Goal: Information Seeking & Learning: Find specific fact

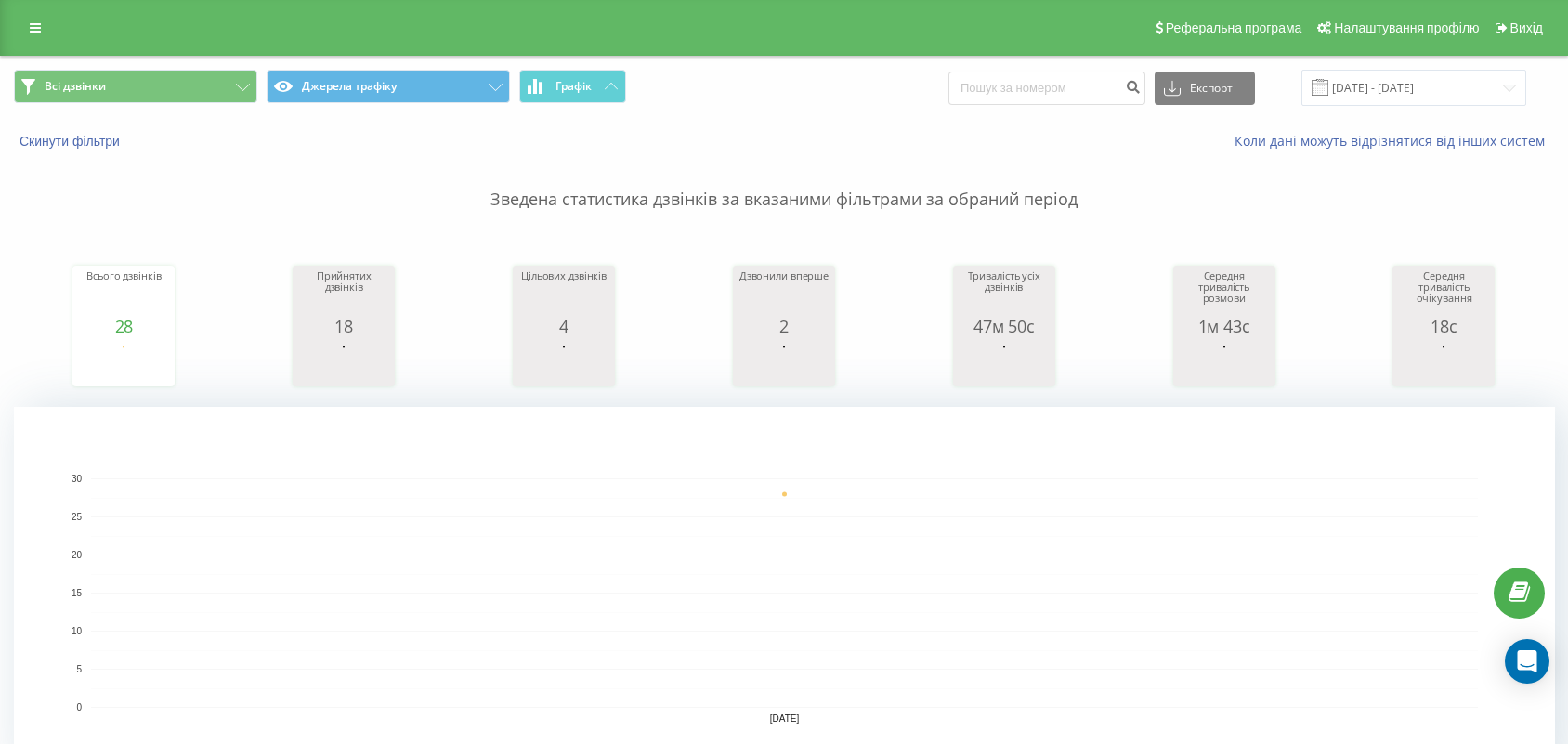
scroll to position [581, 0]
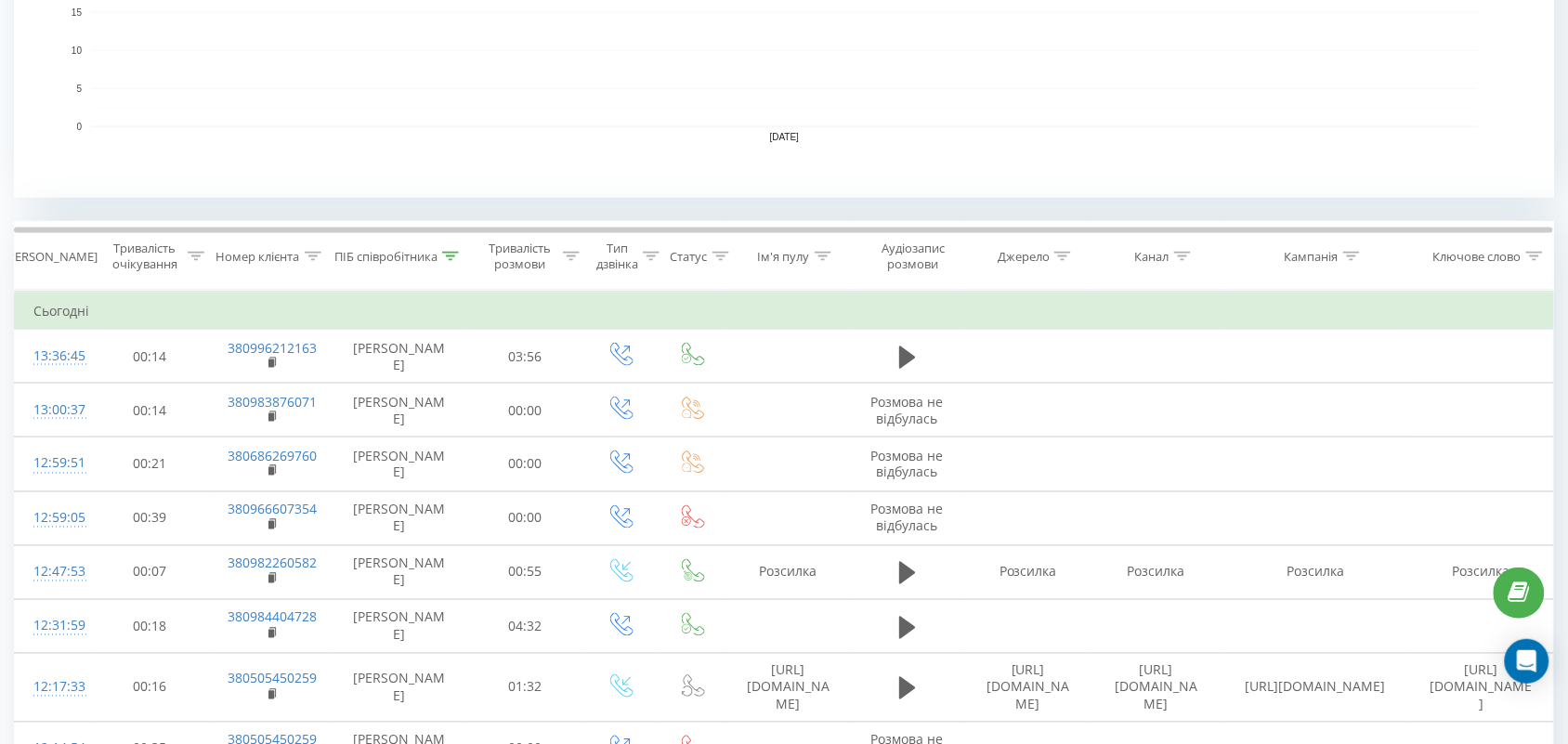
click at [447, 257] on icon at bounding box center [451, 257] width 17 height 9
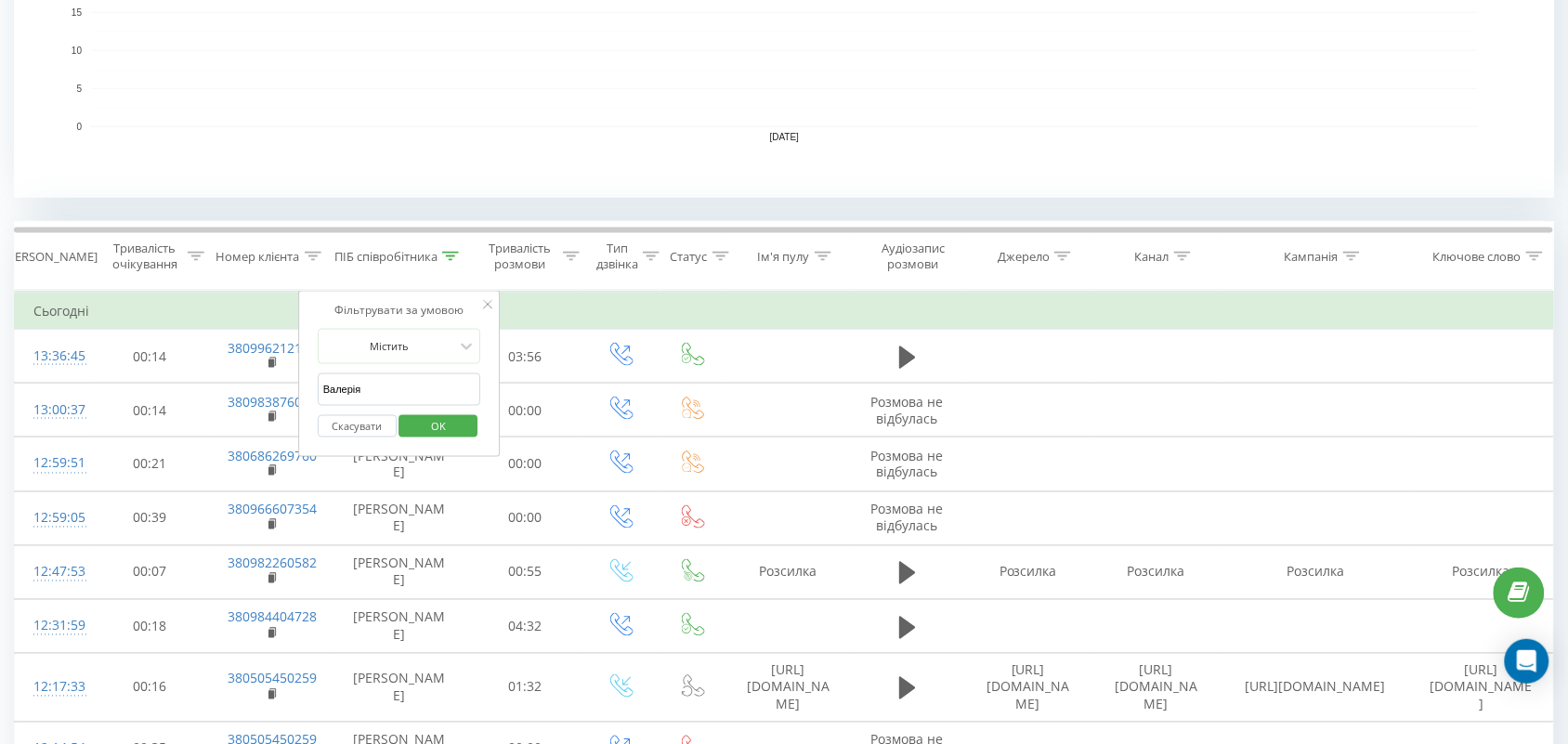
scroll to position [0, 0]
drag, startPoint x: 408, startPoint y: 395, endPoint x: 0, endPoint y: 379, distance: 408.3
click at [448, 421] on span "OK" at bounding box center [438, 426] width 52 height 28
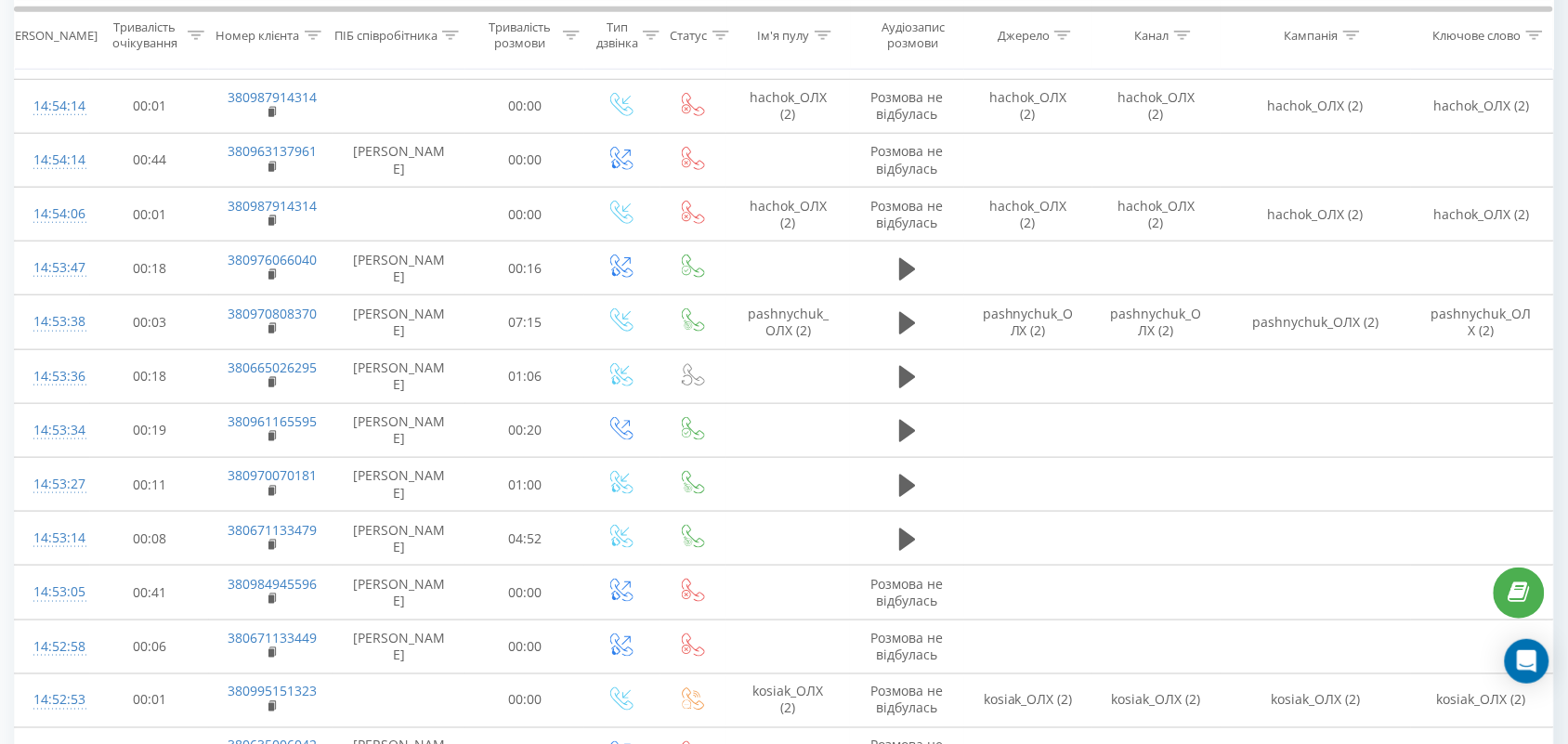
scroll to position [2468, 0]
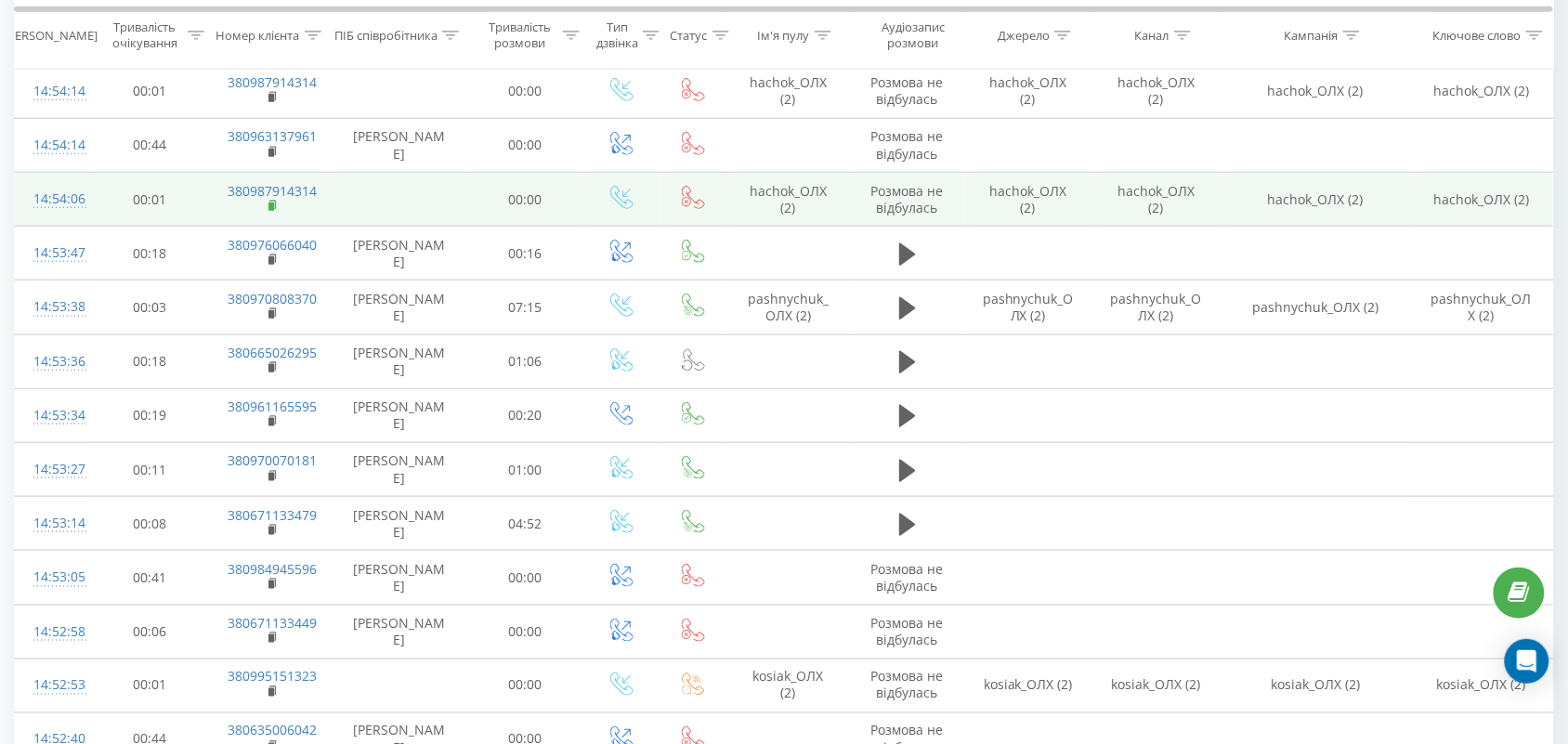
click at [271, 210] on rect at bounding box center [271, 207] width 6 height 9
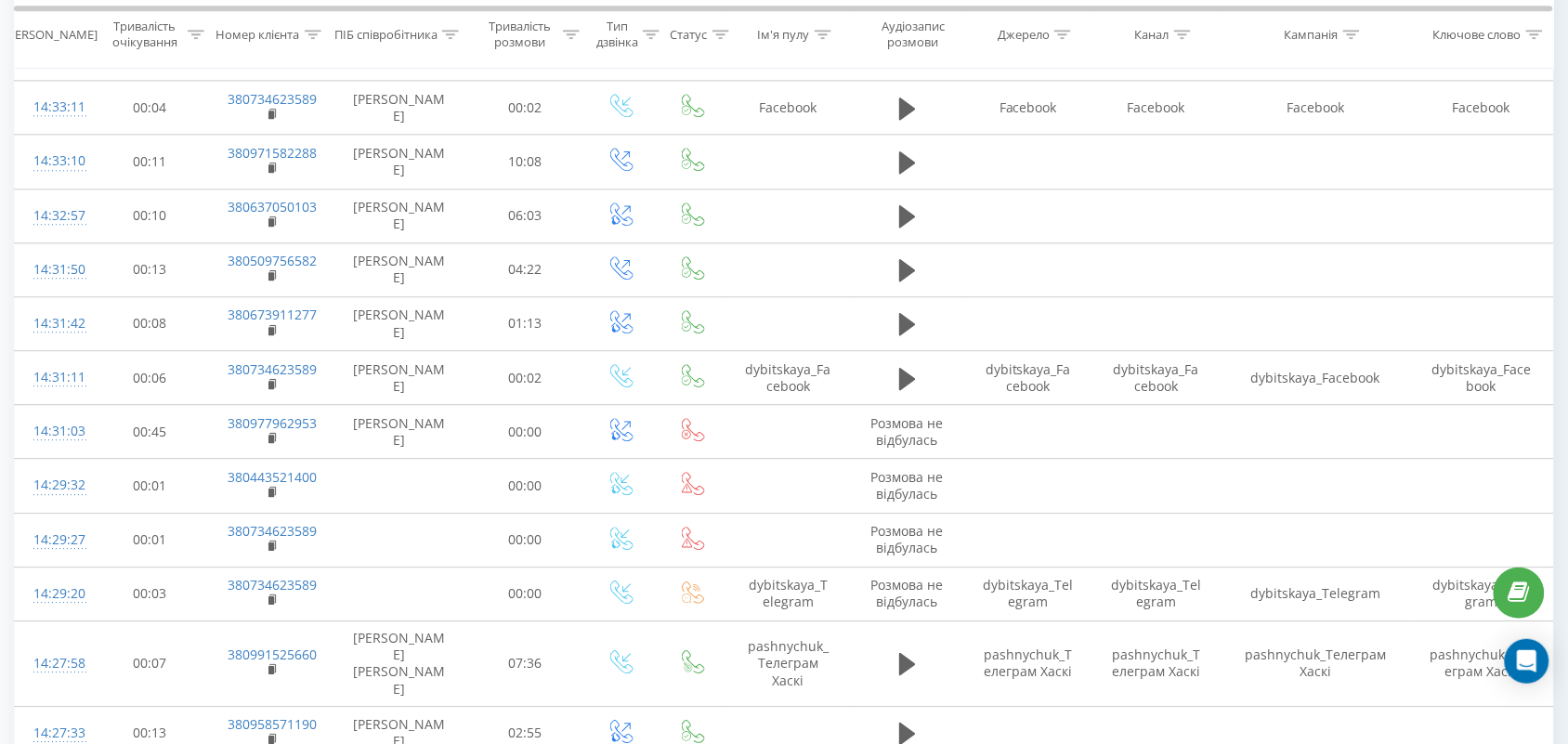
scroll to position [5680, 0]
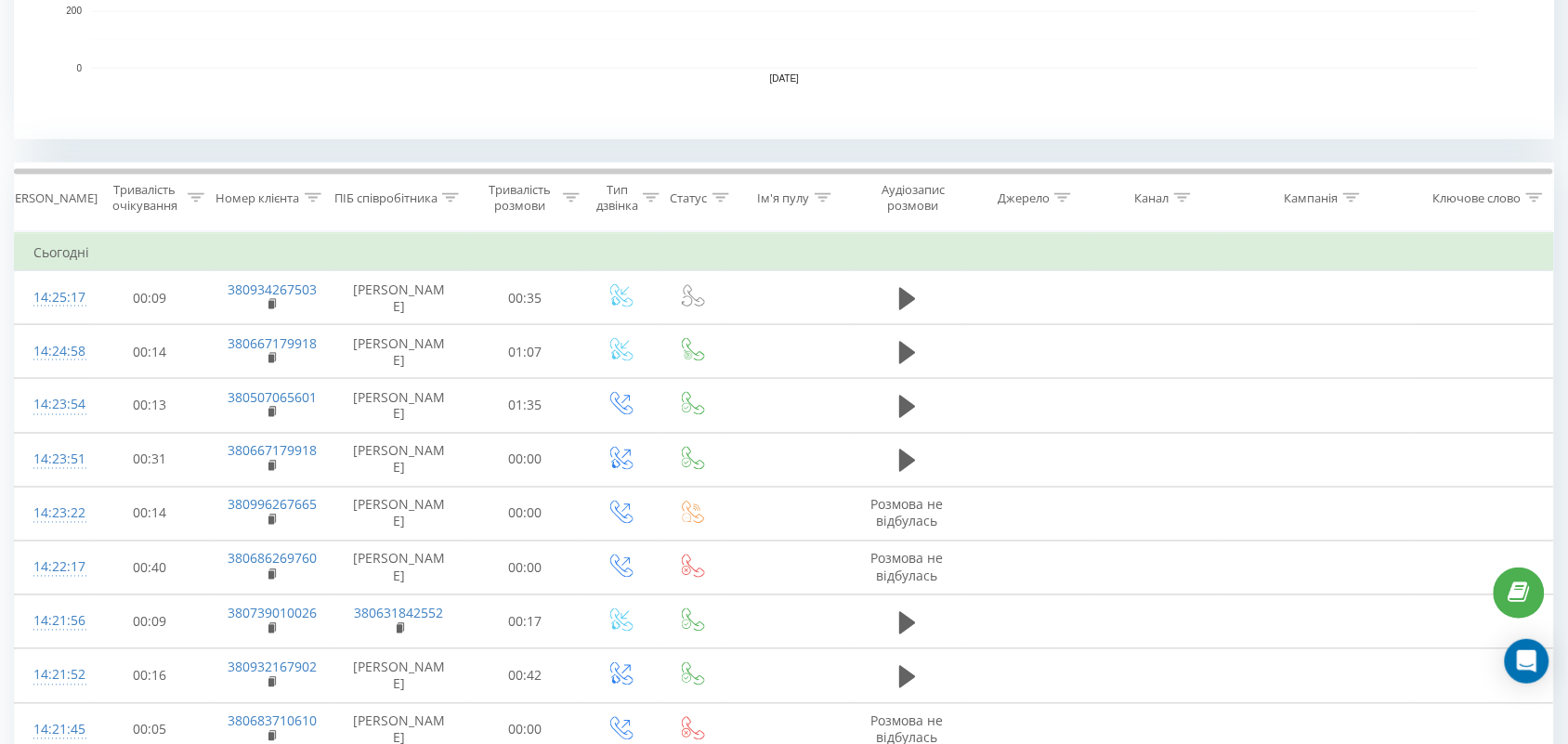
scroll to position [5665, 0]
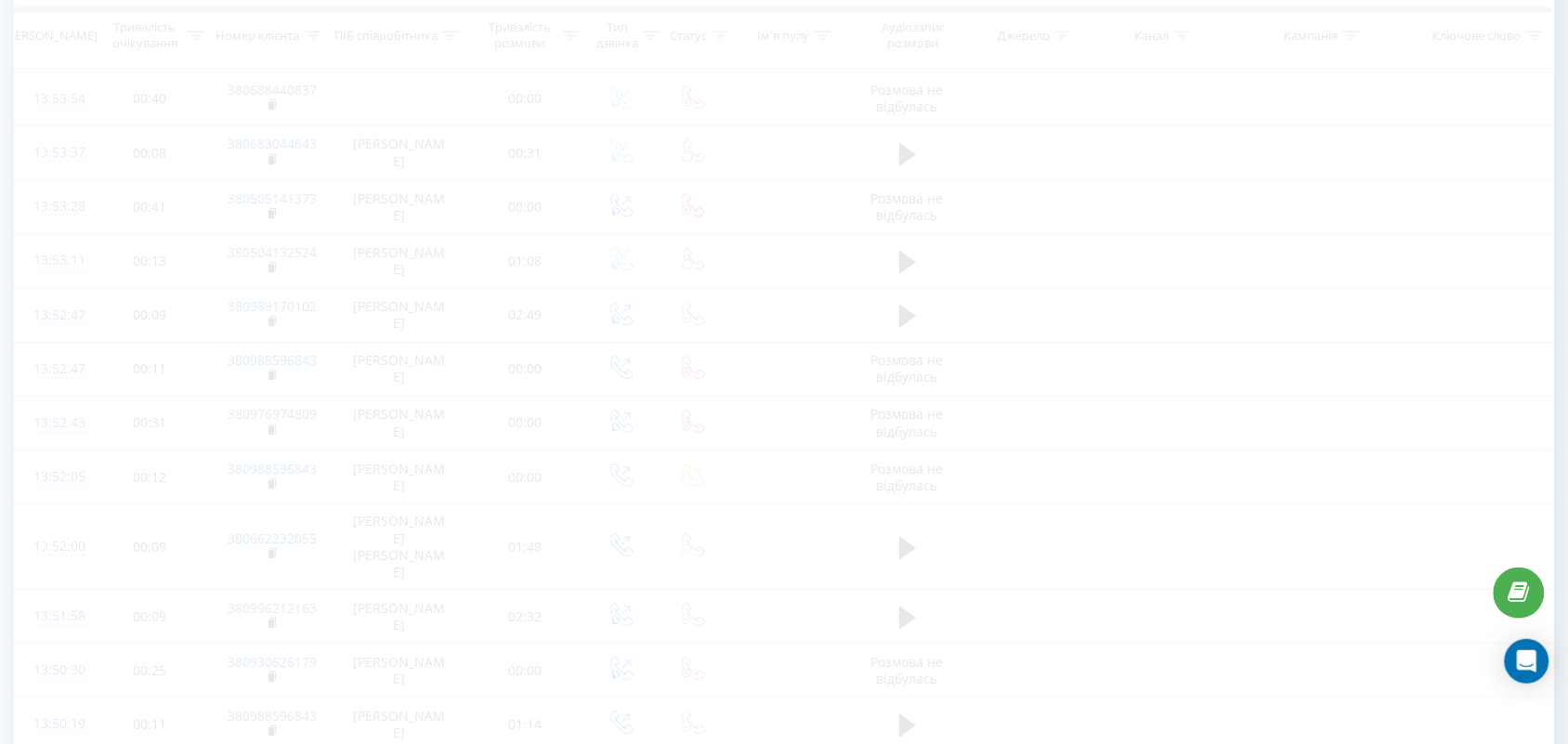
scroll to position [5335, 0]
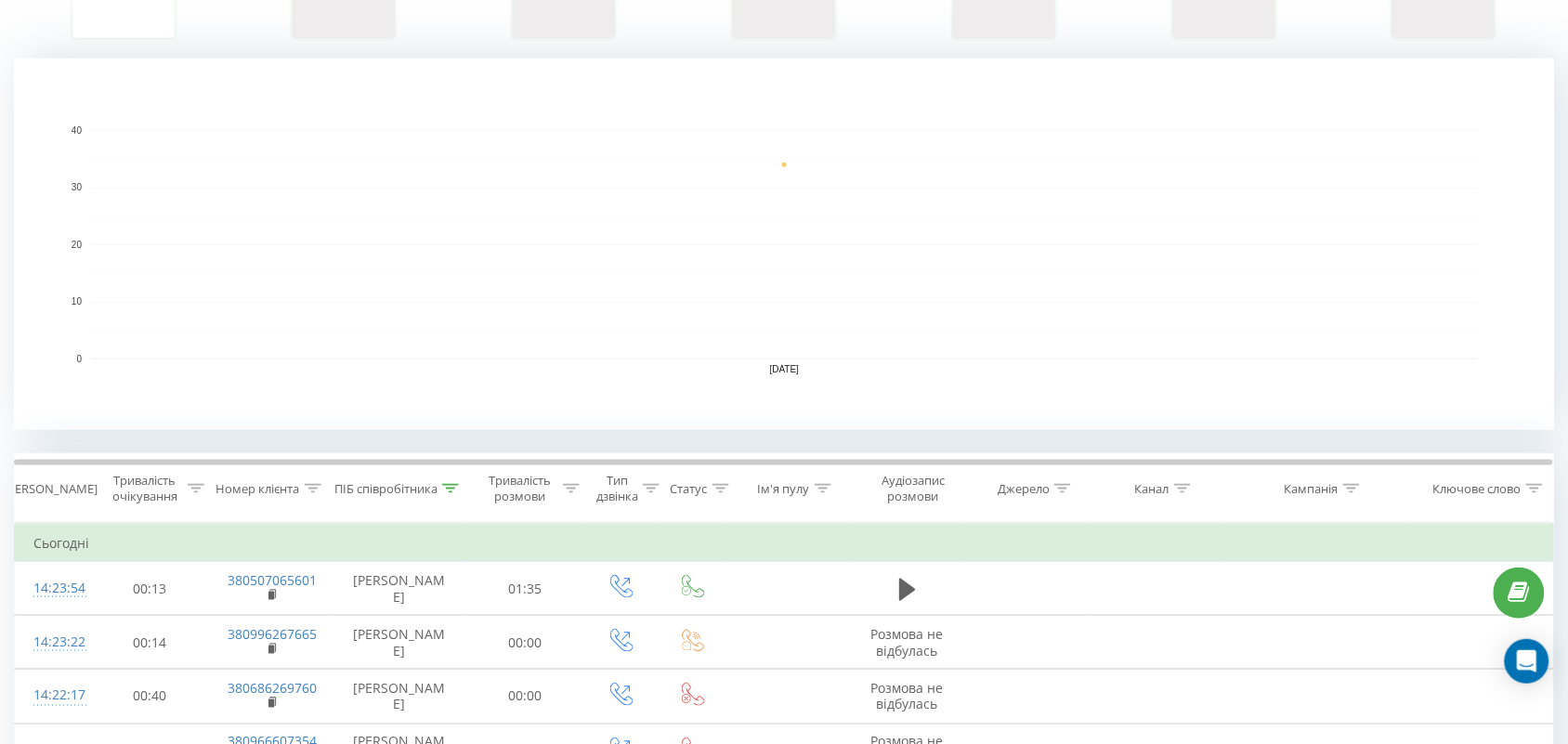
click at [451, 484] on icon at bounding box center [451, 489] width 17 height 9
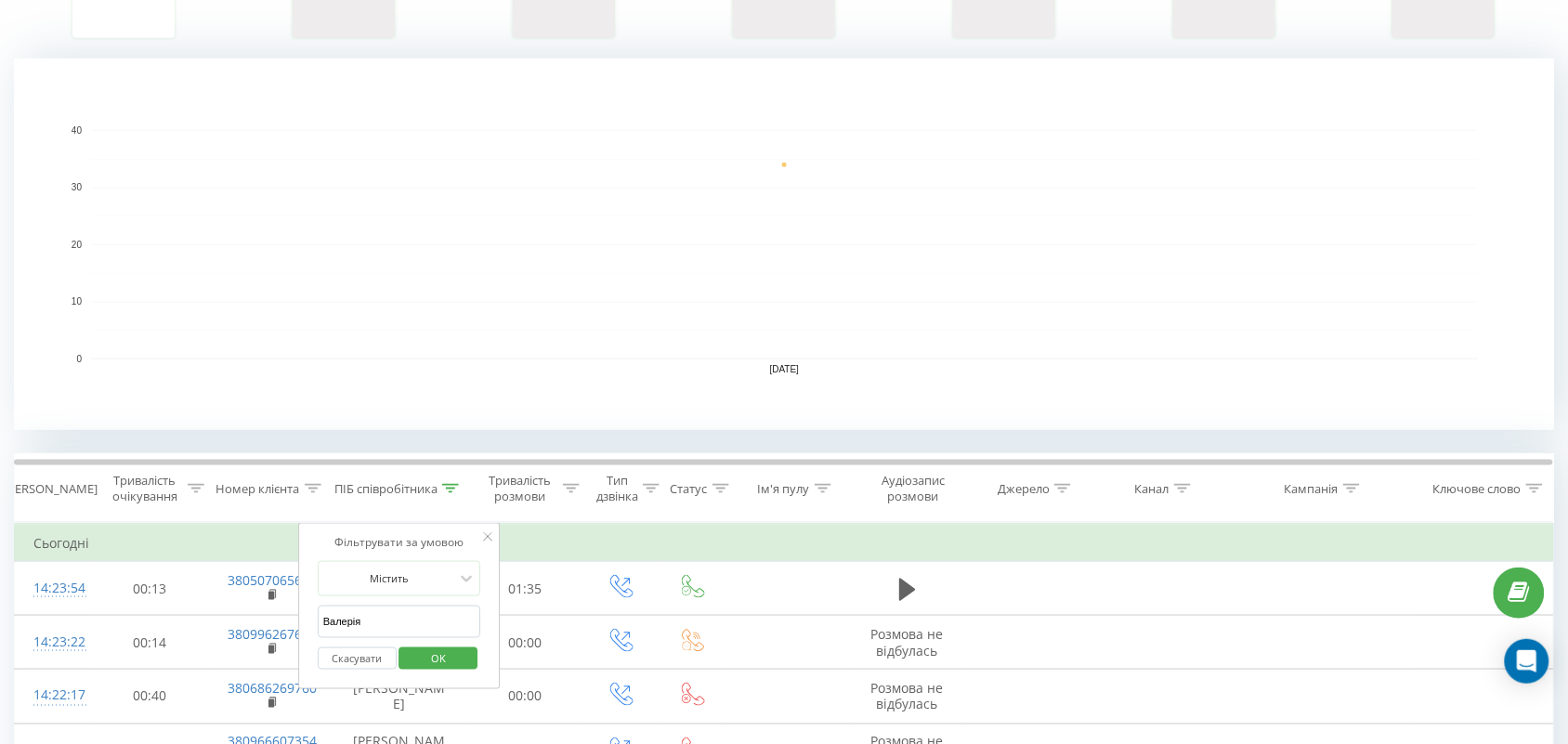
click at [461, 651] on span "OK" at bounding box center [438, 658] width 52 height 28
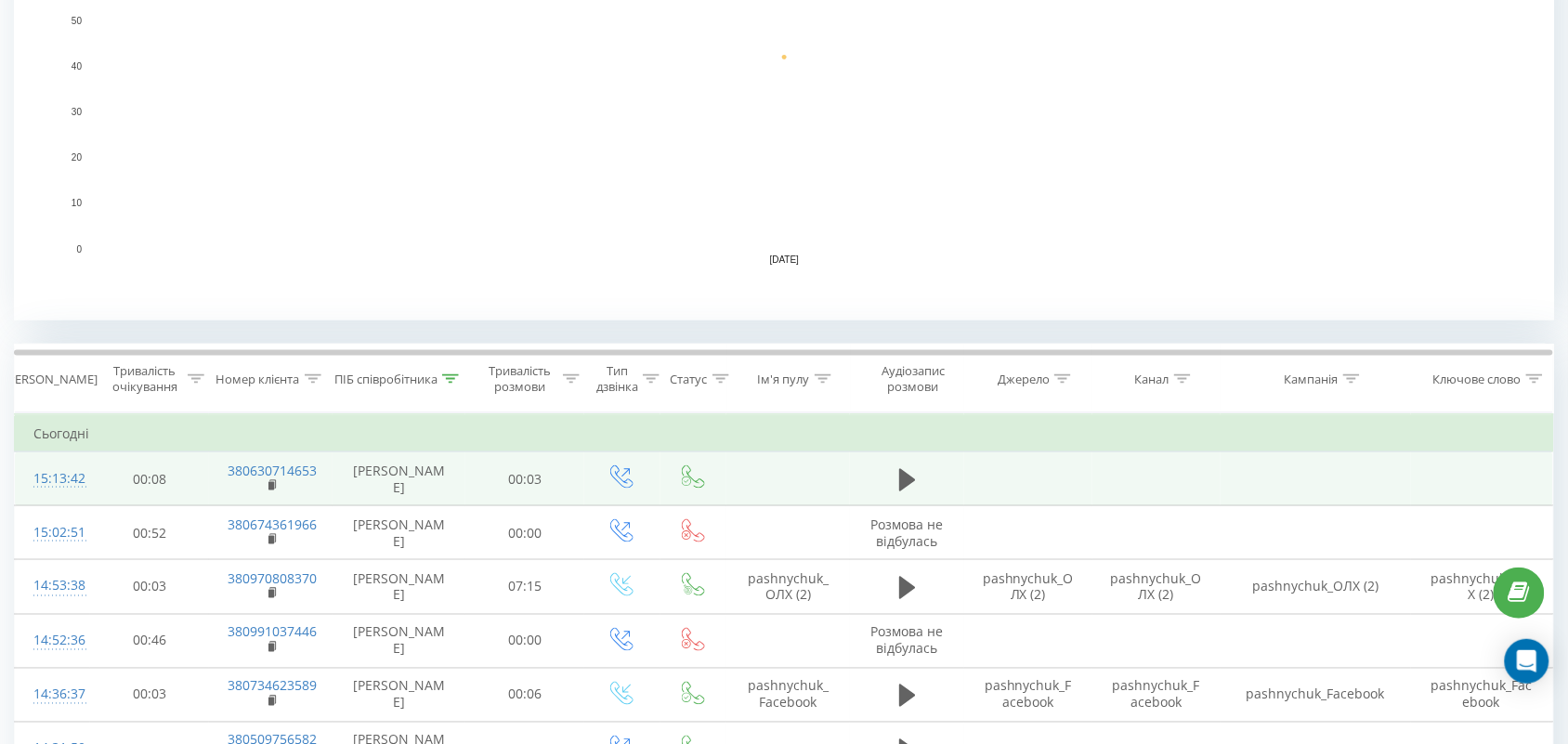
scroll to position [464, 0]
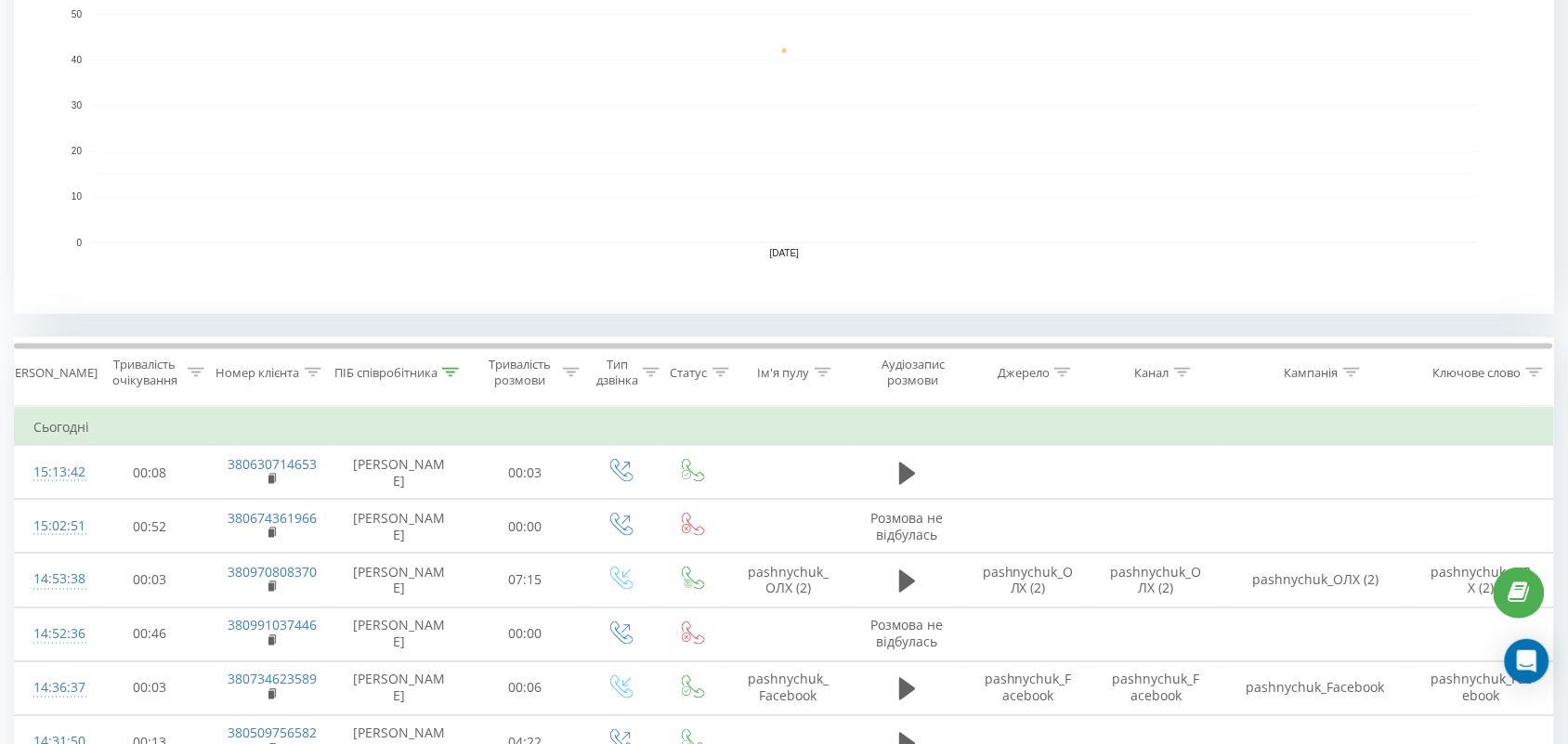
click at [453, 369] on icon at bounding box center [451, 372] width 17 height 9
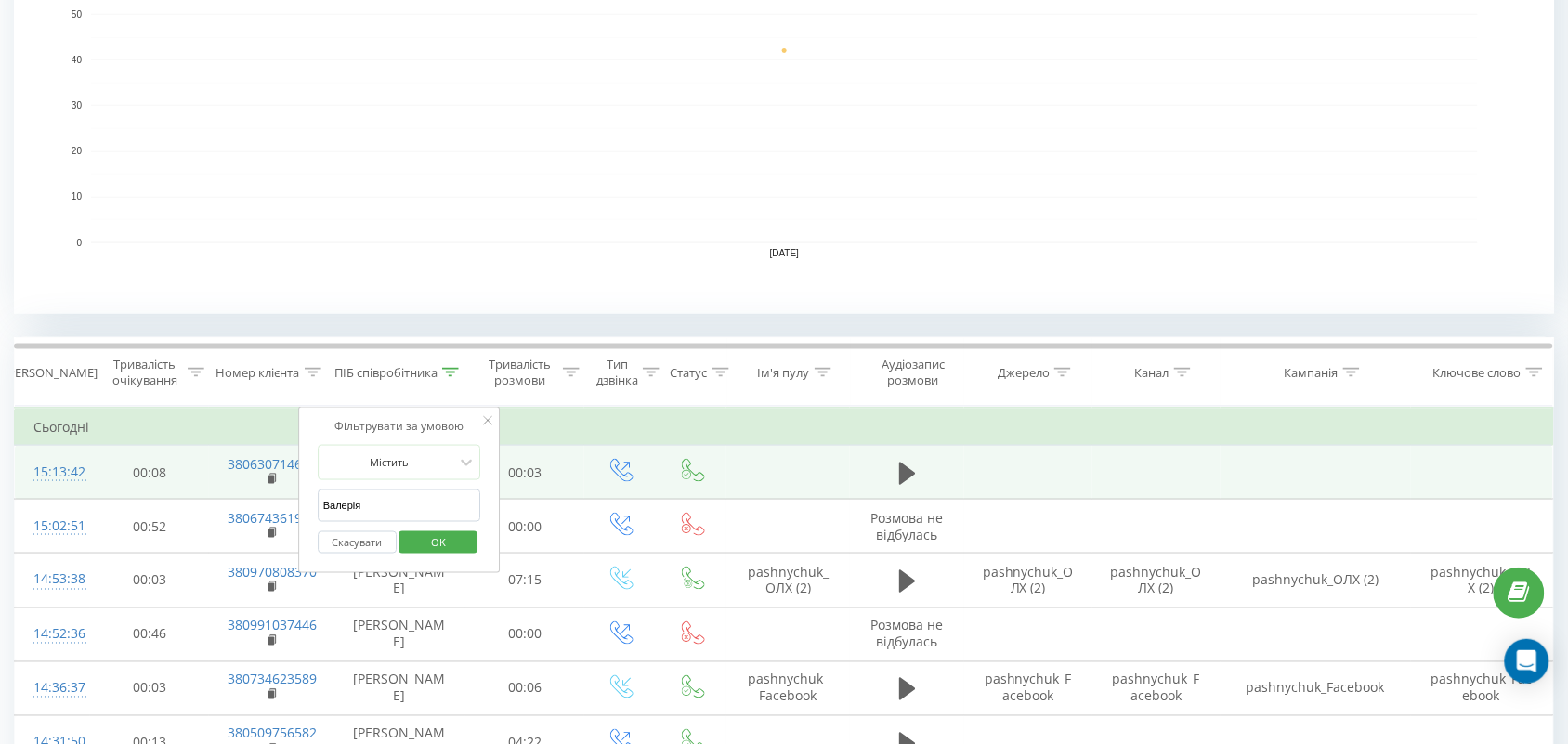
drag, startPoint x: 455, startPoint y: 501, endPoint x: 244, endPoint y: 493, distance: 211.2
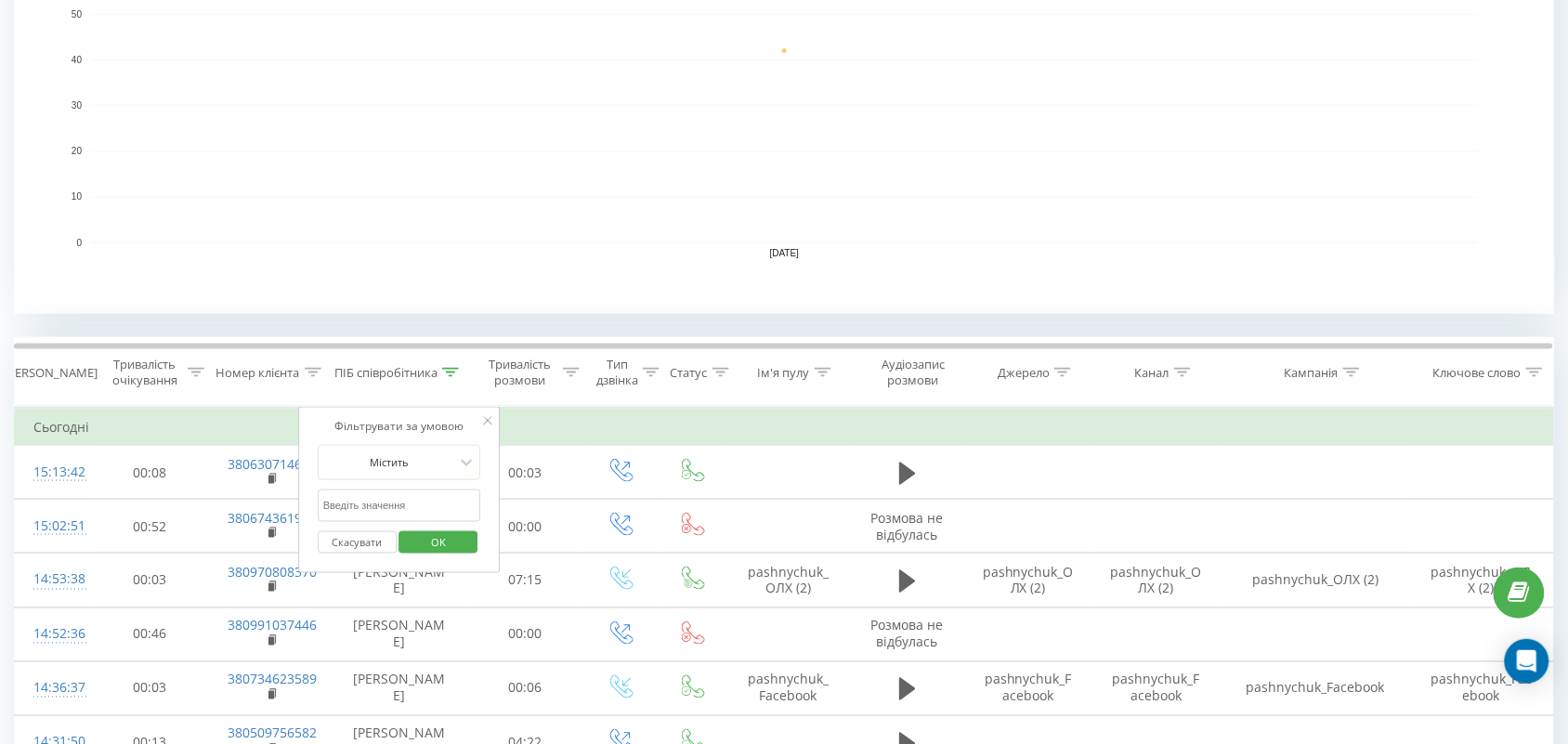
click at [419, 499] on input "text" at bounding box center [399, 506] width 164 height 32
type input "романова"
click at [460, 535] on span "OK" at bounding box center [438, 542] width 52 height 28
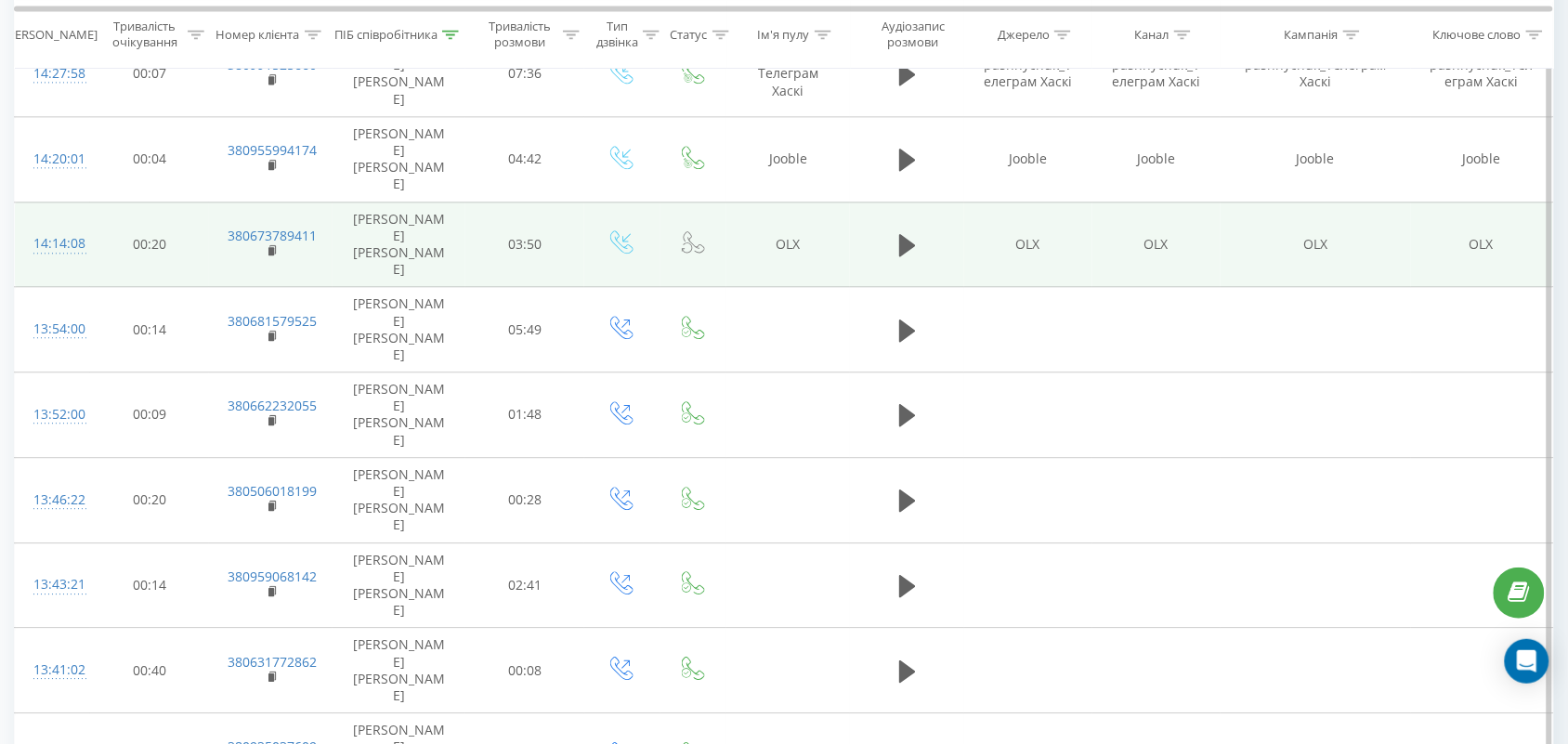
scroll to position [1027, 0]
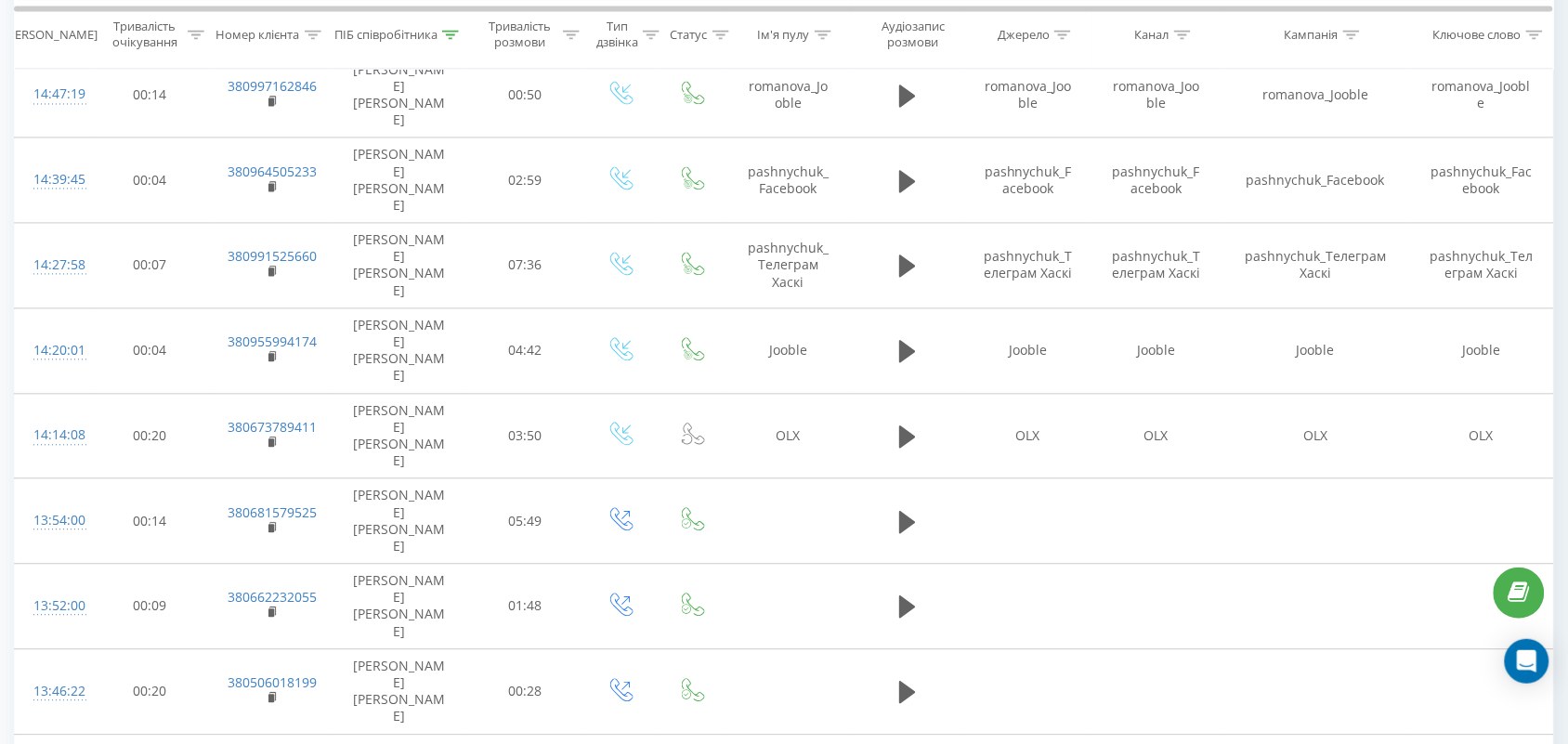
click at [448, 35] on icon at bounding box center [451, 34] width 17 height 9
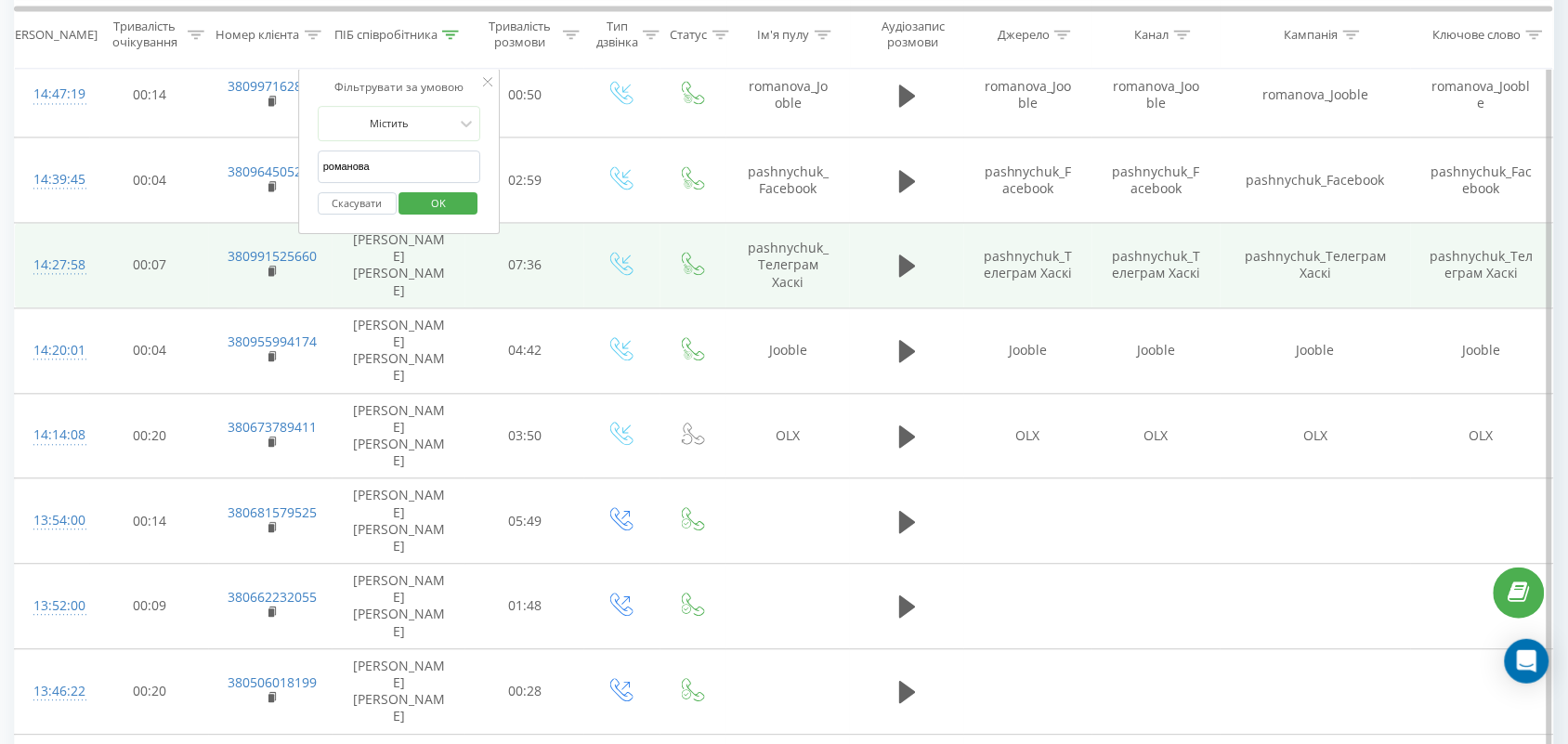
drag, startPoint x: 438, startPoint y: 161, endPoint x: 264, endPoint y: 161, distance: 174.0
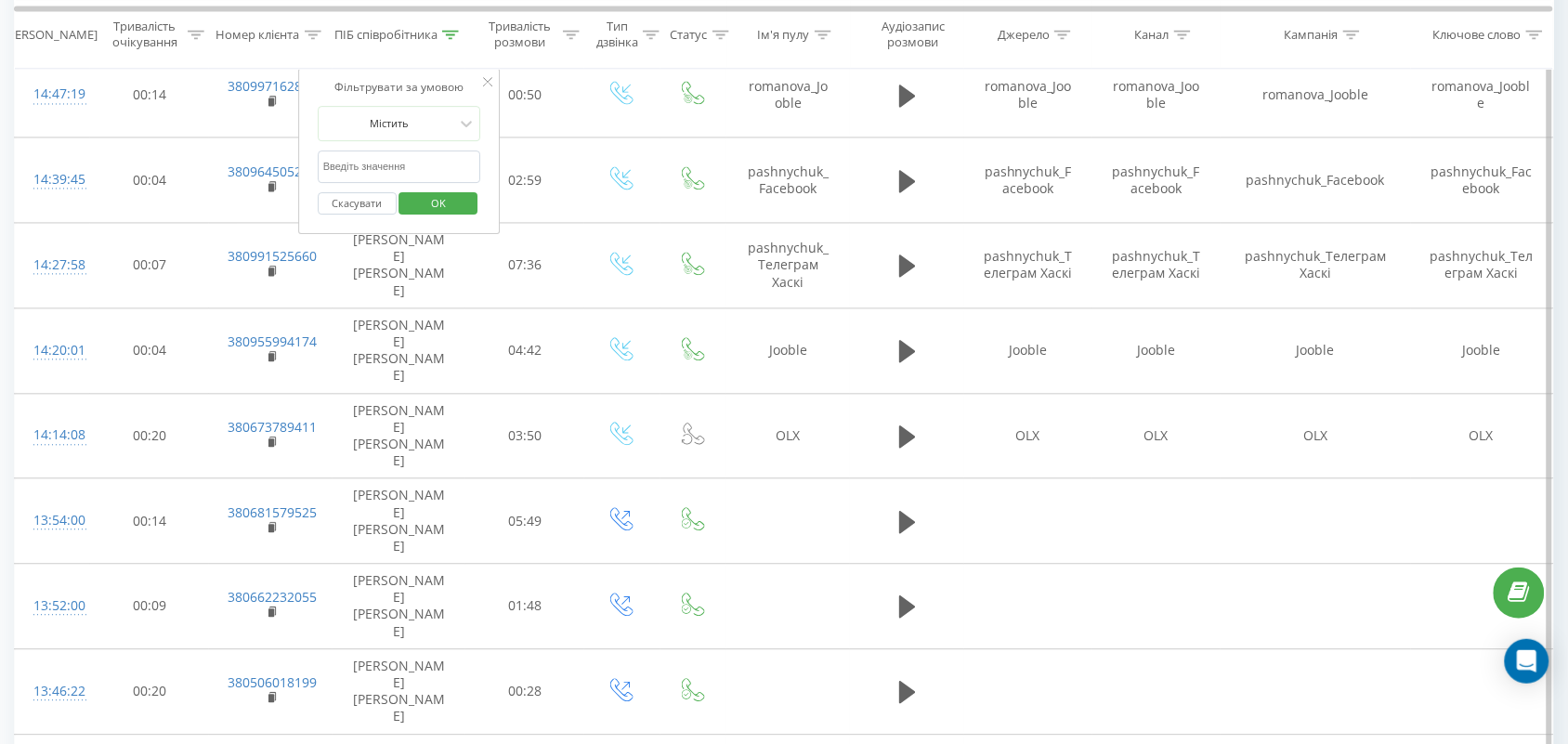
click at [406, 232] on div "Фільтрувати за умовою Містить Скасувати OK" at bounding box center [400, 153] width 203 height 167
click at [421, 178] on input "text" at bounding box center [399, 168] width 164 height 32
type input "тамара"
click at [442, 205] on span "OK" at bounding box center [438, 203] width 52 height 28
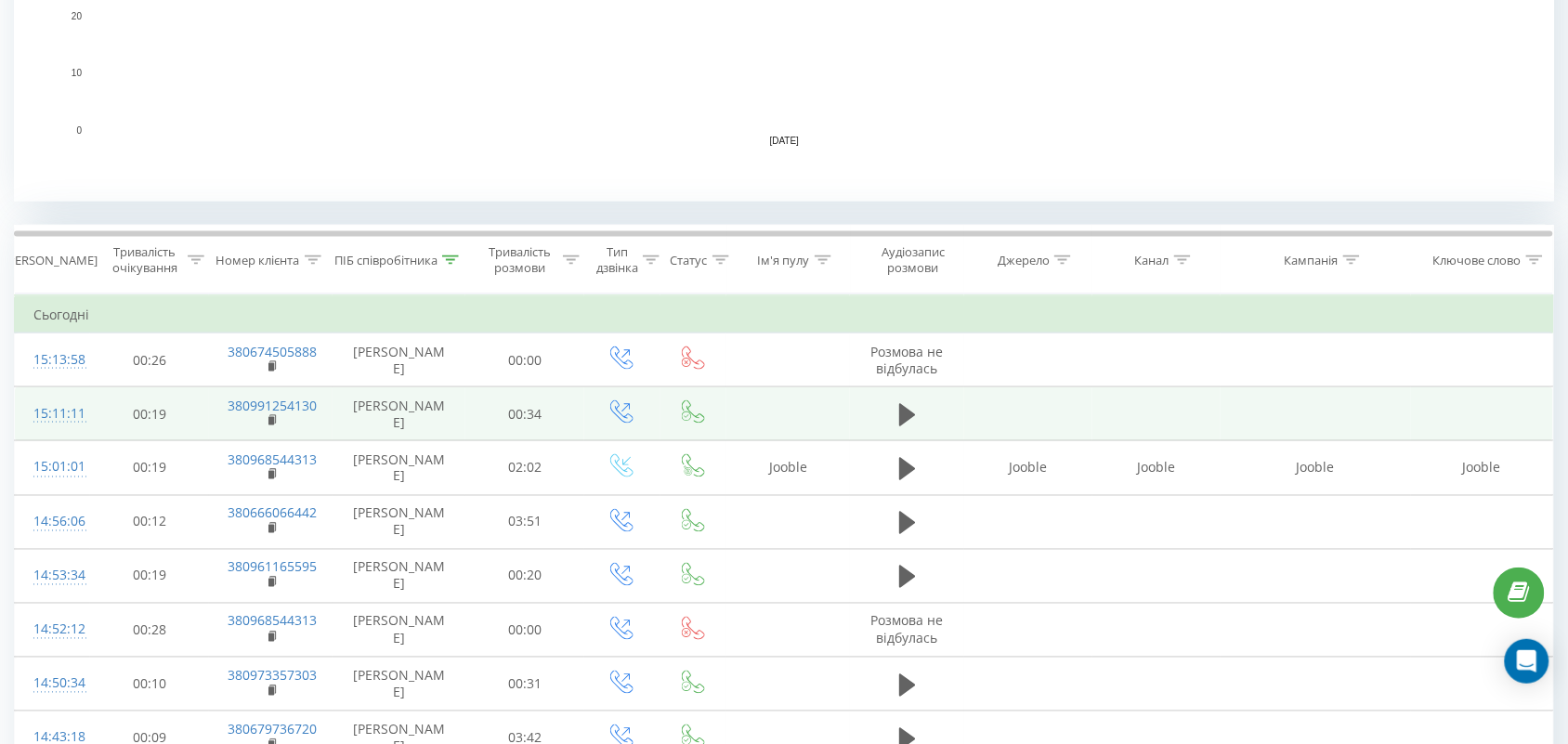
scroll to position [697, 0]
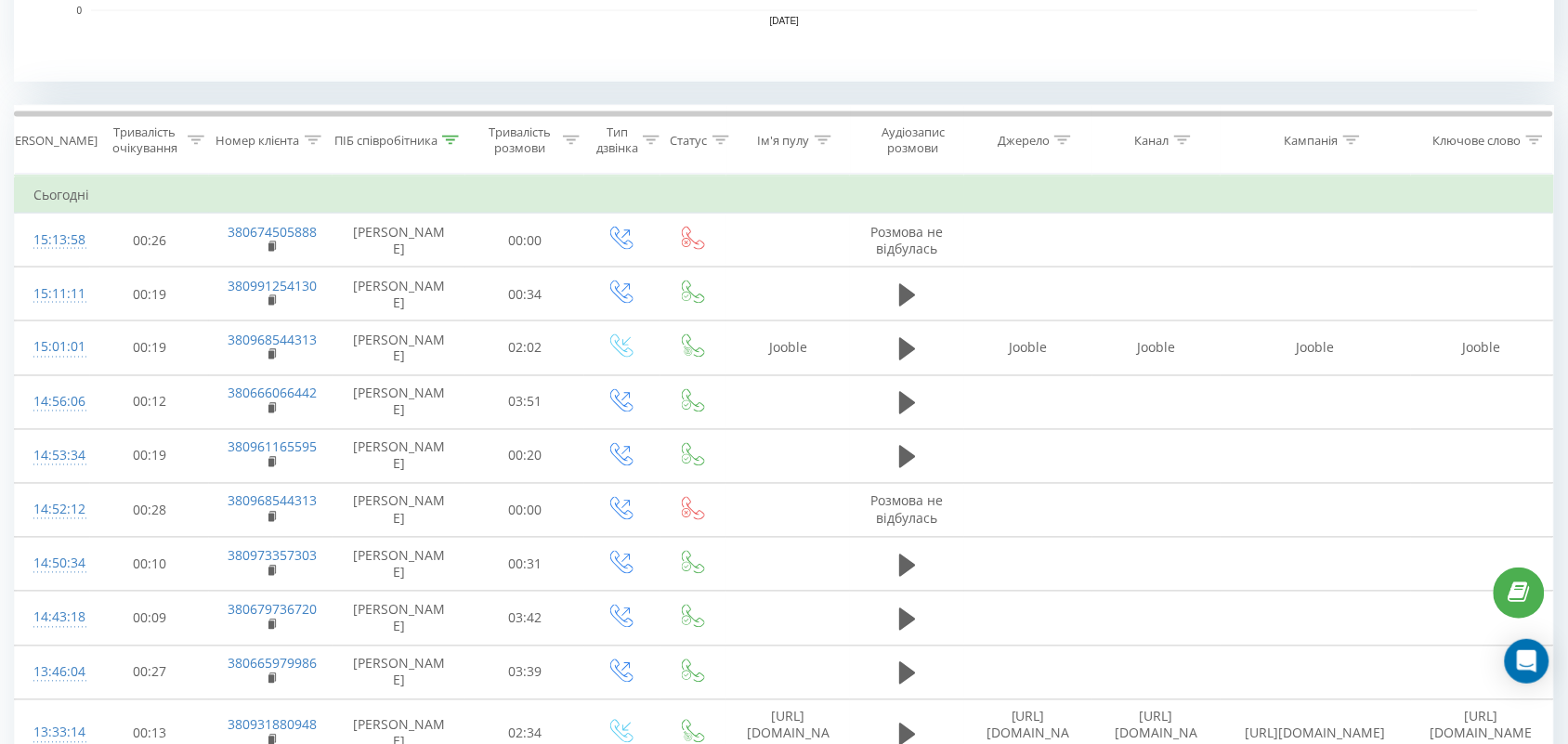
click at [457, 146] on div at bounding box center [451, 140] width 17 height 16
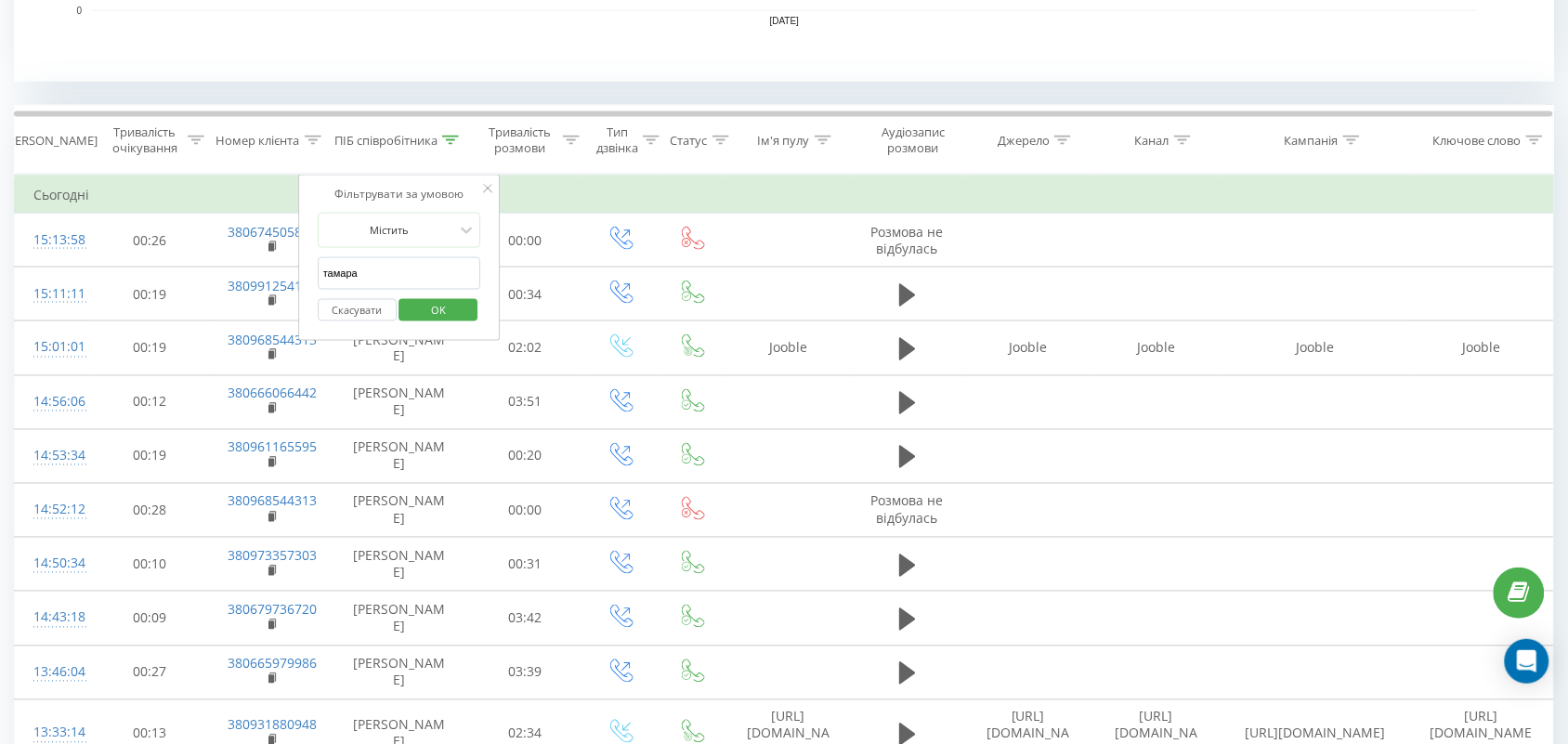
click at [432, 257] on form "Містить тамара Скасувати OK" at bounding box center [399, 273] width 164 height 119
drag, startPoint x: 439, startPoint y: 267, endPoint x: 311, endPoint y: 275, distance: 128.2
click at [311, 275] on div "Фільтрувати за умовою Містить тамара Скасувати OK" at bounding box center [400, 258] width 203 height 167
click at [387, 265] on input "text" at bounding box center [399, 274] width 164 height 32
type input "Валерія"
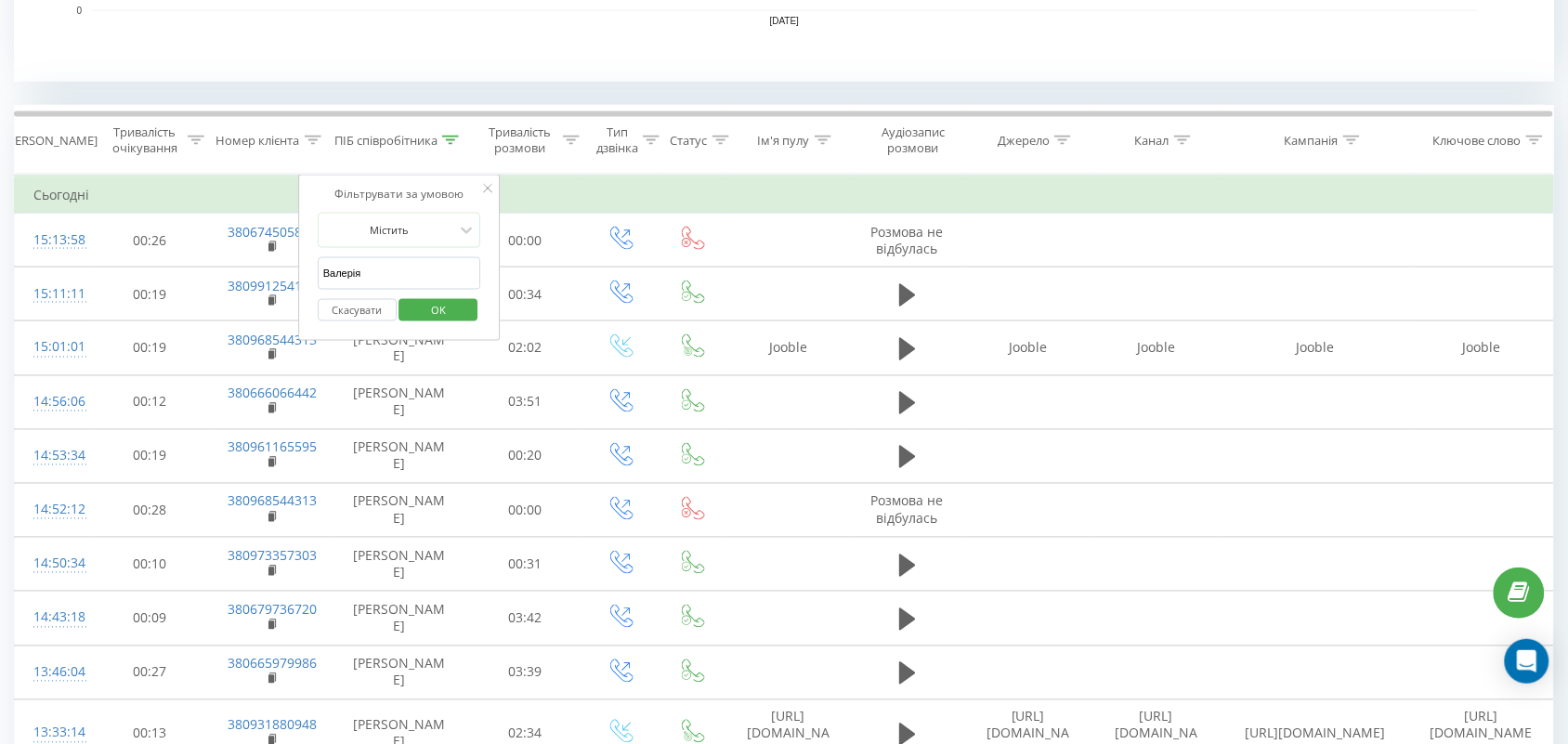
click at [453, 313] on span "OK" at bounding box center [438, 310] width 52 height 28
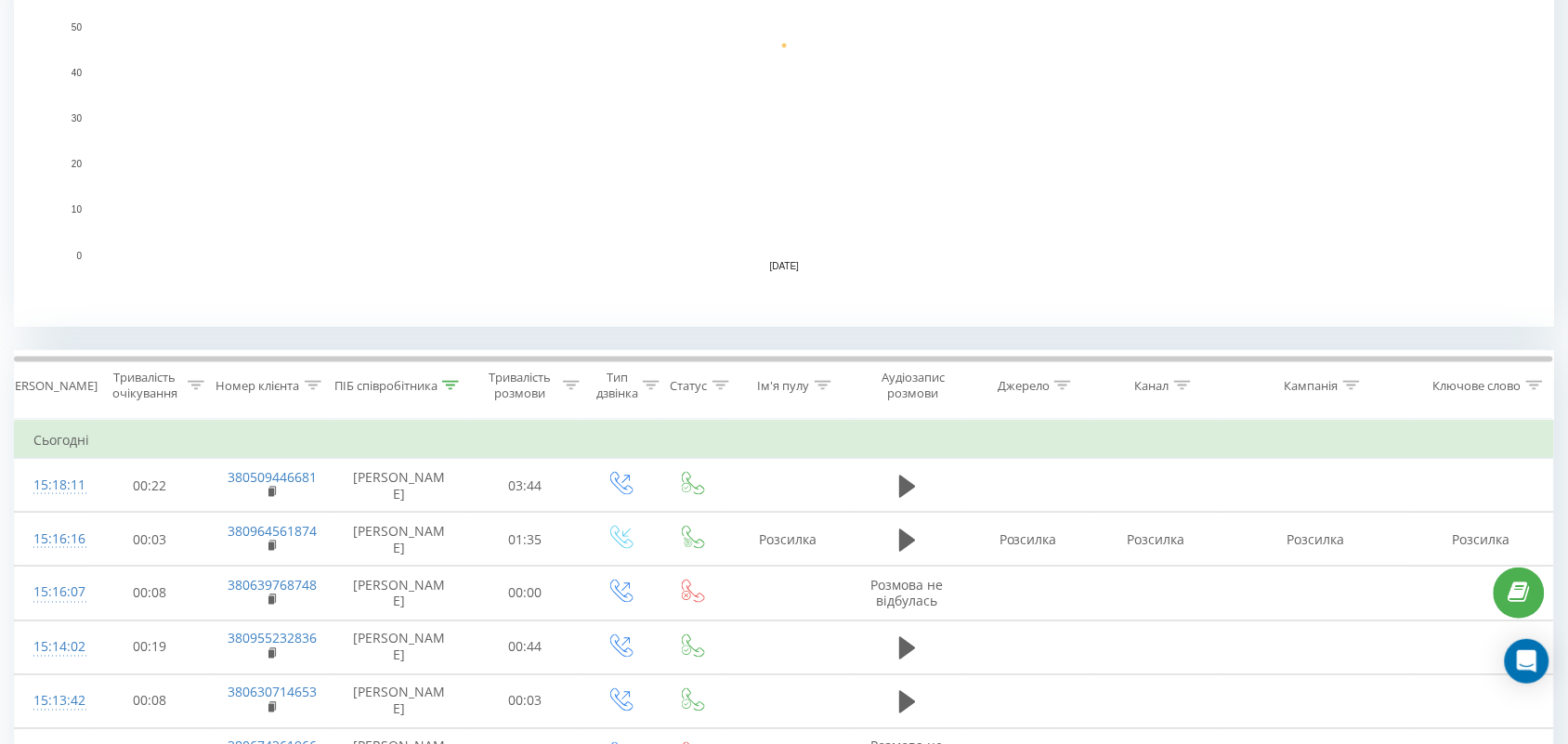
scroll to position [609, 0]
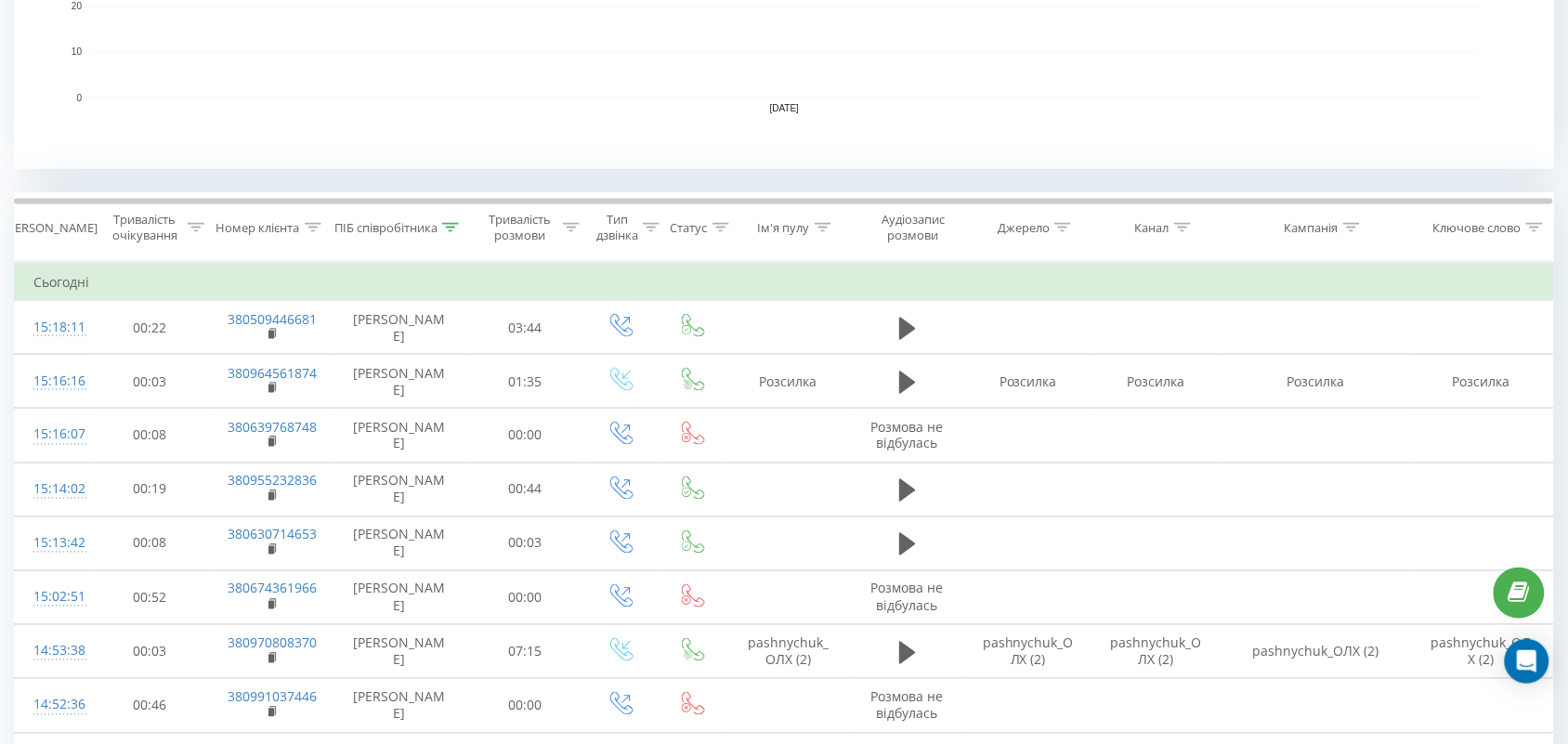
click at [451, 229] on icon at bounding box center [451, 227] width 17 height 9
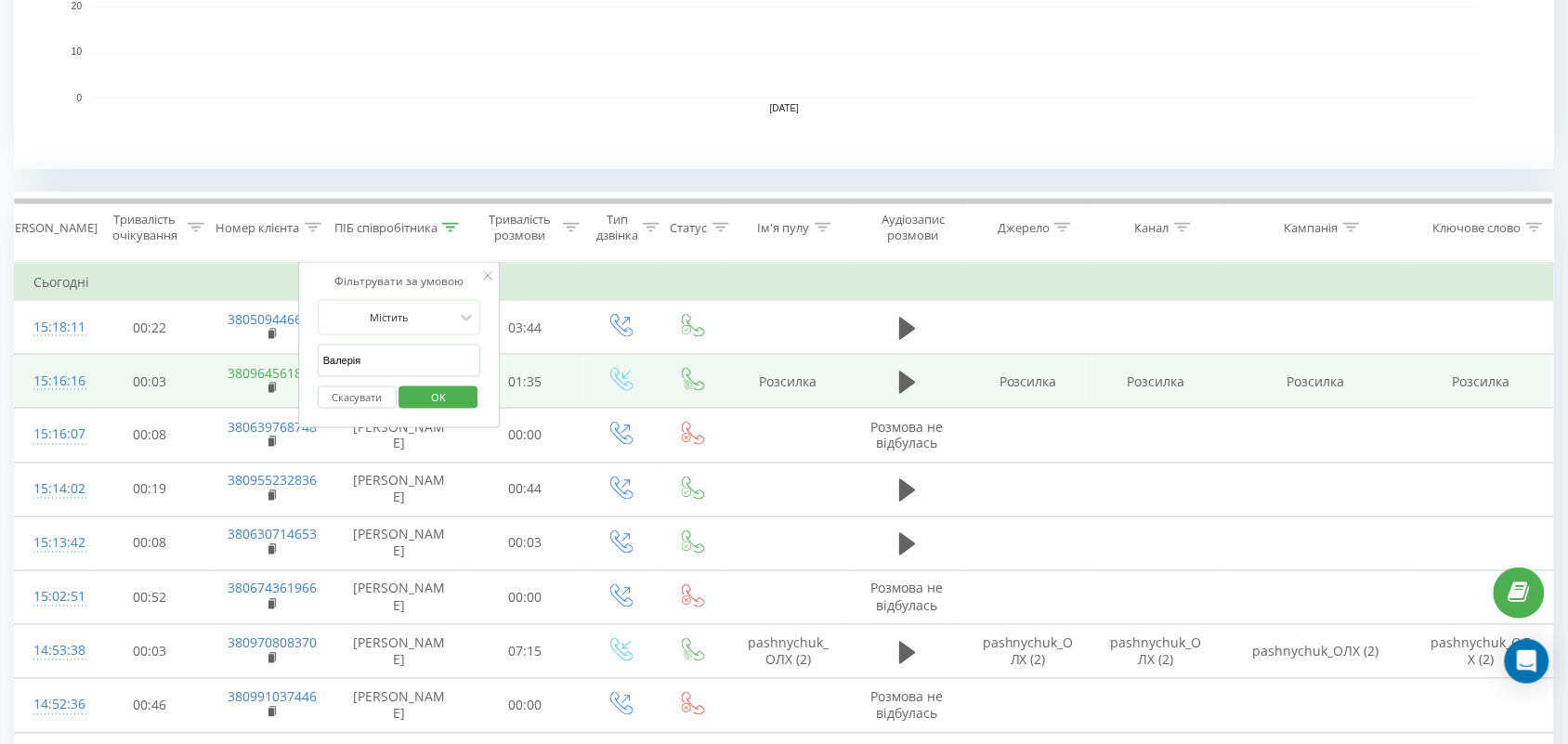
drag, startPoint x: 432, startPoint y: 360, endPoint x: 289, endPoint y: 369, distance: 143.3
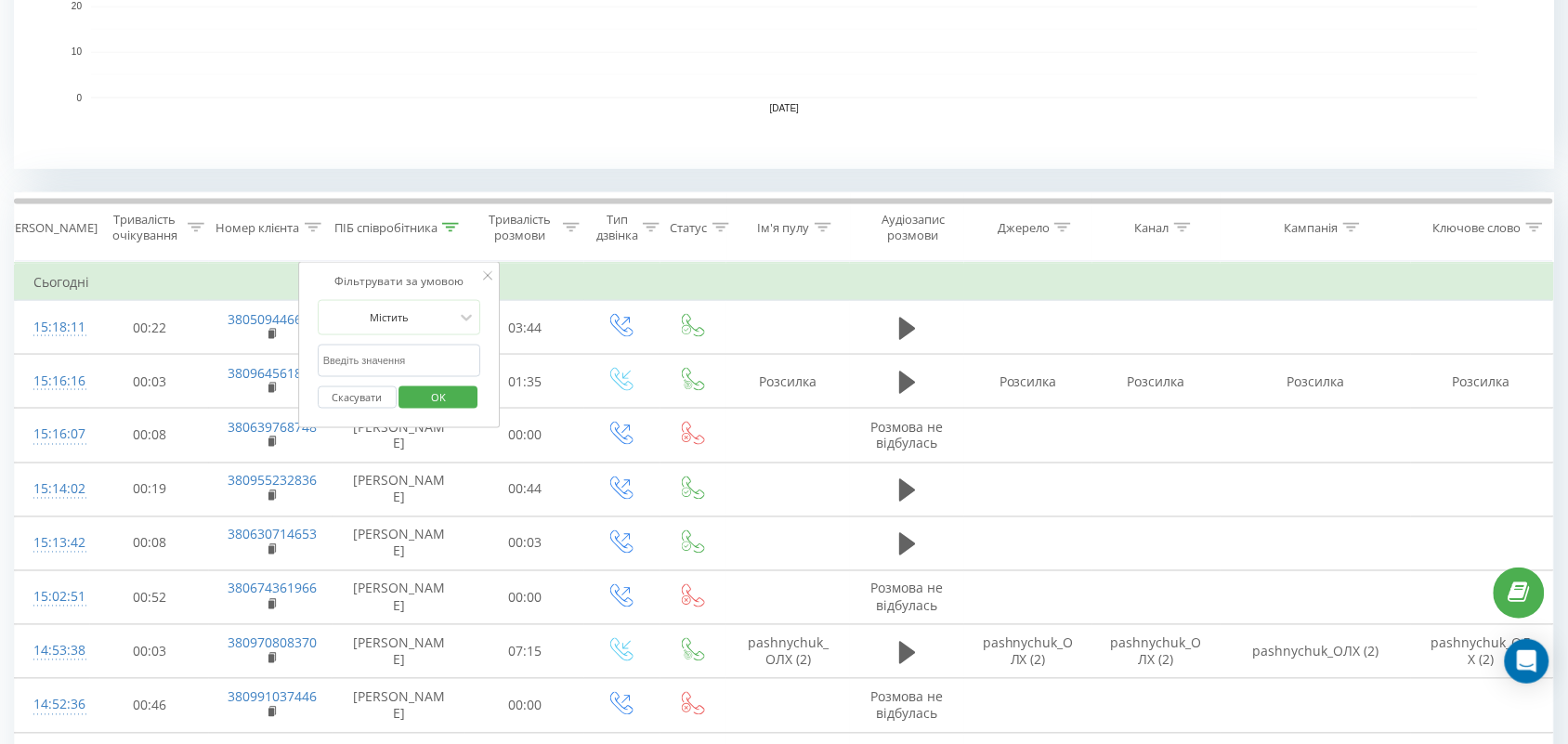
click at [362, 357] on input "text" at bounding box center [399, 361] width 164 height 32
type input "романова"
click at [424, 393] on span "OK" at bounding box center [438, 397] width 52 height 28
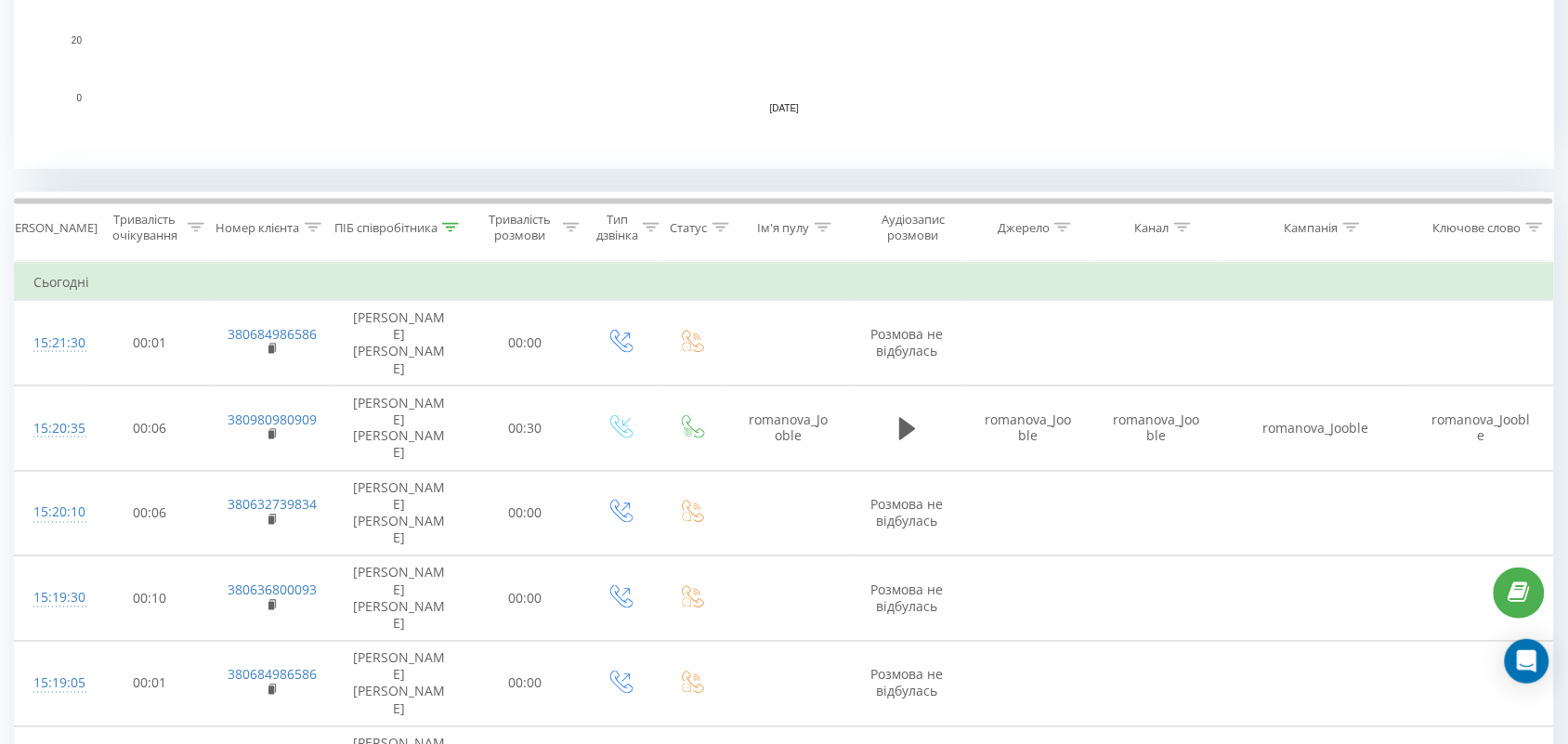
scroll to position [522, 0]
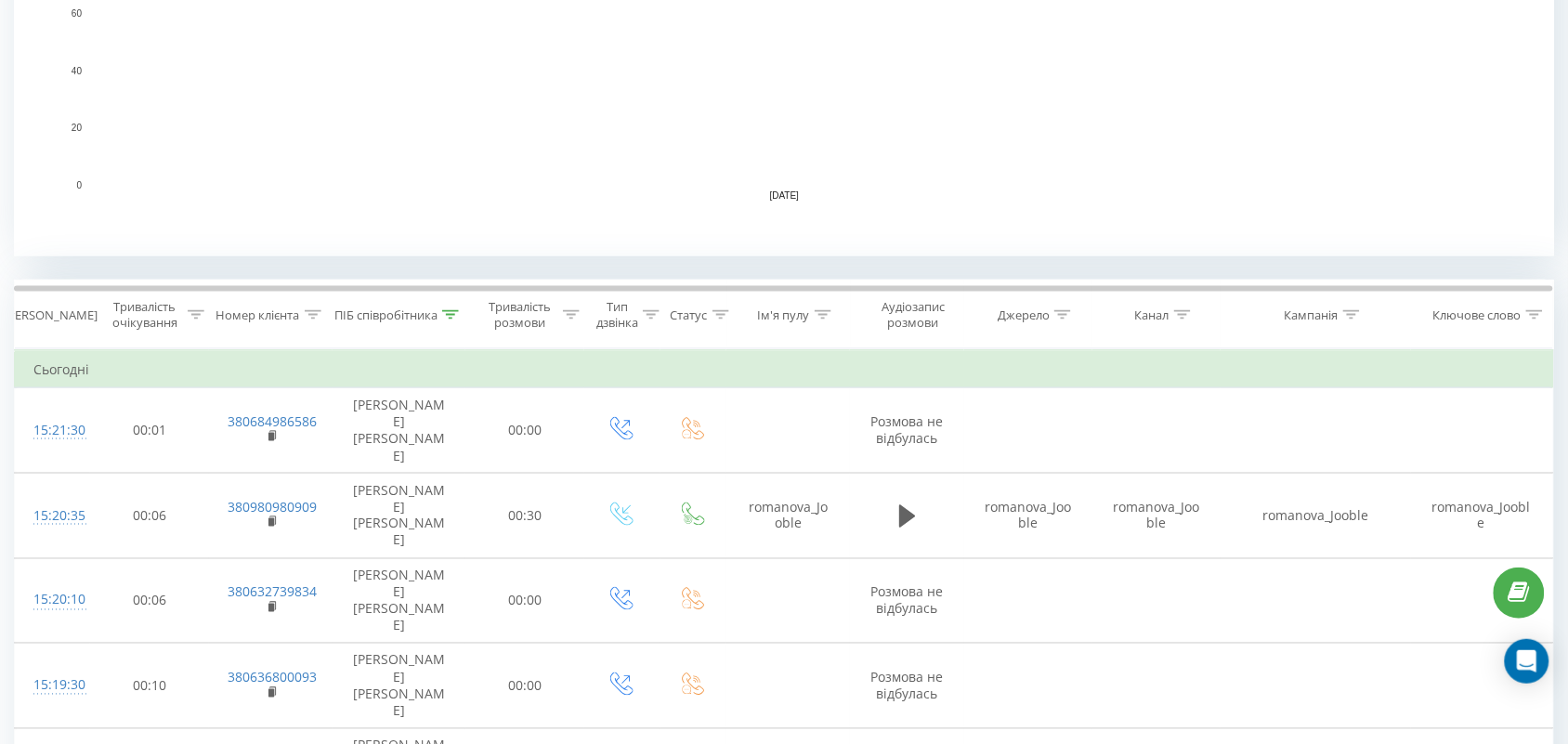
drag, startPoint x: 457, startPoint y: 309, endPoint x: 446, endPoint y: 340, distance: 32.9
click at [453, 310] on icon at bounding box center [451, 315] width 17 height 9
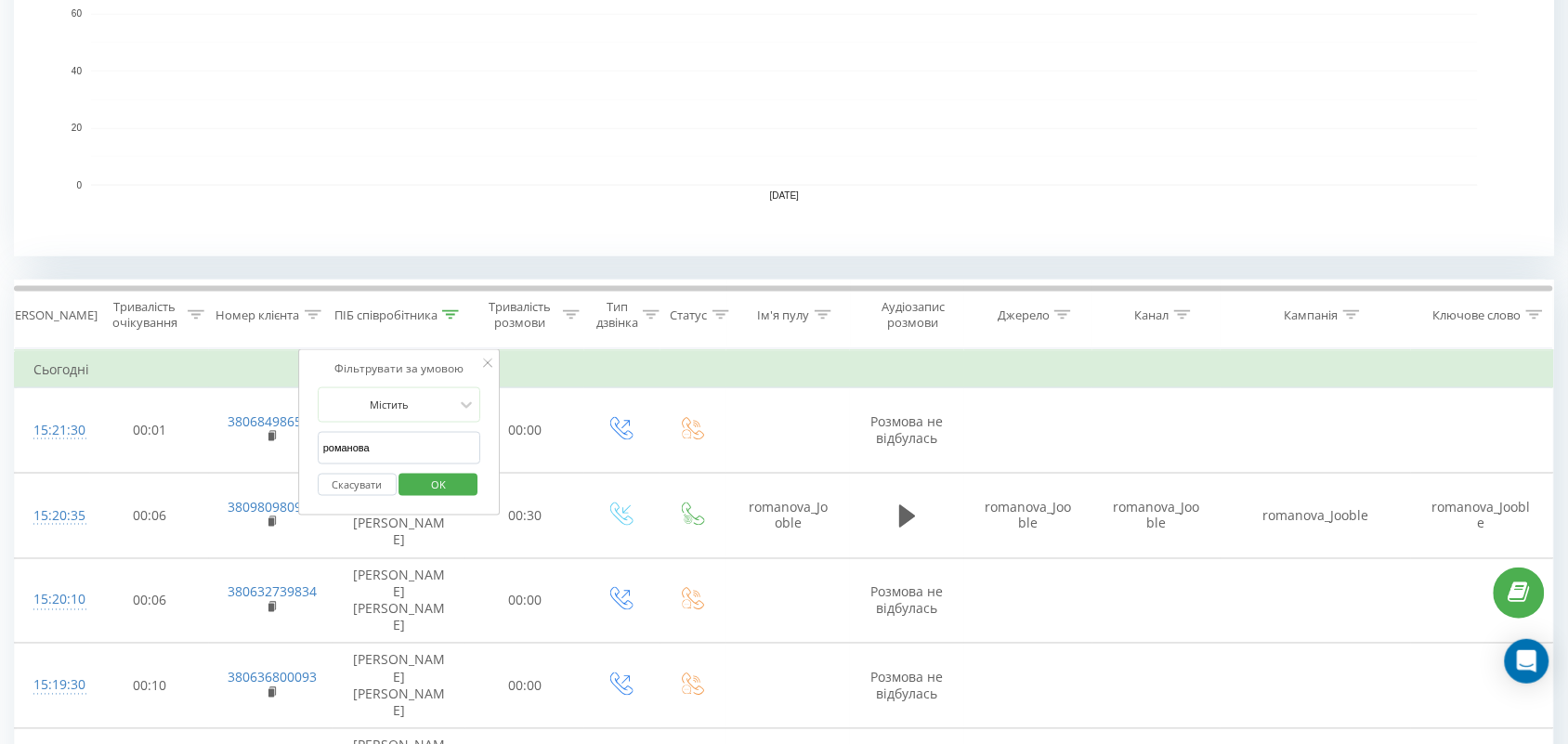
click at [442, 499] on span "OK" at bounding box center [438, 484] width 52 height 28
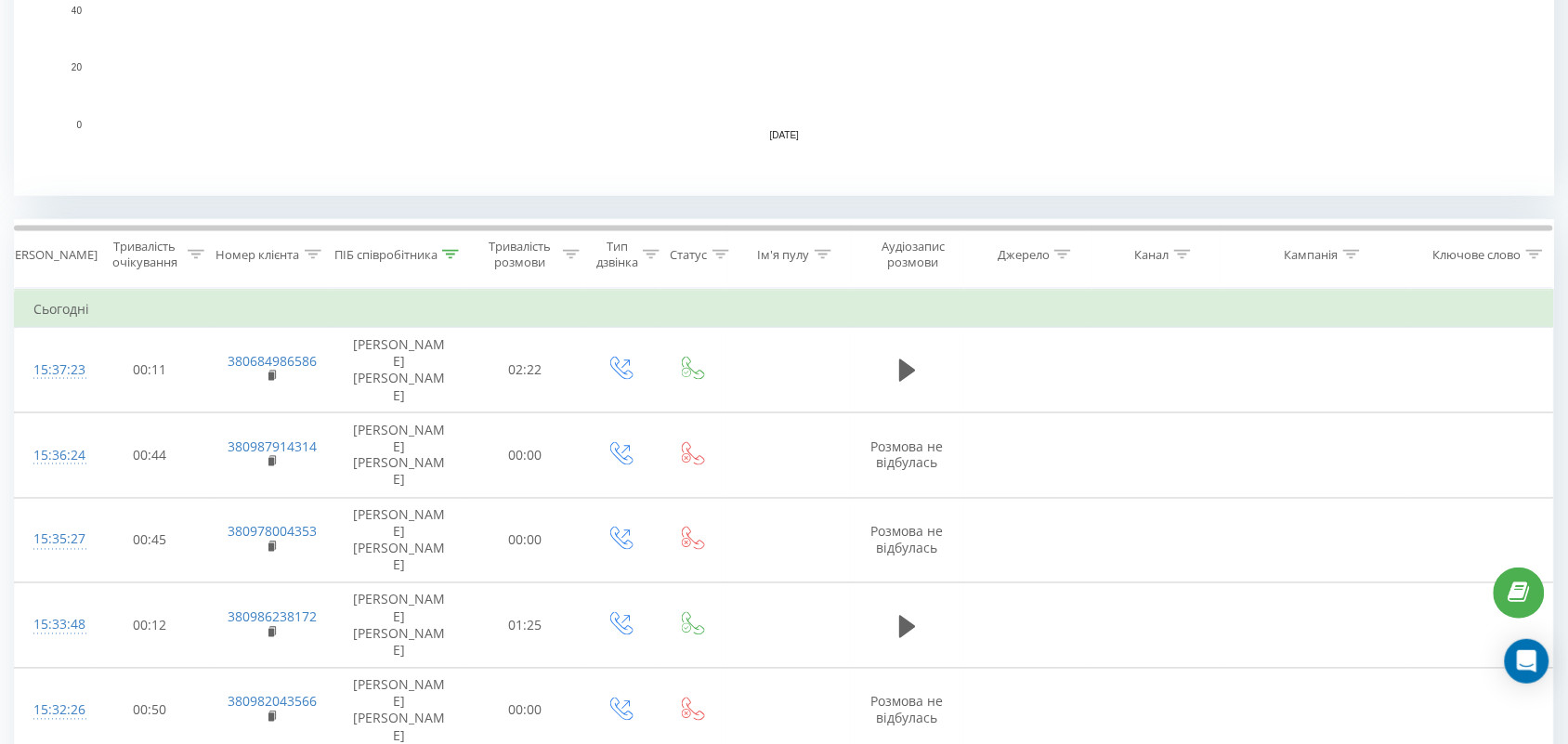
scroll to position [639, 0]
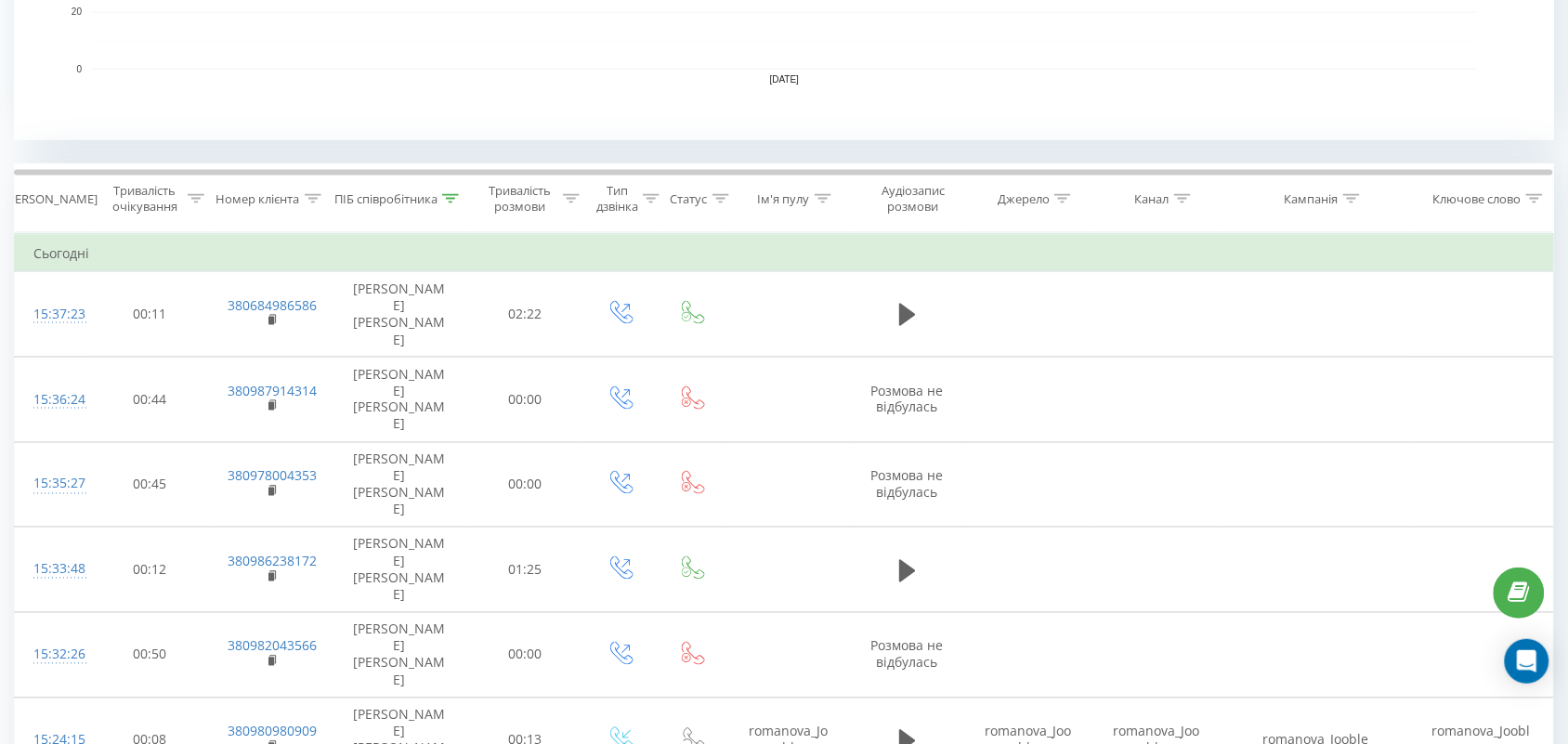
click at [446, 191] on th "ПІБ співробітника" at bounding box center [399, 199] width 133 height 69
click at [443, 194] on icon at bounding box center [451, 199] width 17 height 9
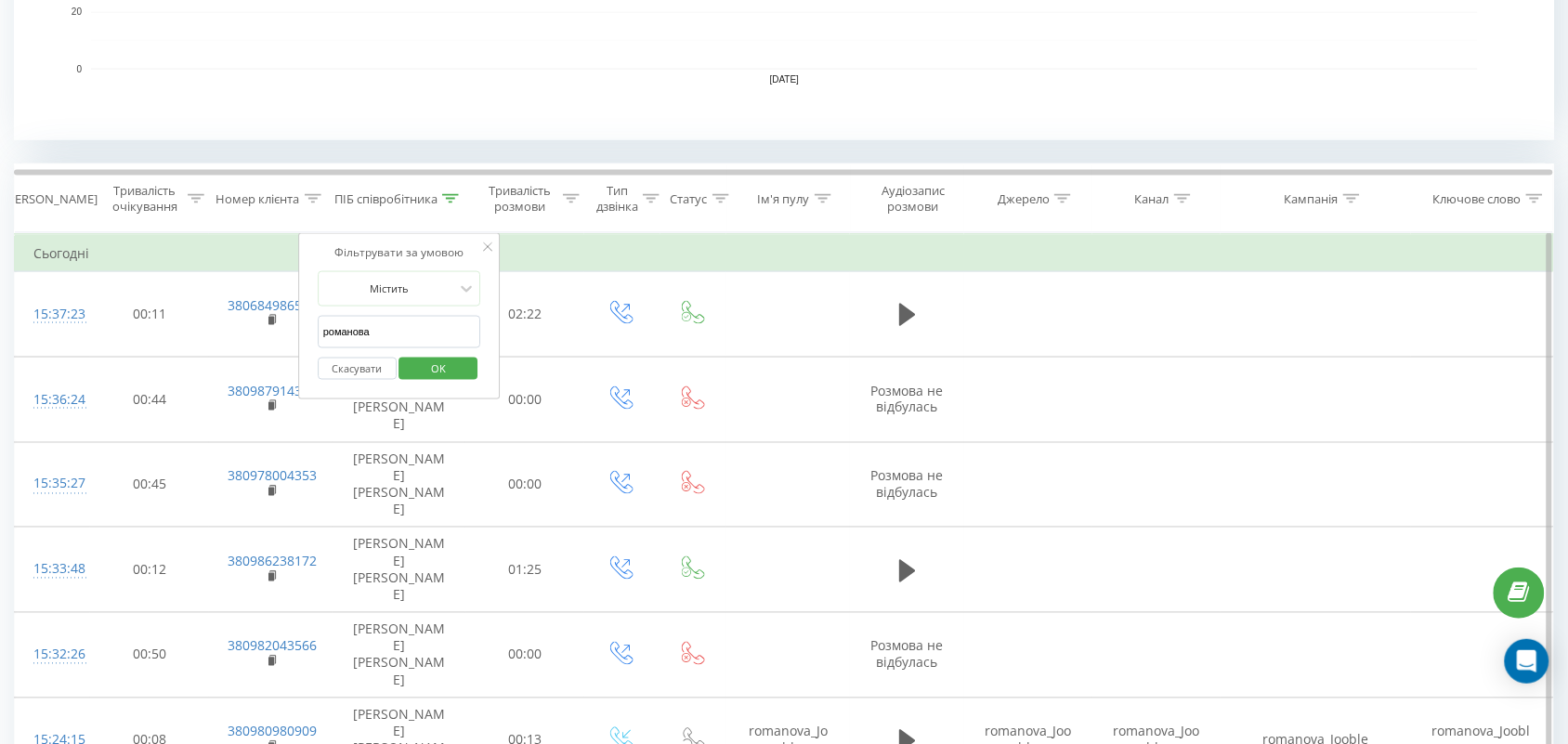
click at [460, 359] on span "OK" at bounding box center [438, 369] width 52 height 28
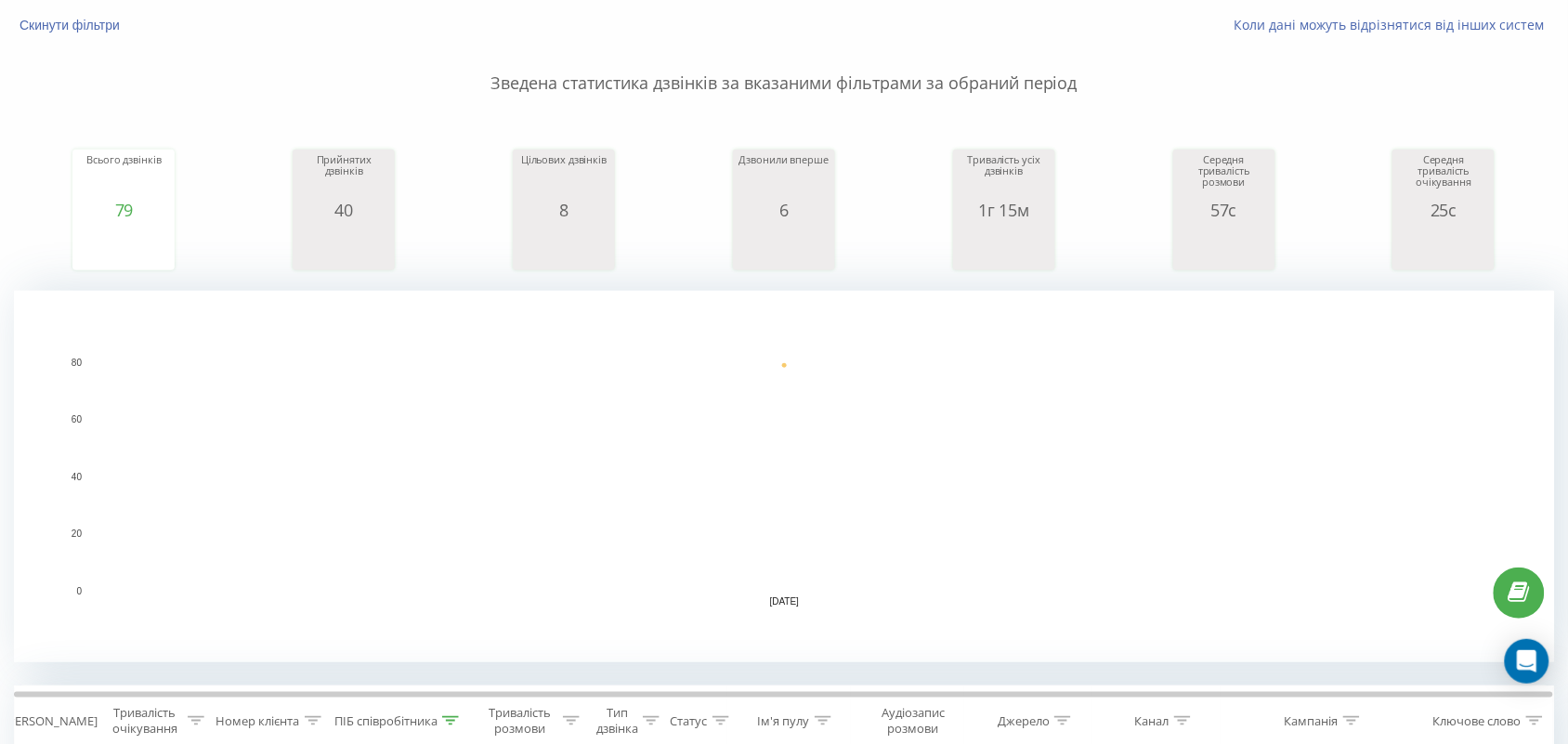
scroll to position [813, 0]
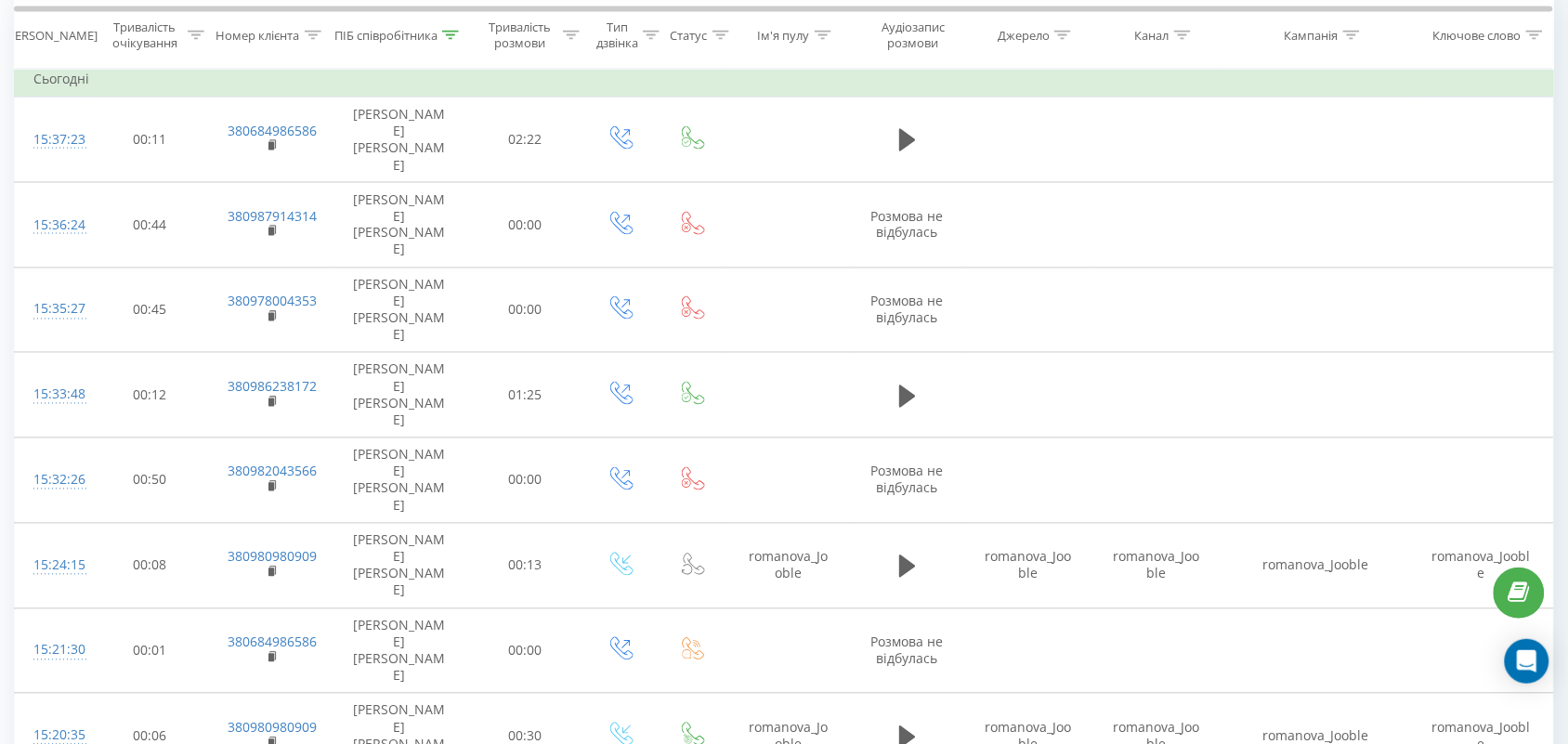
drag, startPoint x: 455, startPoint y: 37, endPoint x: 455, endPoint y: 52, distance: 15.0
click at [455, 35] on icon at bounding box center [451, 34] width 17 height 9
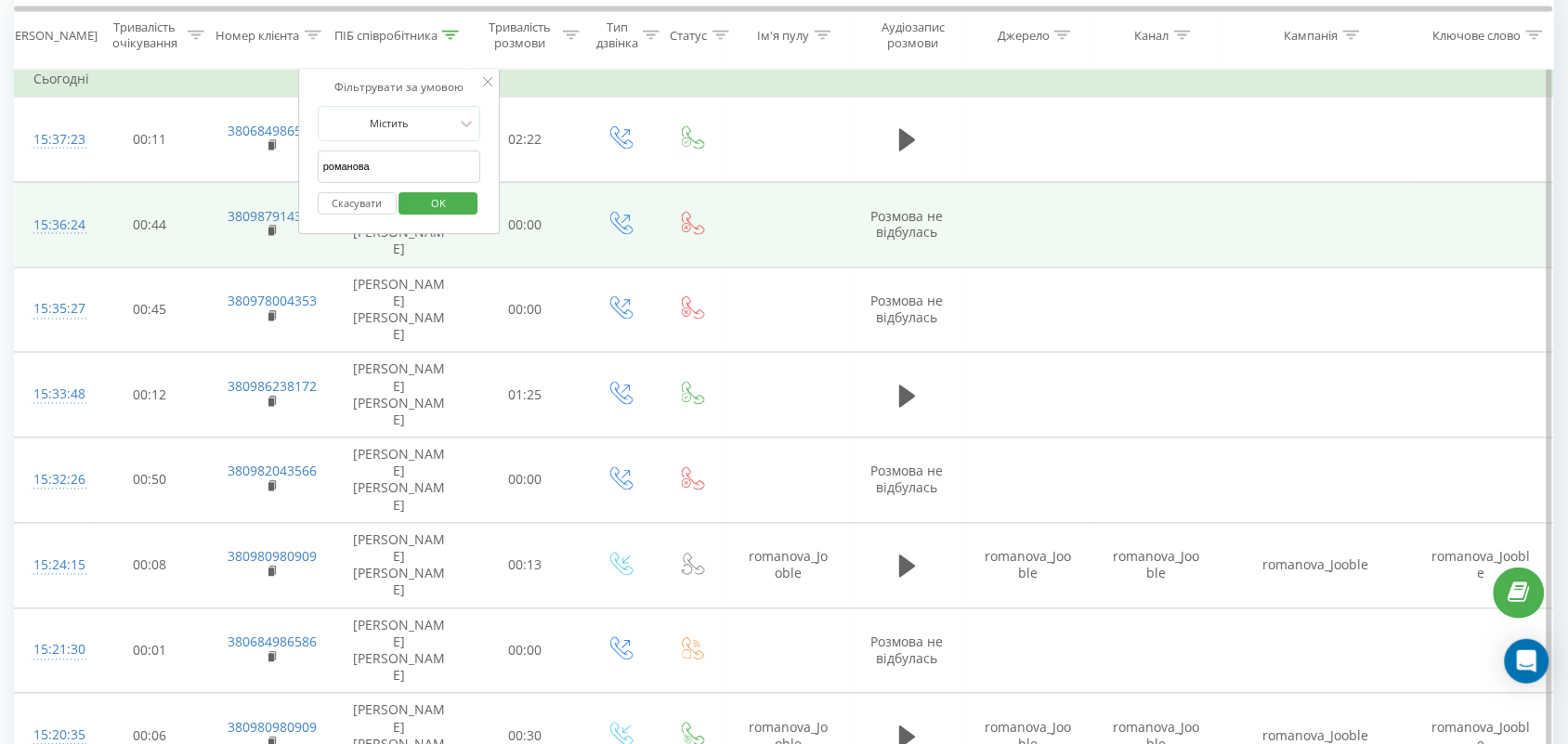
drag, startPoint x: 427, startPoint y: 172, endPoint x: 147, endPoint y: 177, distance: 280.0
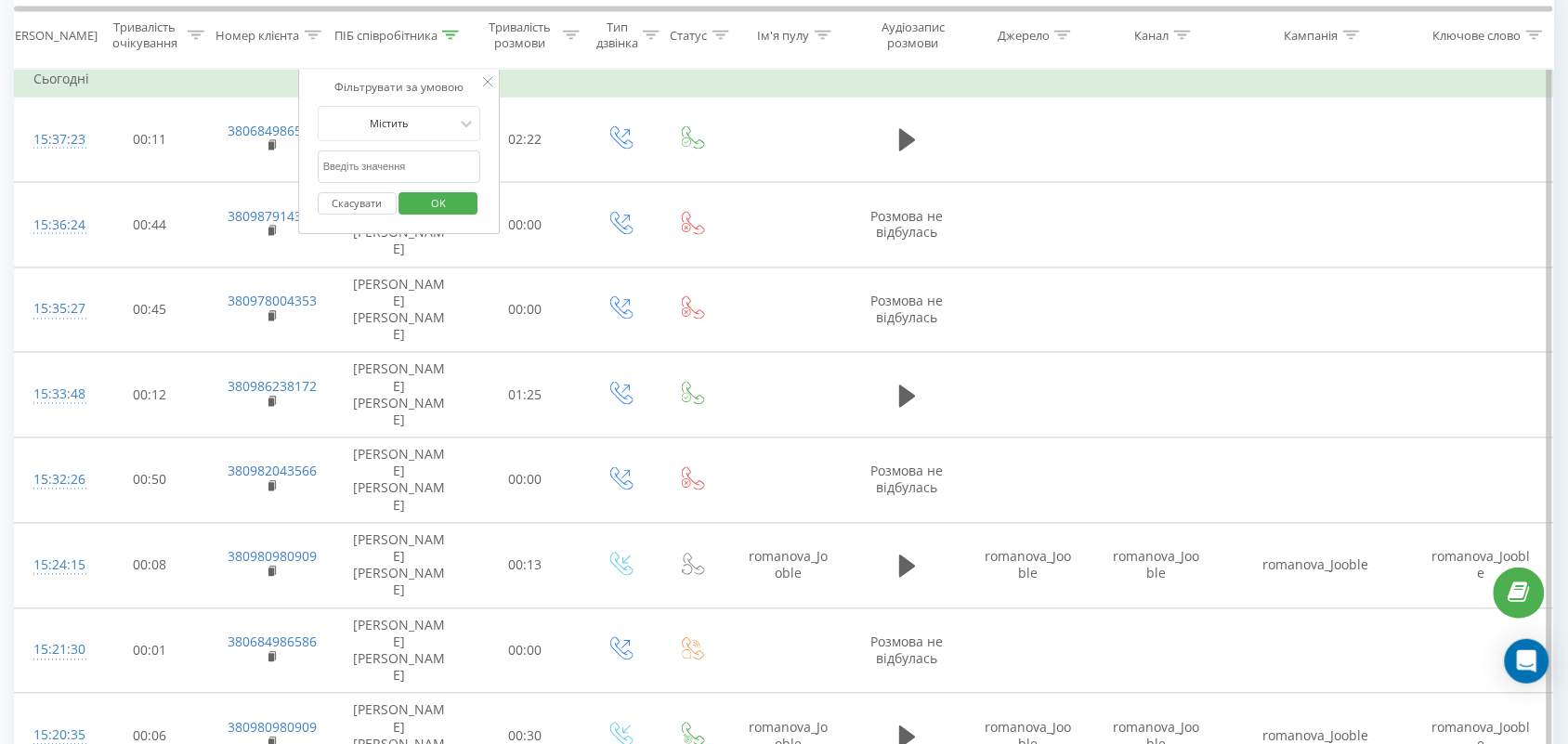
click at [332, 168] on input "text" at bounding box center [399, 167] width 164 height 32
type input "Валерія"
click at [448, 193] on span "OK" at bounding box center [438, 203] width 52 height 28
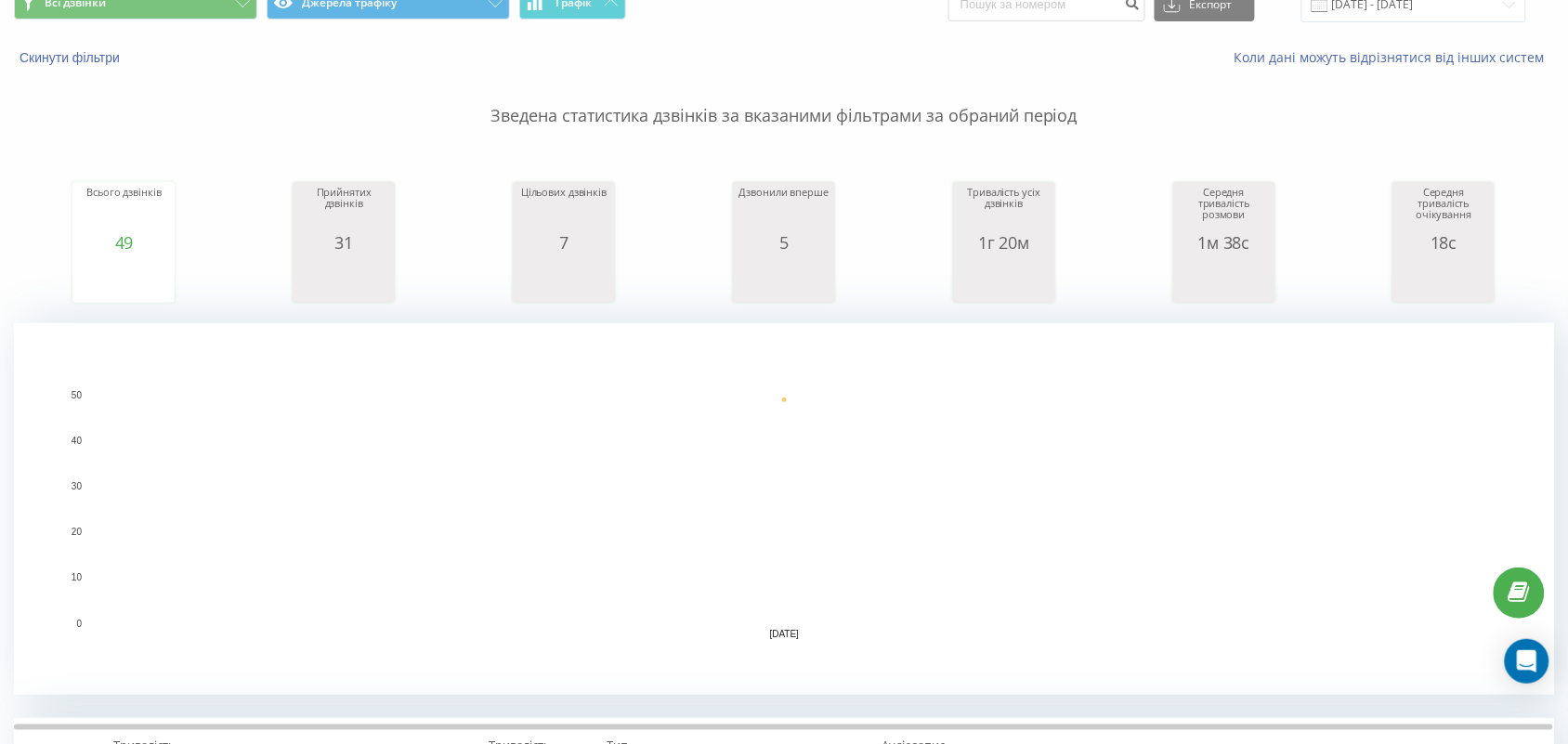
scroll to position [664, 0]
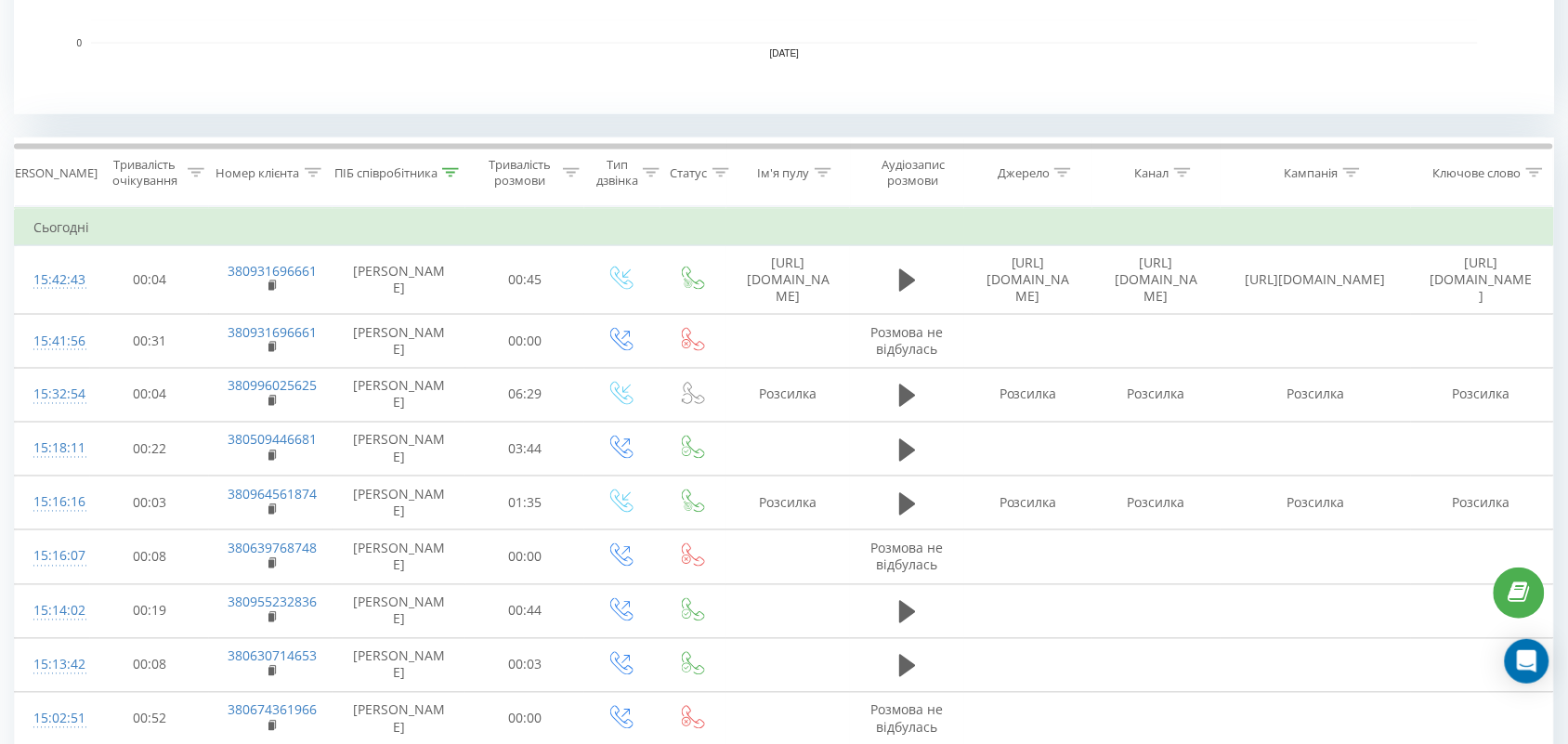
click at [453, 174] on icon at bounding box center [451, 172] width 17 height 9
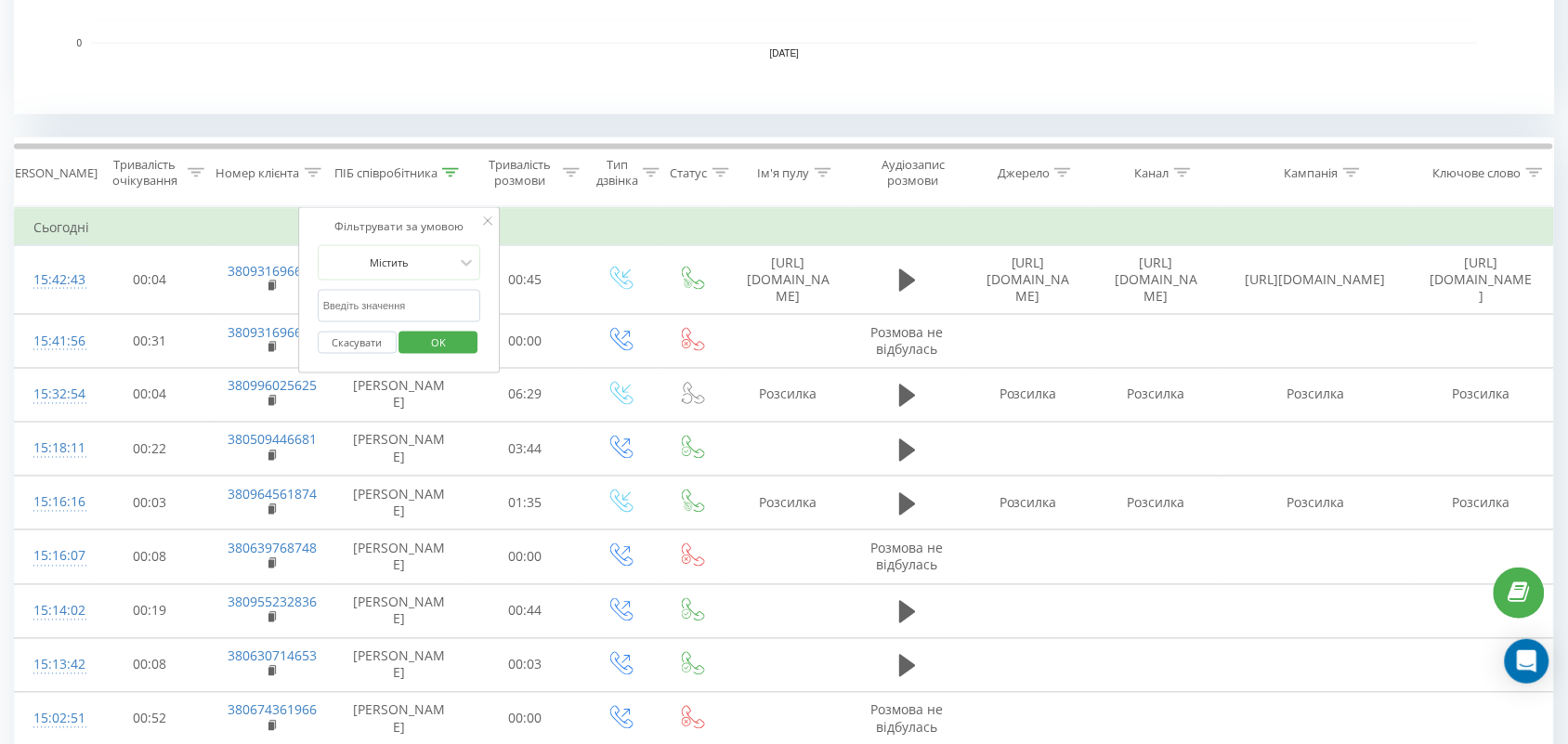
drag, startPoint x: 371, startPoint y: 294, endPoint x: 387, endPoint y: 320, distance: 30.5
click at [372, 295] on input "text" at bounding box center [399, 306] width 164 height 32
type input "тамара"
click at [442, 328] on div "Скасувати OK" at bounding box center [399, 343] width 164 height 42
click at [442, 339] on span "OK" at bounding box center [438, 342] width 52 height 28
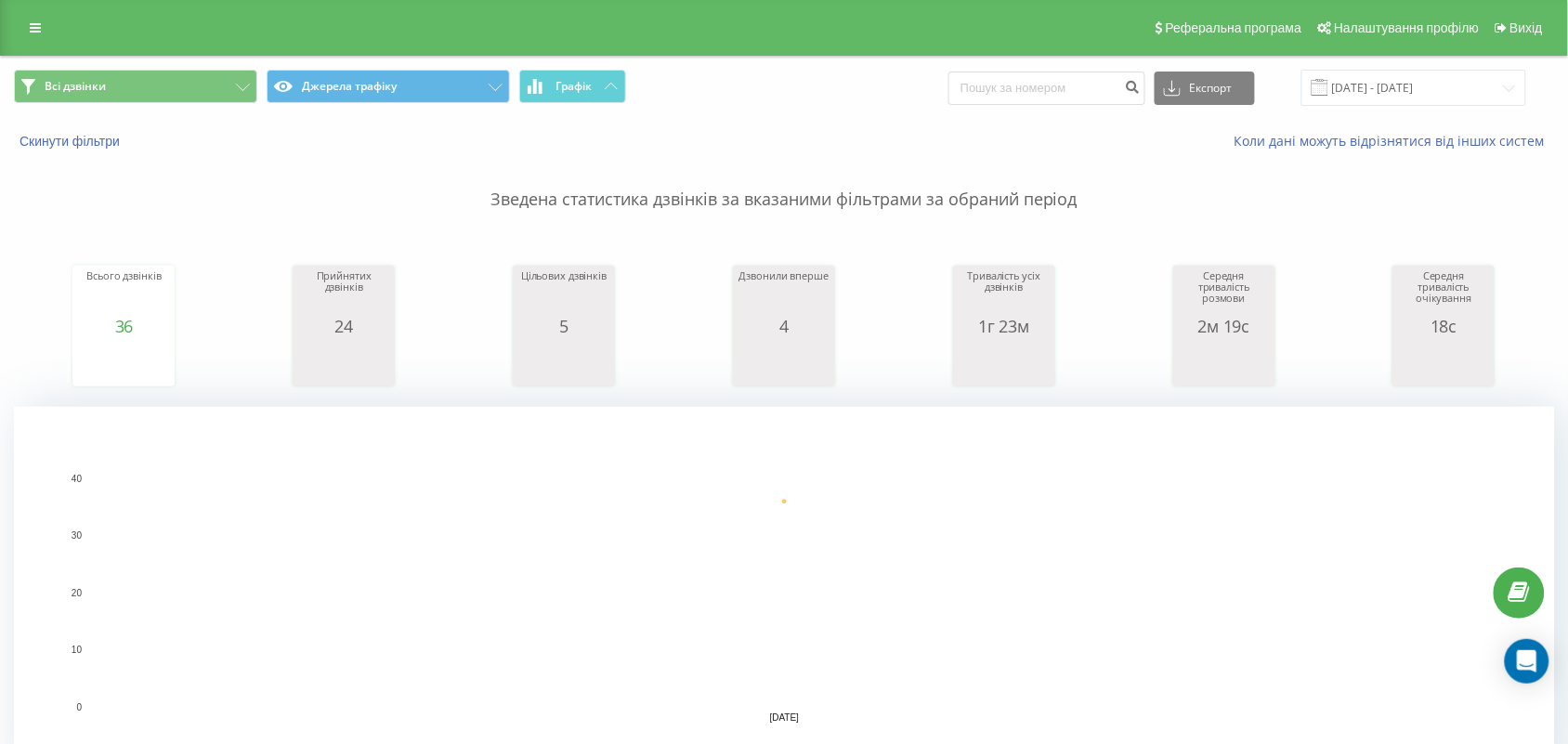
scroll to position [813, 0]
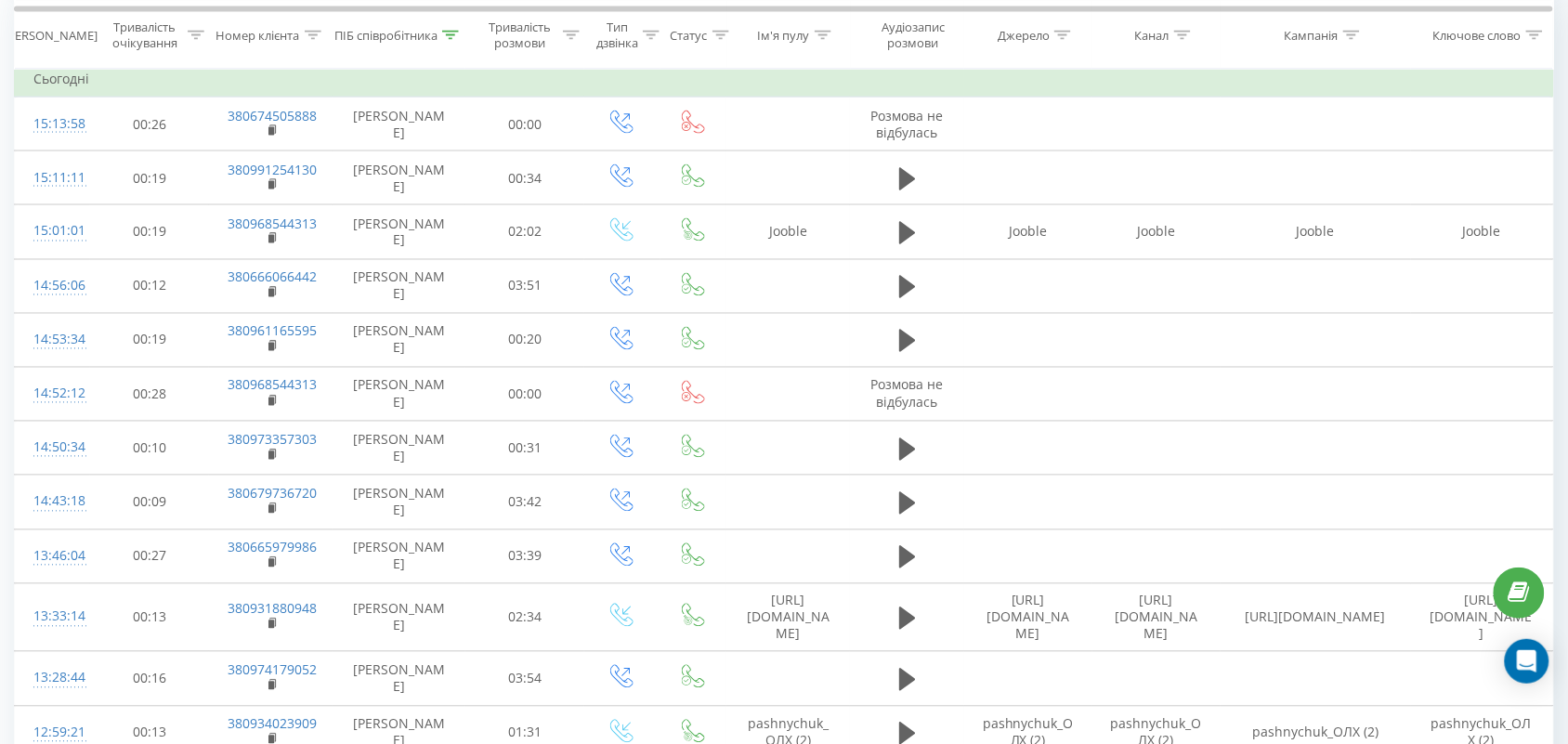
click at [443, 37] on icon at bounding box center [451, 34] width 17 height 9
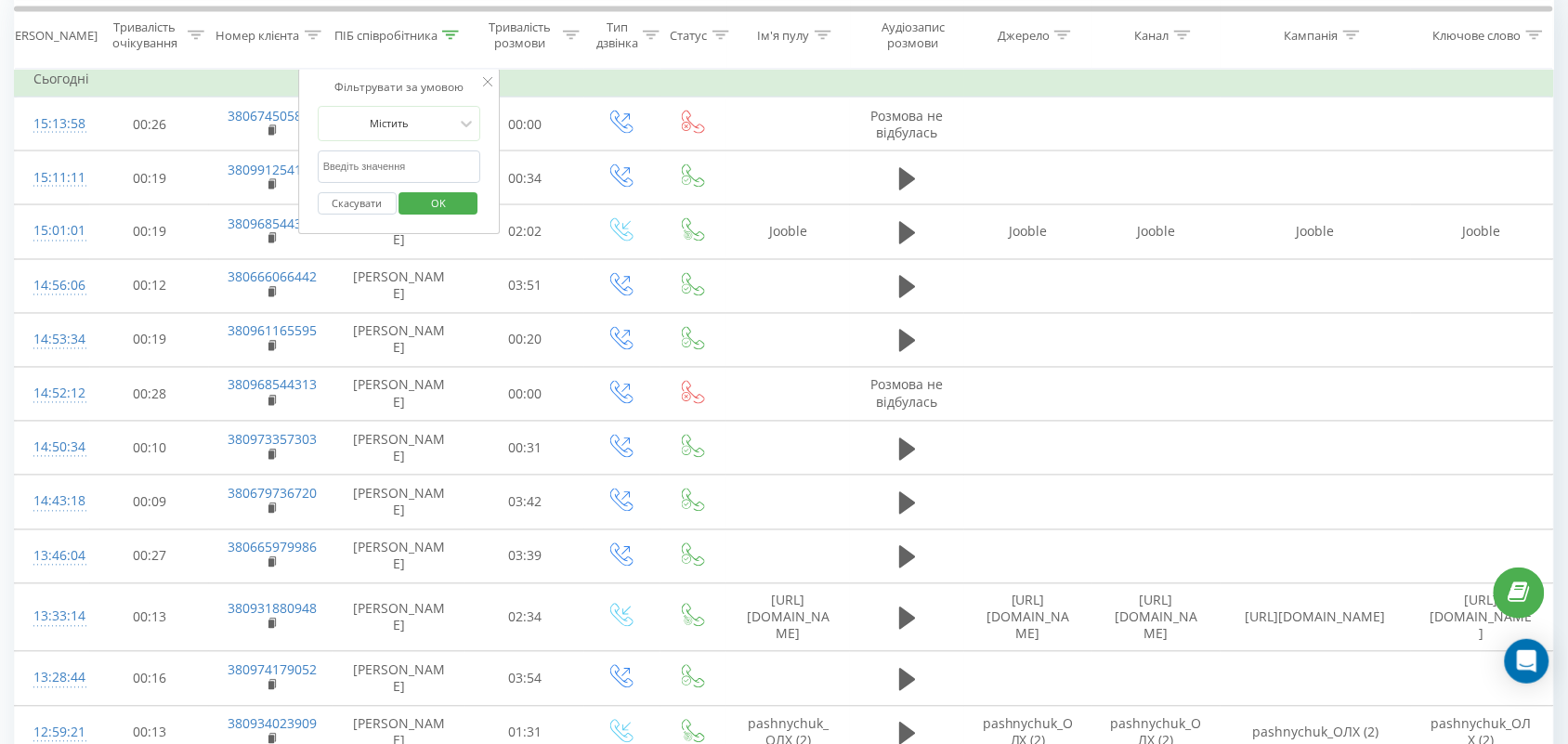
drag, startPoint x: 364, startPoint y: 172, endPoint x: 371, endPoint y: 182, distance: 12.2
click at [365, 172] on input "text" at bounding box center [399, 167] width 164 height 32
type input "аліна"
click at [453, 205] on span "OK" at bounding box center [438, 203] width 52 height 28
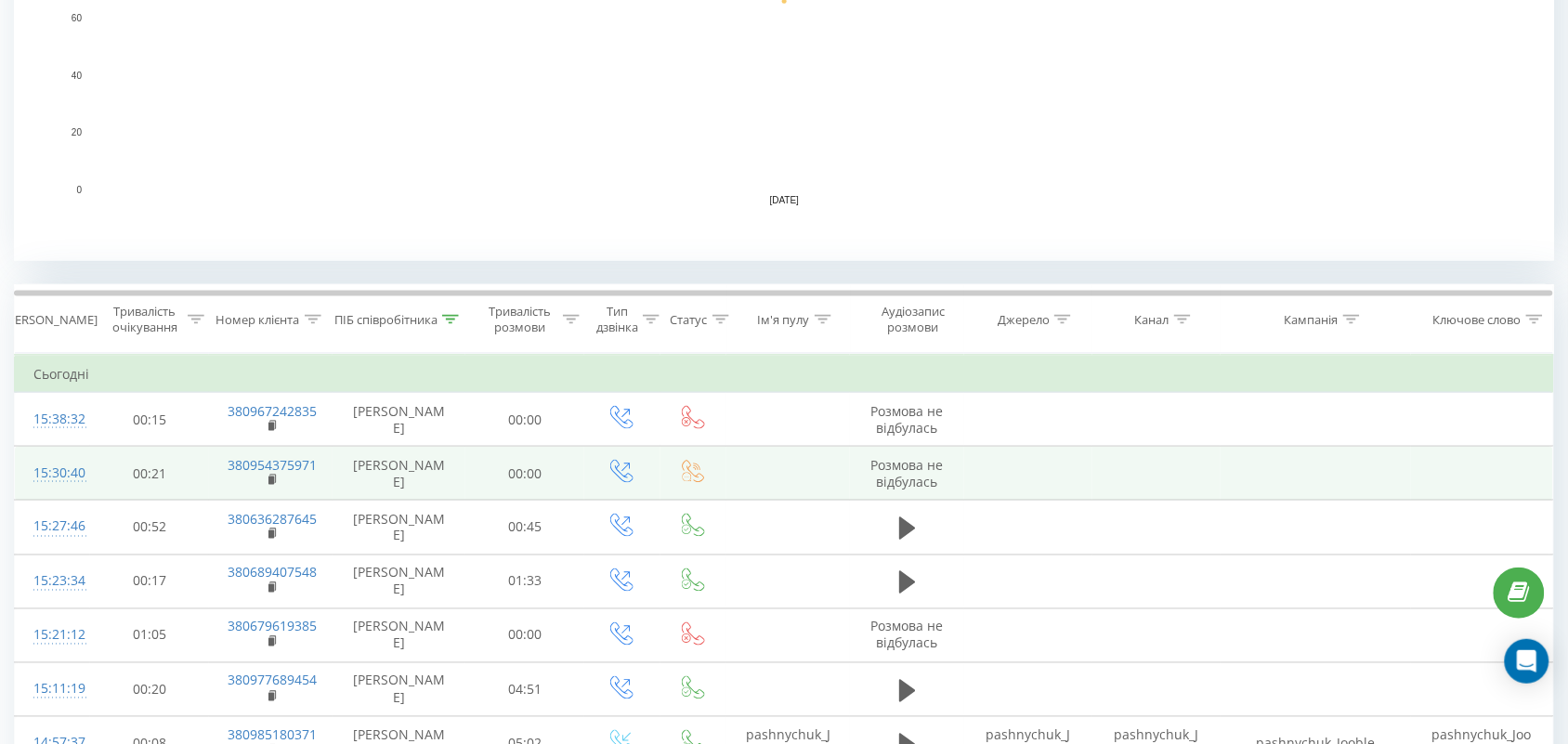
scroll to position [697, 0]
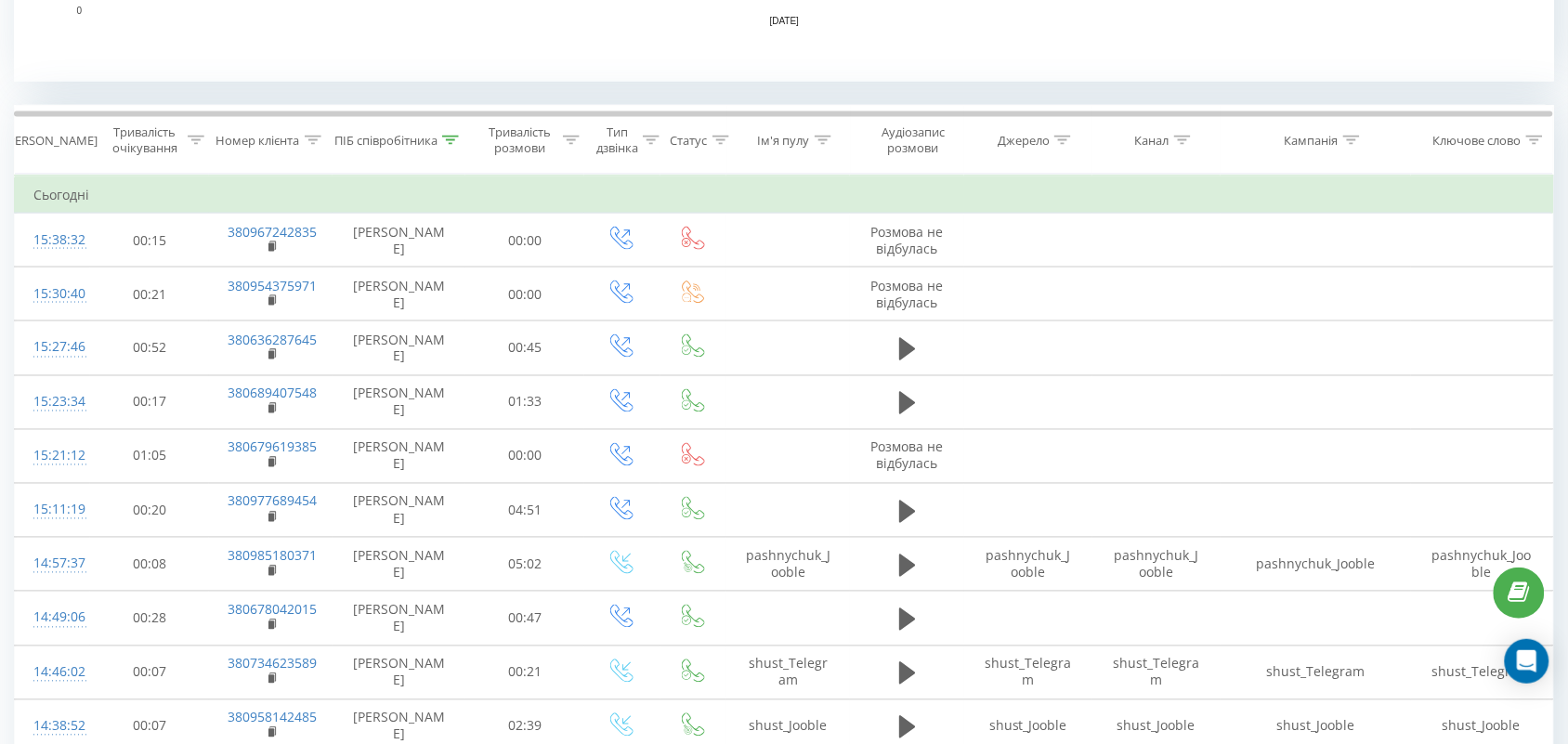
click at [455, 136] on icon at bounding box center [451, 140] width 17 height 9
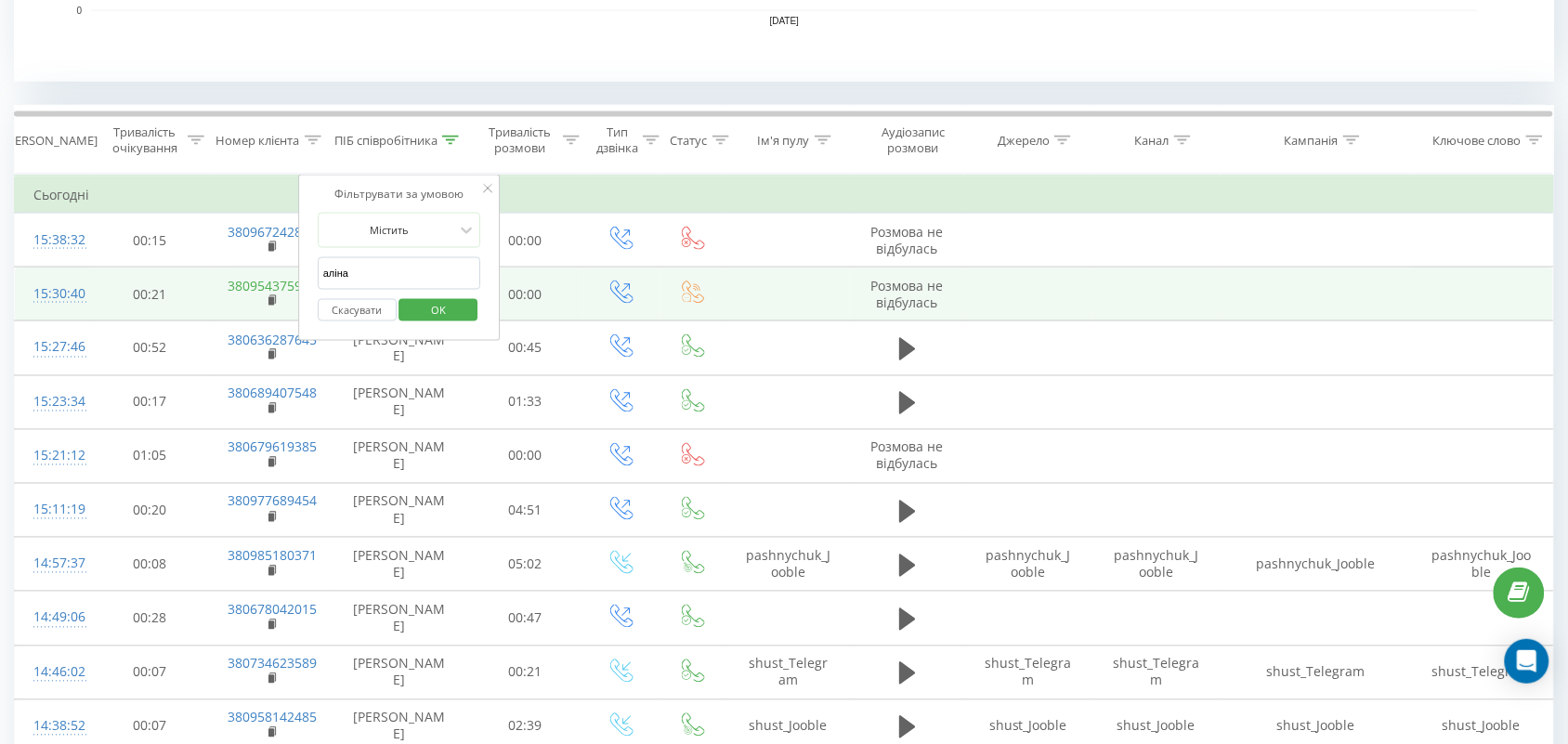
drag, startPoint x: 416, startPoint y: 279, endPoint x: 277, endPoint y: 281, distance: 139.0
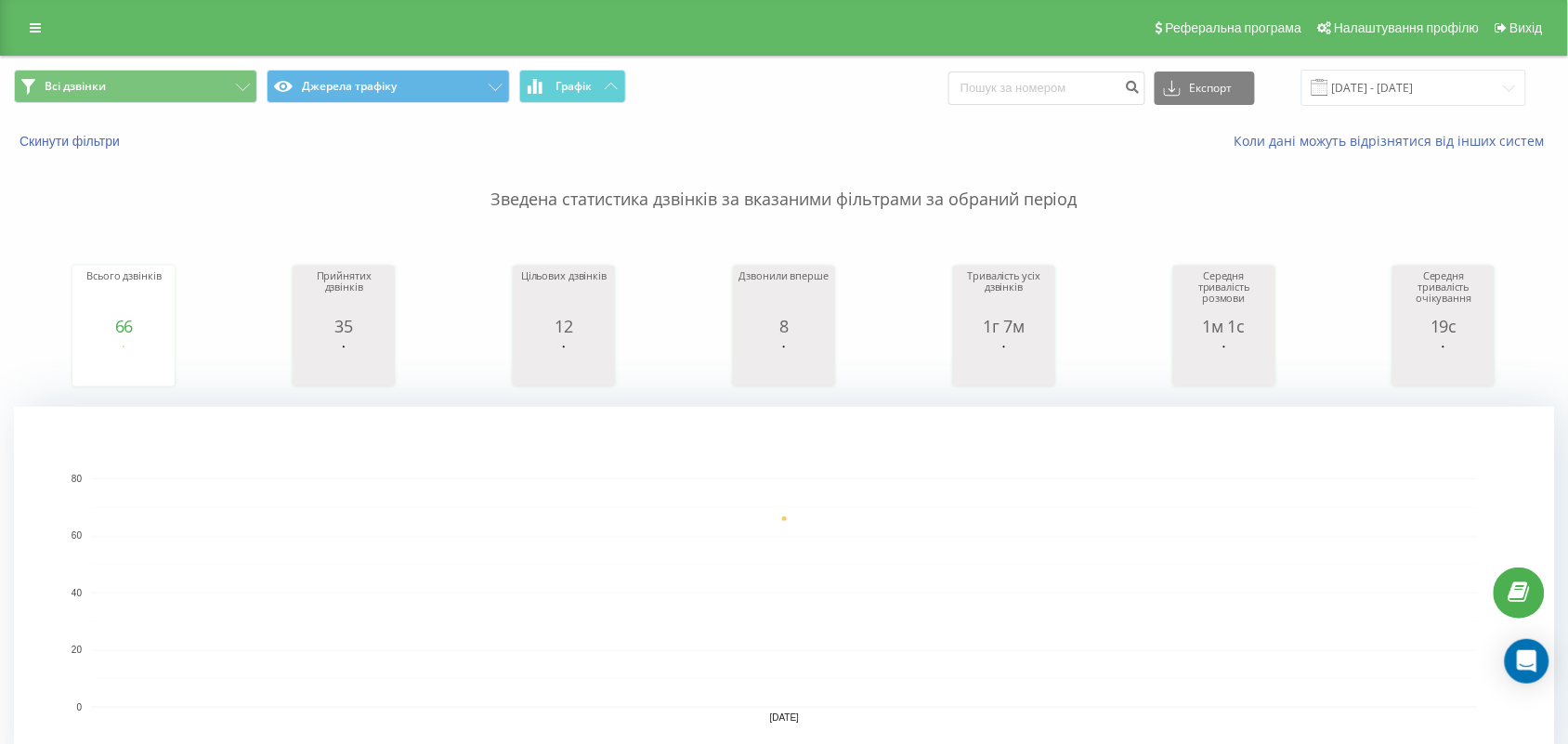
scroll to position [349, 0]
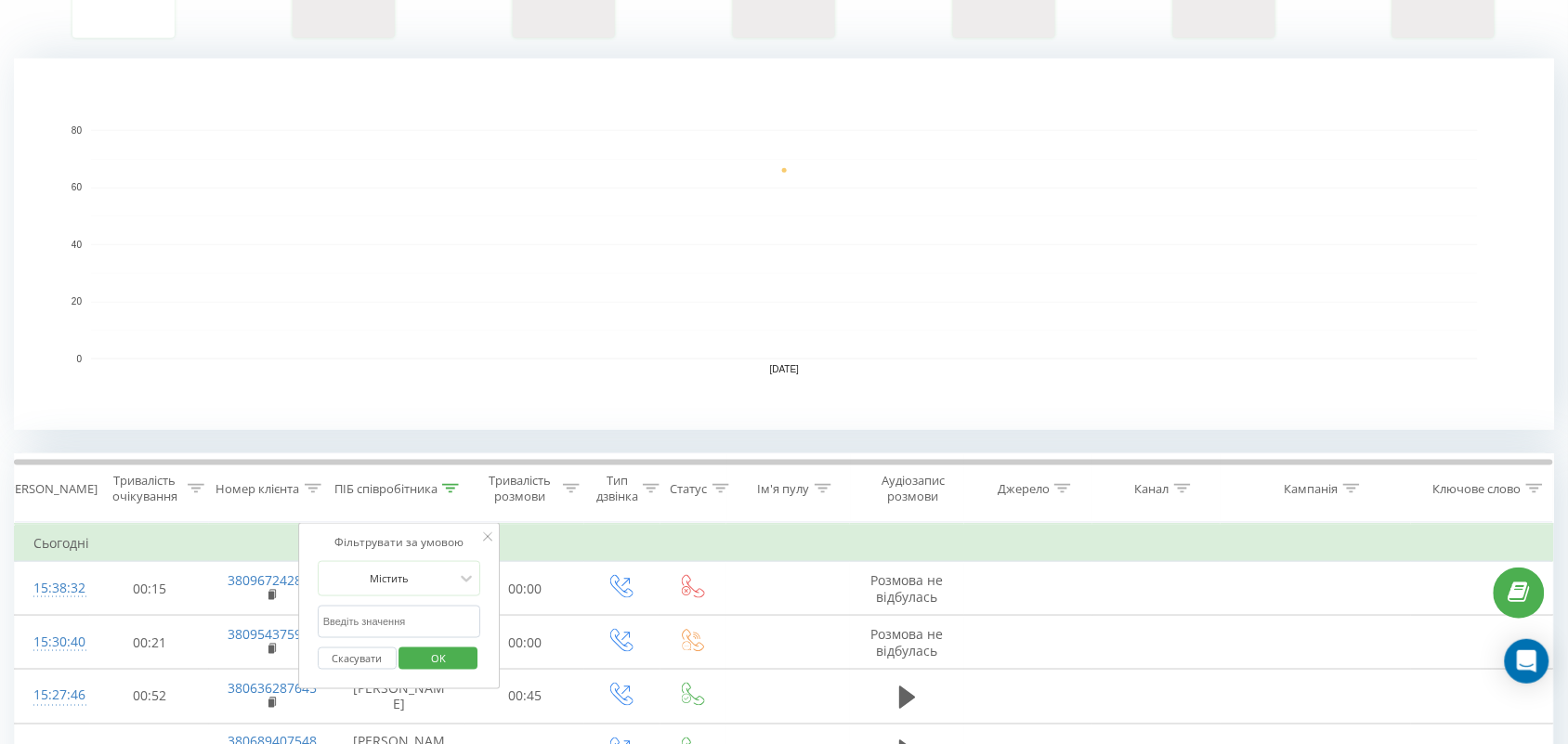
click at [408, 674] on div "Скасувати OK" at bounding box center [399, 660] width 164 height 42
click at [414, 651] on span "OK" at bounding box center [438, 658] width 52 height 28
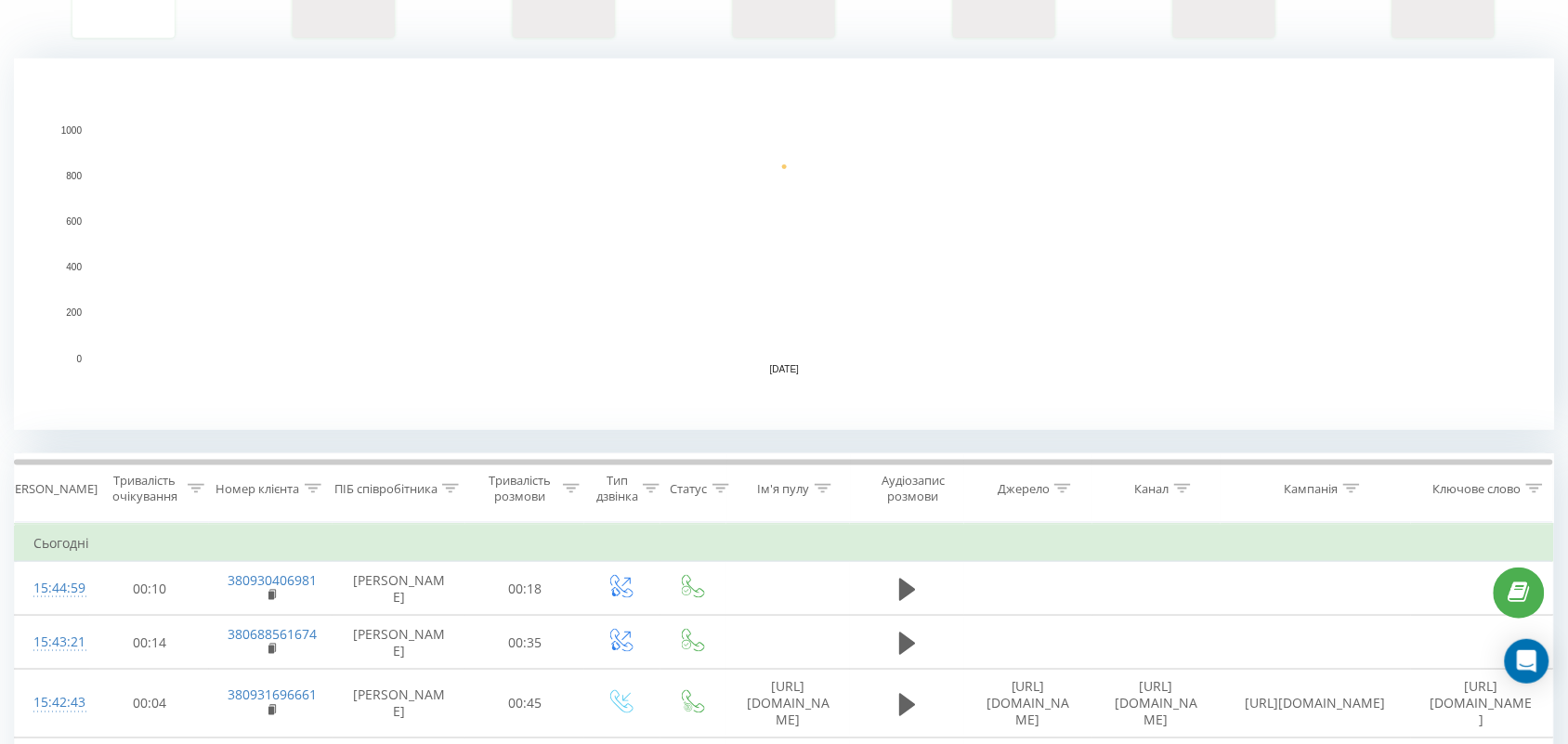
click at [448, 484] on icon at bounding box center [451, 489] width 17 height 9
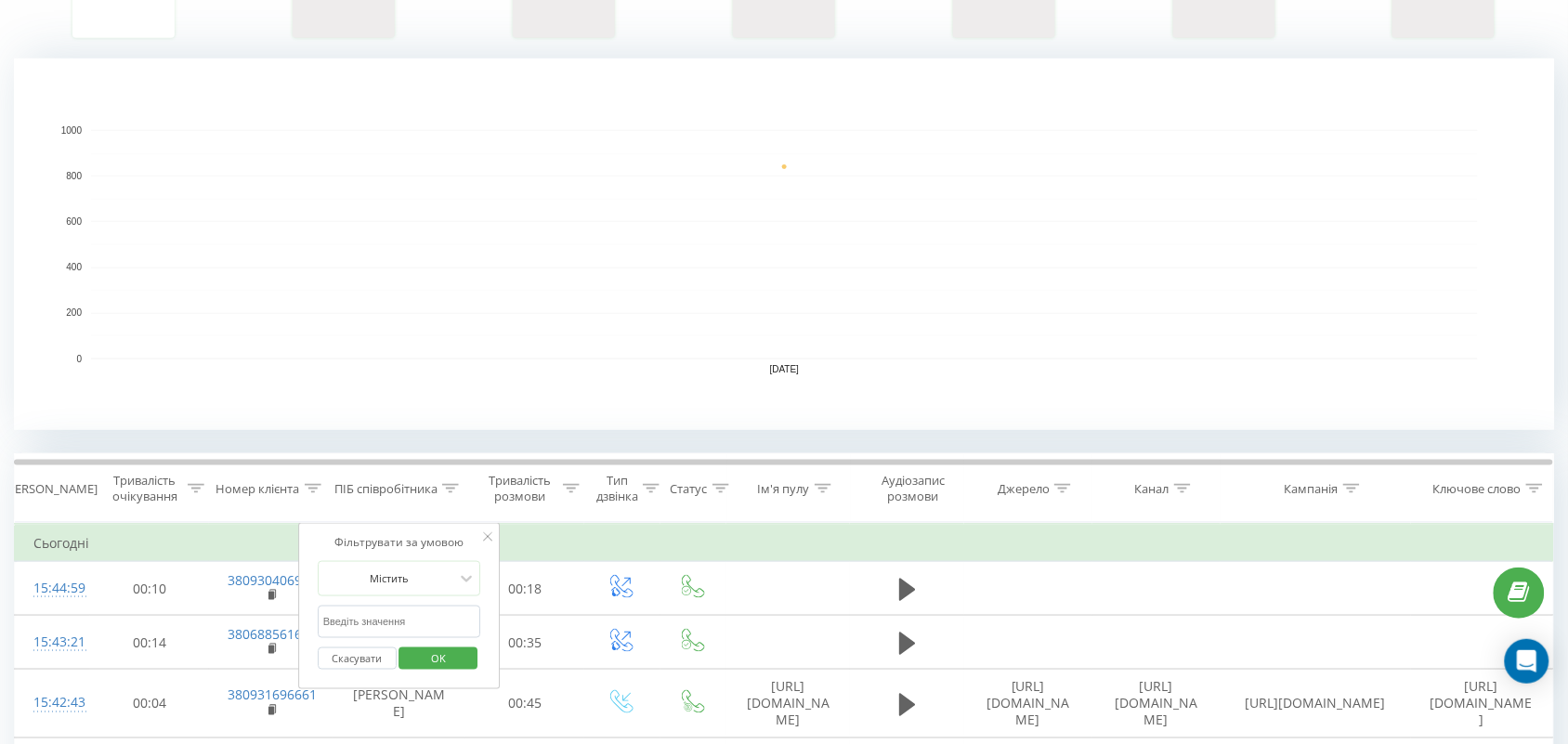
click at [416, 625] on input "text" at bounding box center [399, 622] width 164 height 32
type input "романова"
click at [440, 657] on span "OK" at bounding box center [438, 658] width 52 height 28
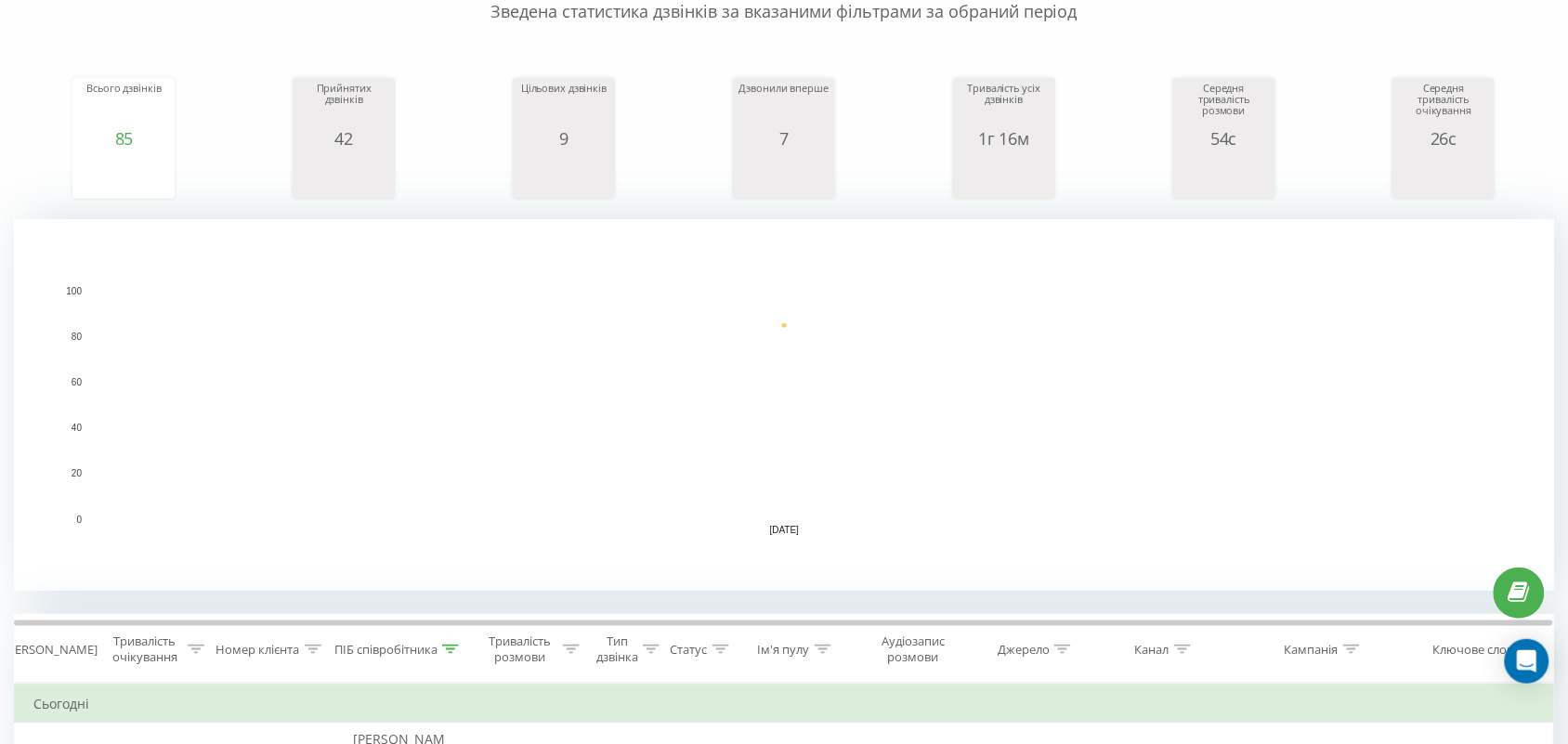
scroll to position [349, 0]
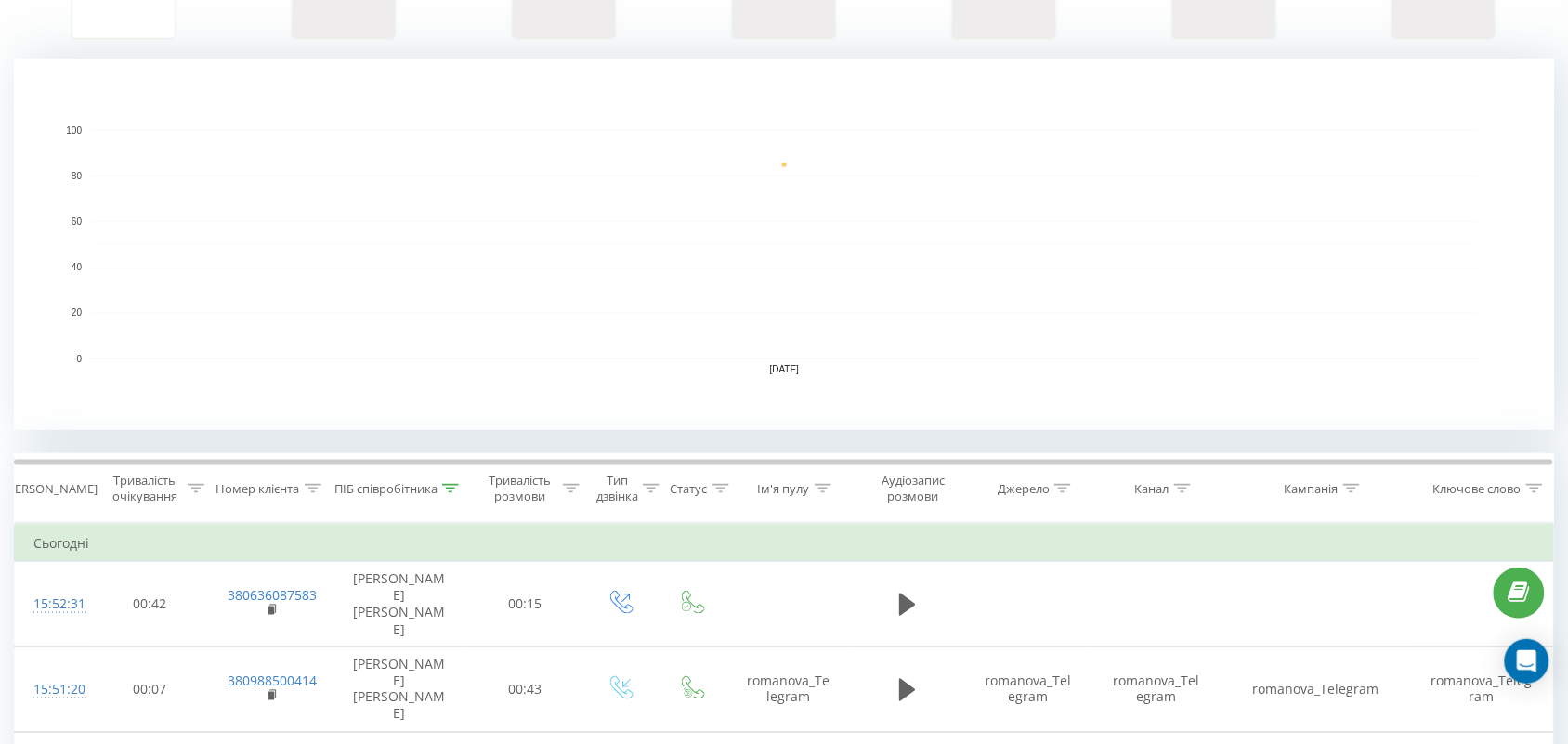
click at [442, 499] on th "ПІБ співробітника" at bounding box center [399, 488] width 133 height 69
click at [448, 498] on div at bounding box center [451, 489] width 17 height 16
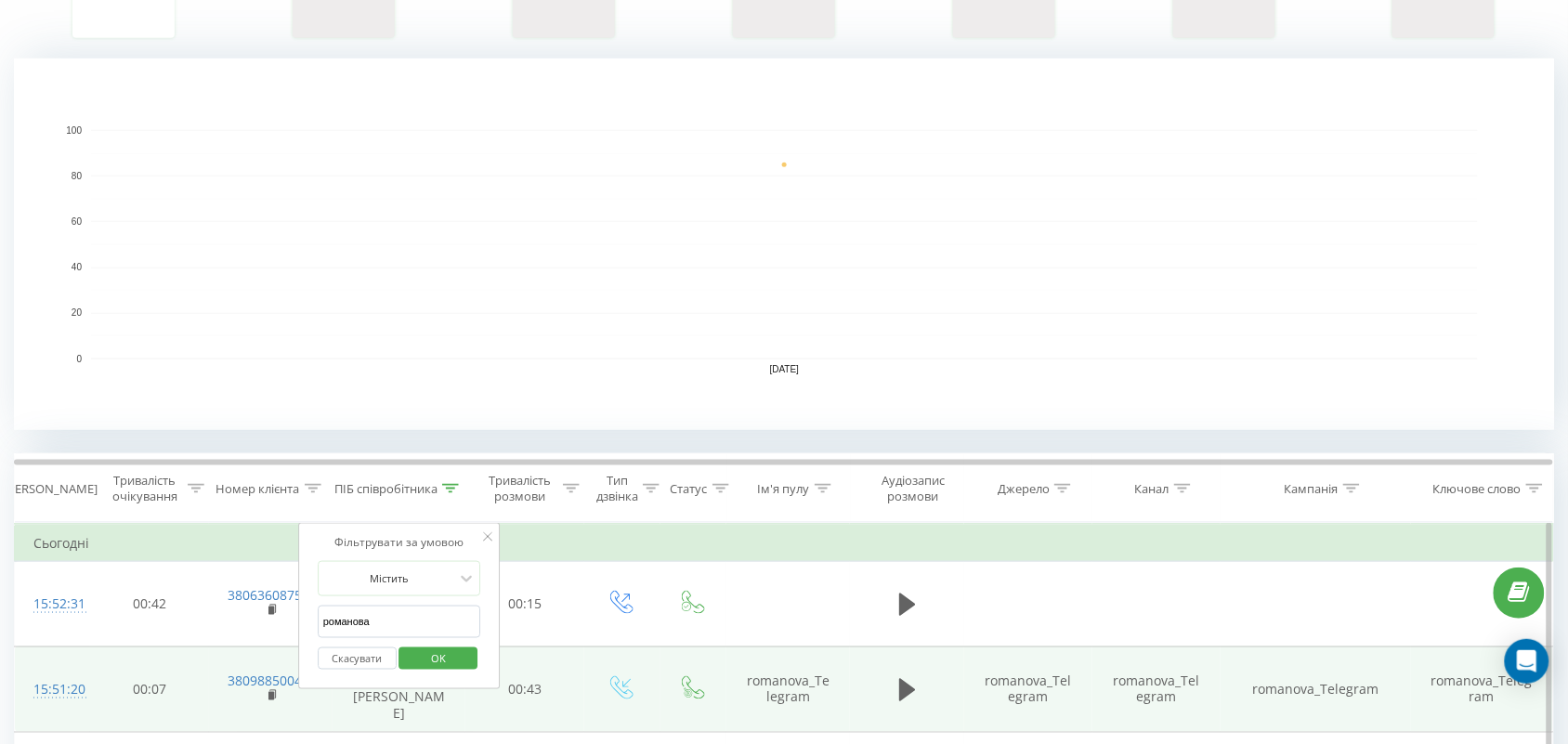
drag, startPoint x: 414, startPoint y: 621, endPoint x: 186, endPoint y: 624, distance: 228.0
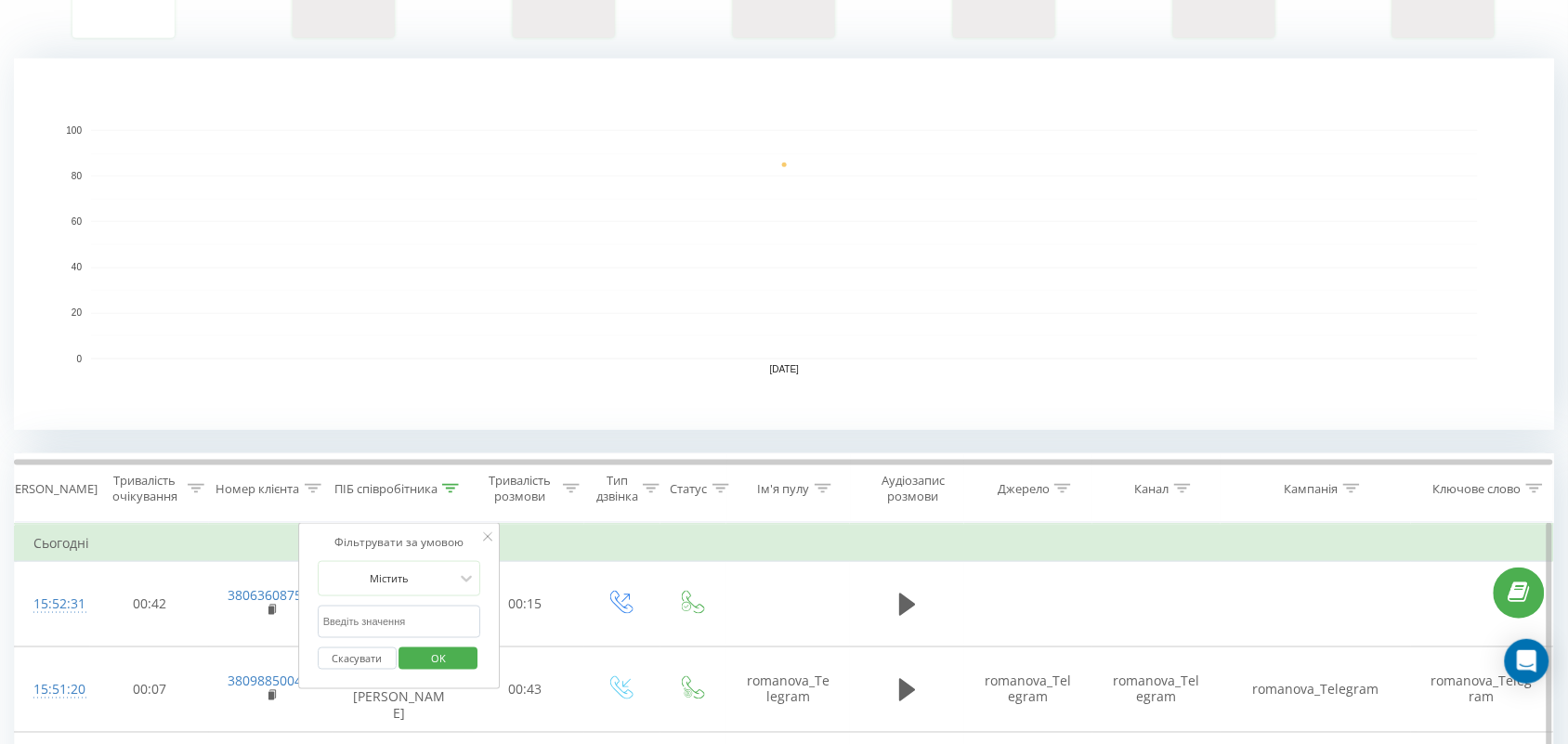
click at [395, 623] on input "text" at bounding box center [399, 622] width 164 height 32
type input "аліна"
click at [430, 671] on span "OK" at bounding box center [438, 658] width 52 height 28
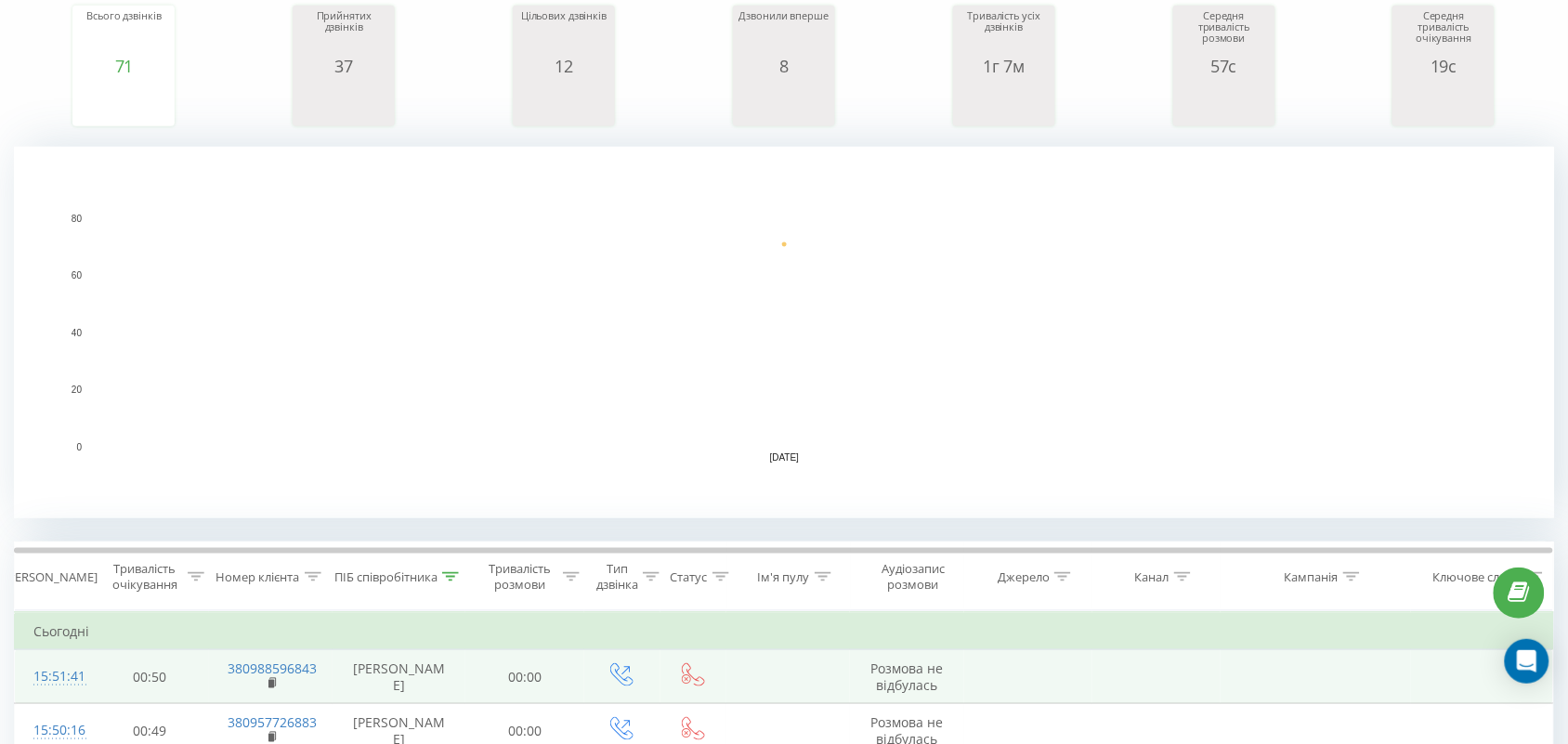
scroll to position [464, 0]
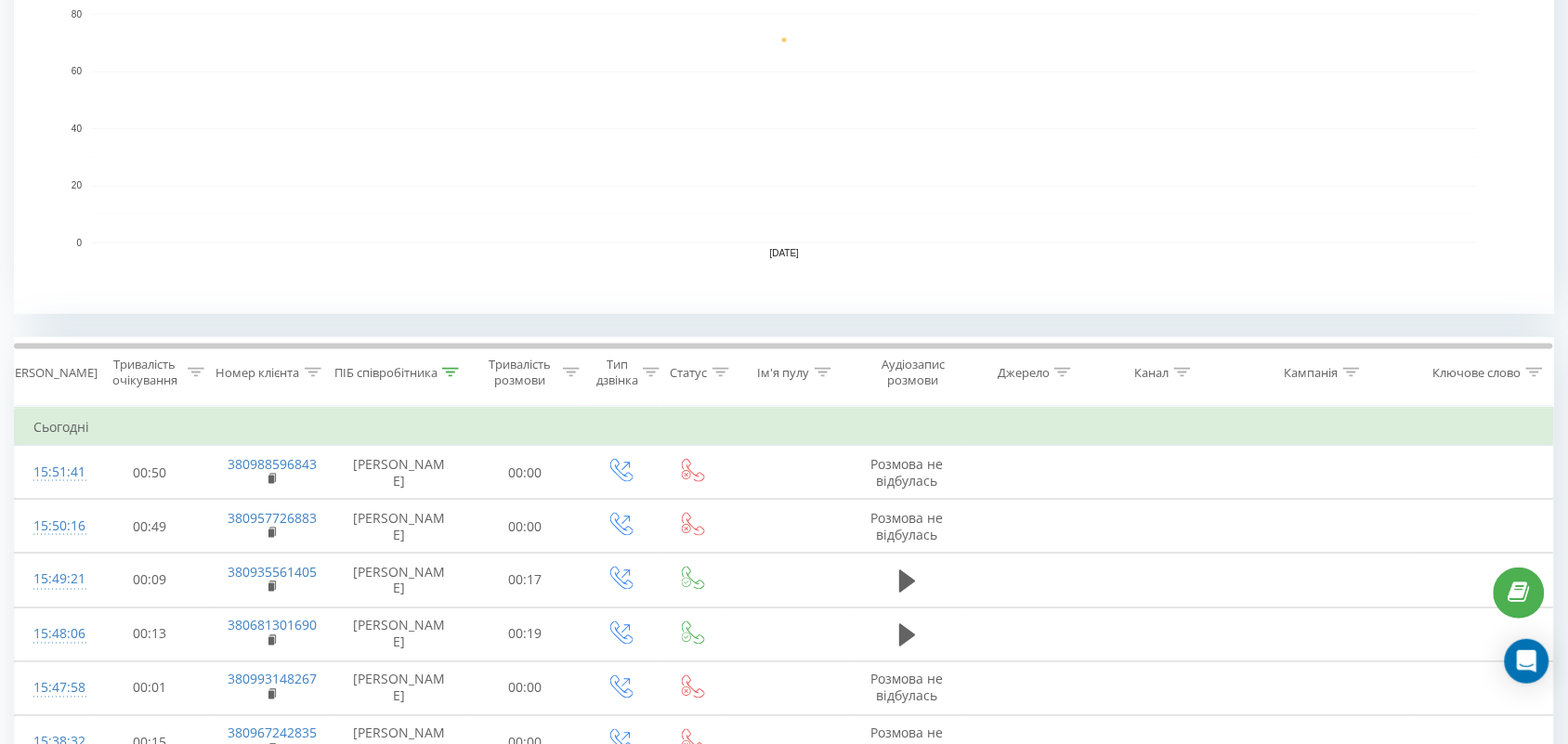
click at [451, 381] on div at bounding box center [451, 372] width 17 height 16
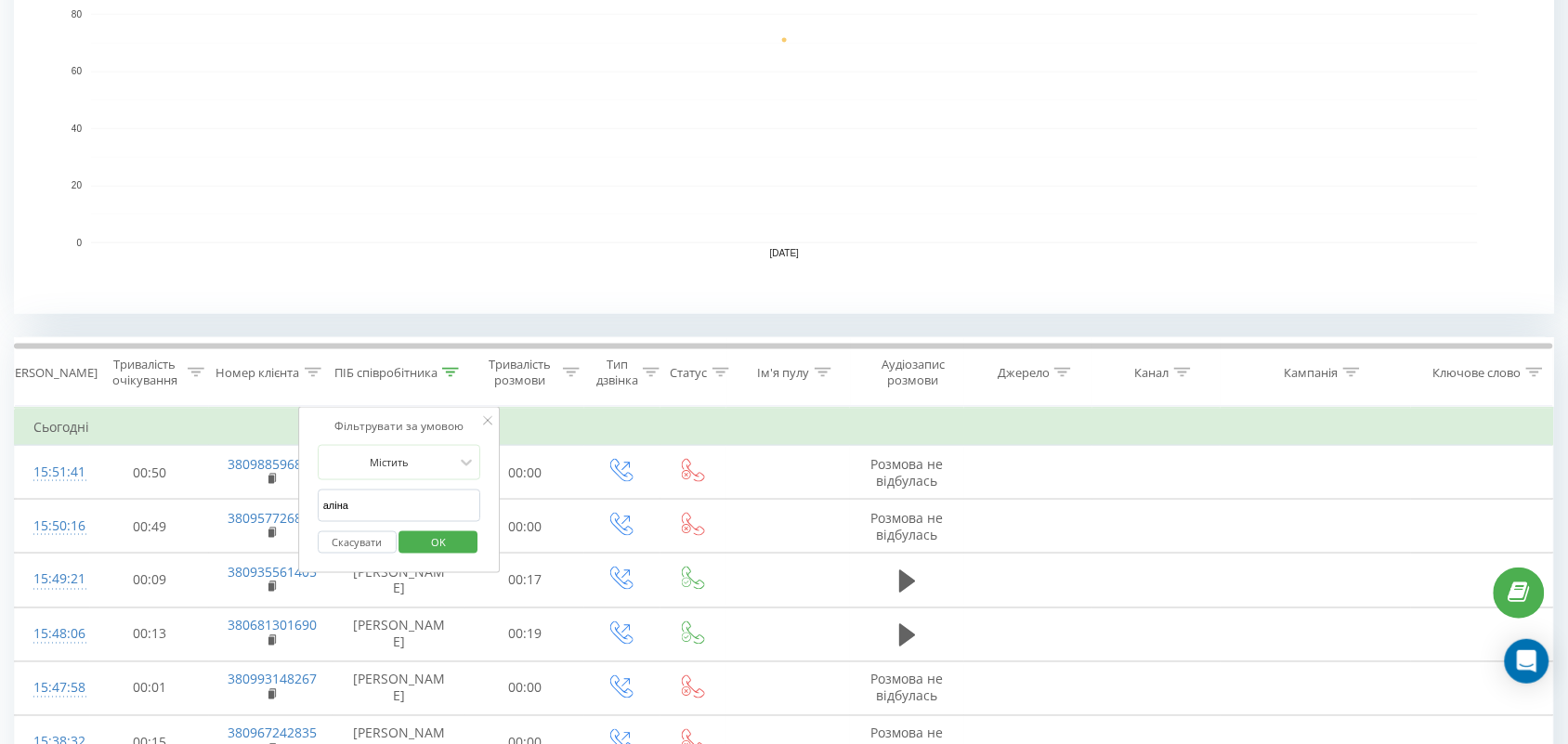
click at [456, 533] on span "OK" at bounding box center [438, 542] width 52 height 28
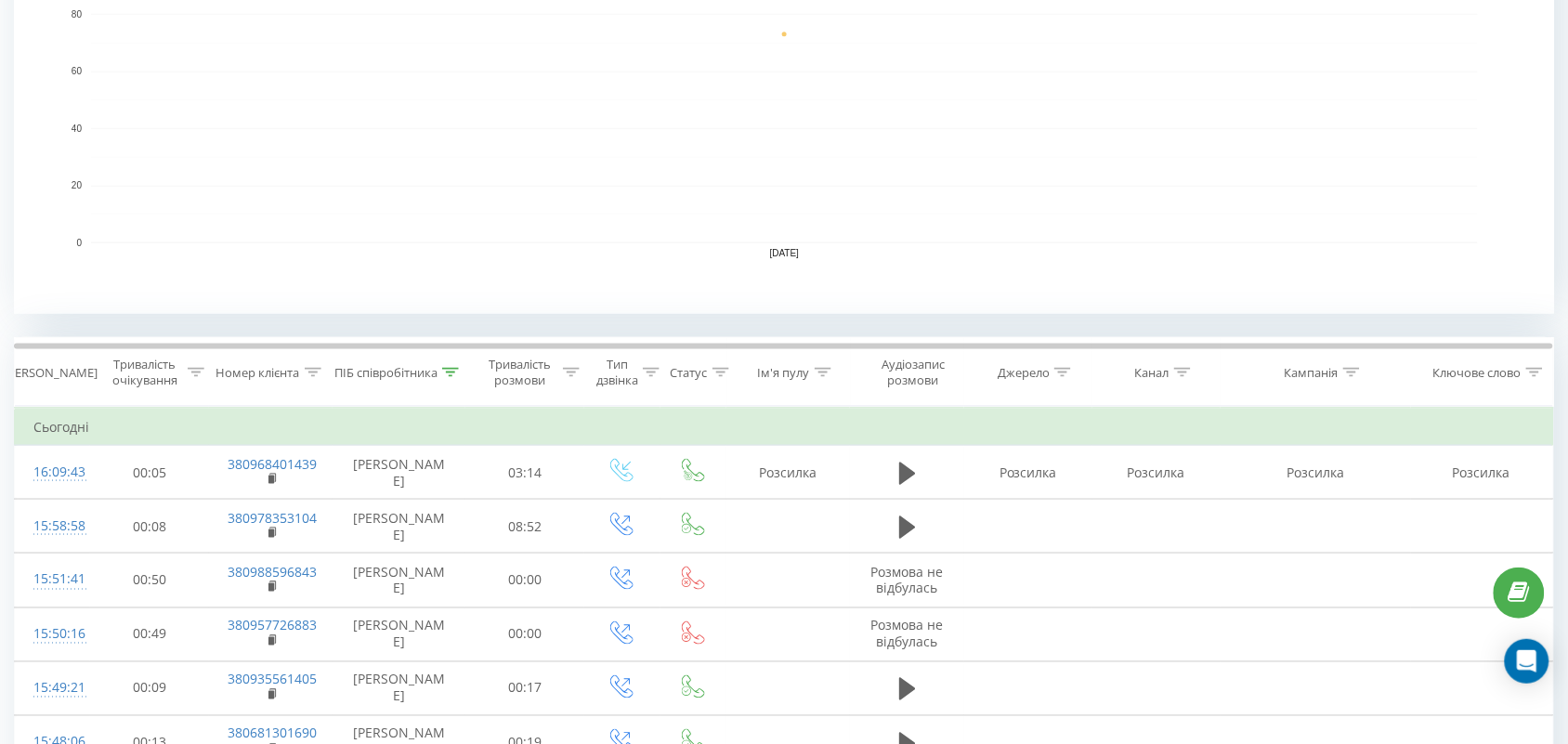
click at [447, 362] on th "ПІБ співробітника" at bounding box center [399, 372] width 133 height 69
click at [452, 377] on div at bounding box center [451, 372] width 17 height 16
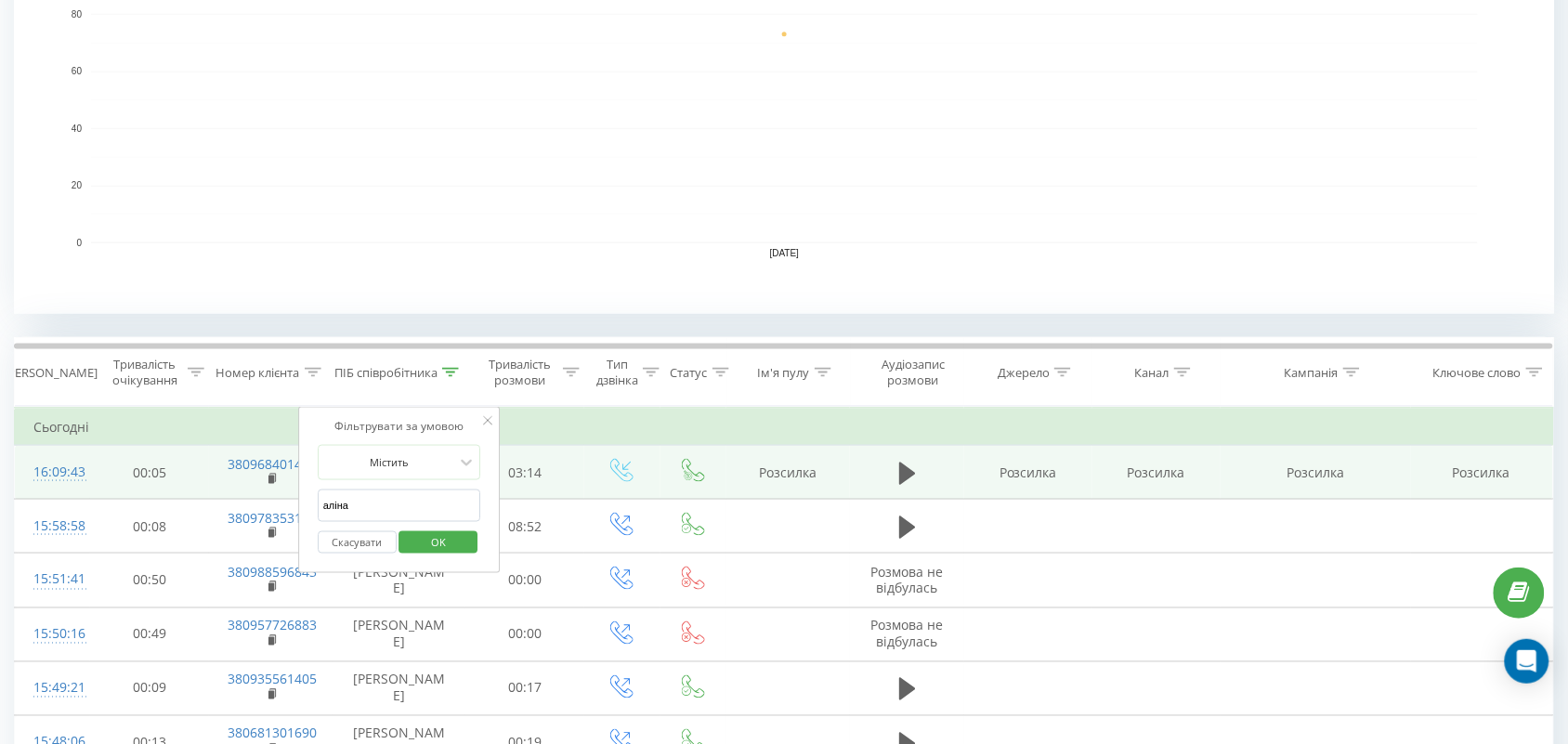
drag, startPoint x: 274, startPoint y: 499, endPoint x: 205, endPoint y: 493, distance: 69.3
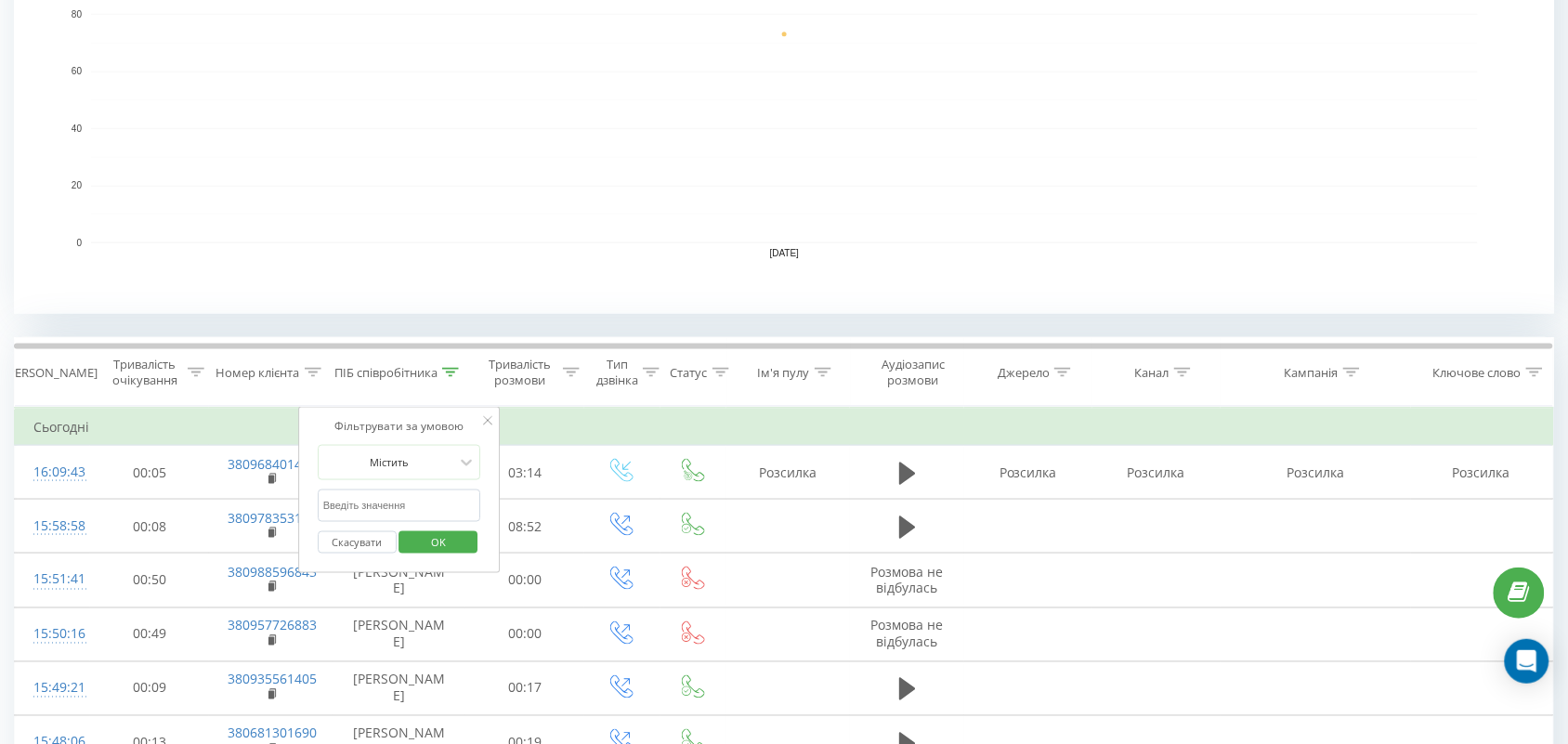
click at [347, 496] on input "text" at bounding box center [399, 506] width 164 height 32
type input "Валерія"
click at [430, 526] on div "Скасувати OK" at bounding box center [399, 543] width 164 height 42
click at [442, 533] on span "OK" at bounding box center [438, 542] width 52 height 28
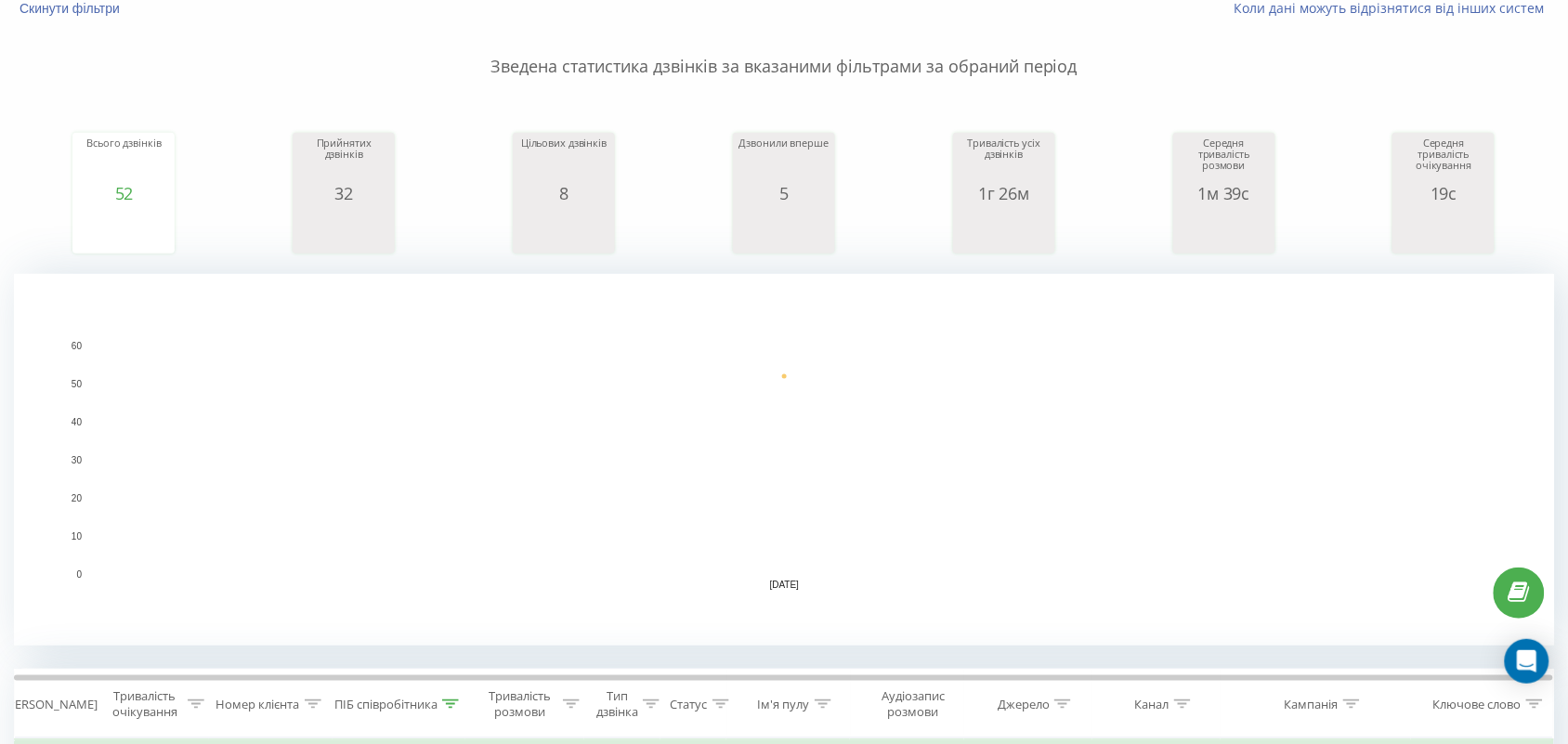
scroll to position [464, 0]
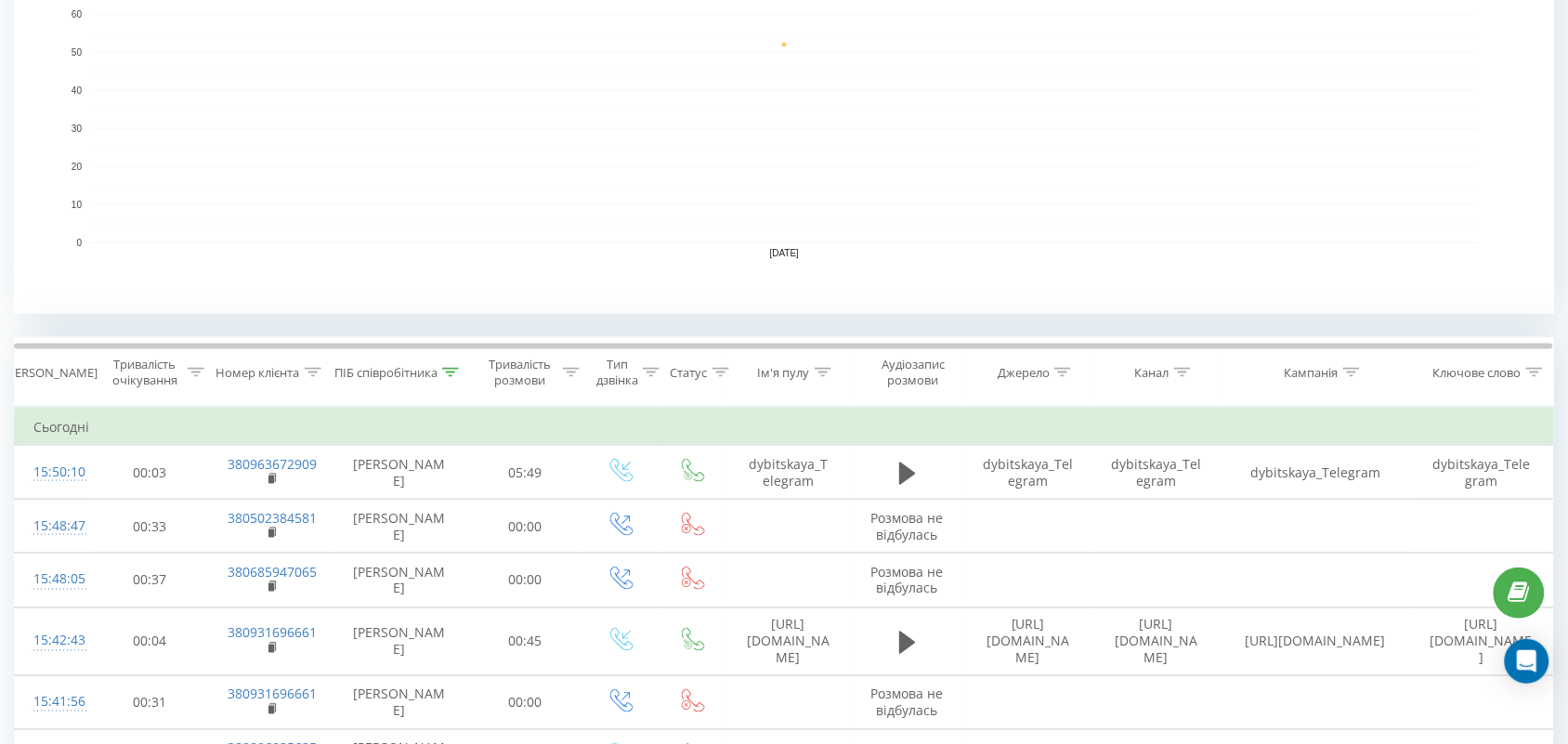
click at [449, 368] on icon at bounding box center [451, 372] width 17 height 9
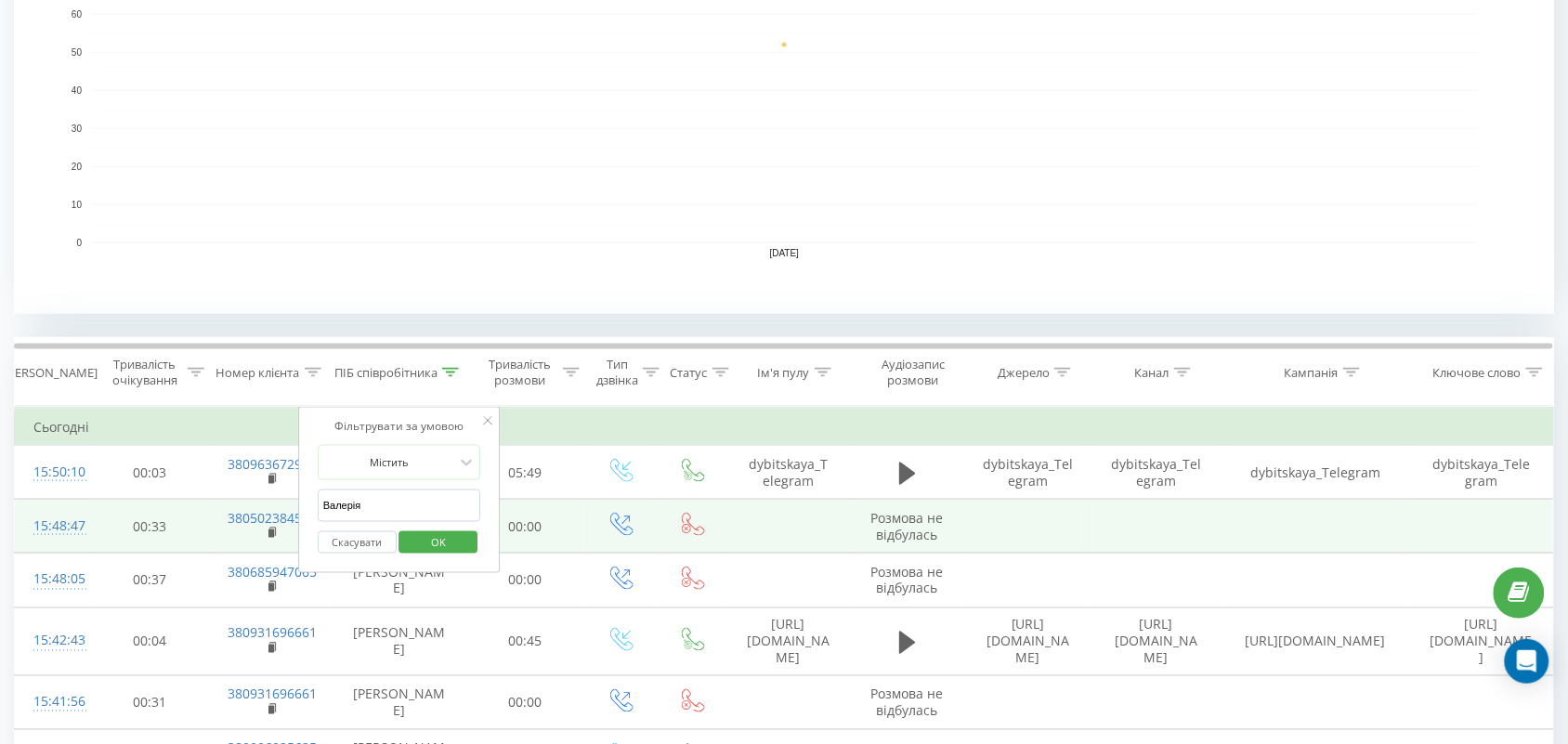
drag, startPoint x: 429, startPoint y: 500, endPoint x: 235, endPoint y: 502, distance: 194.0
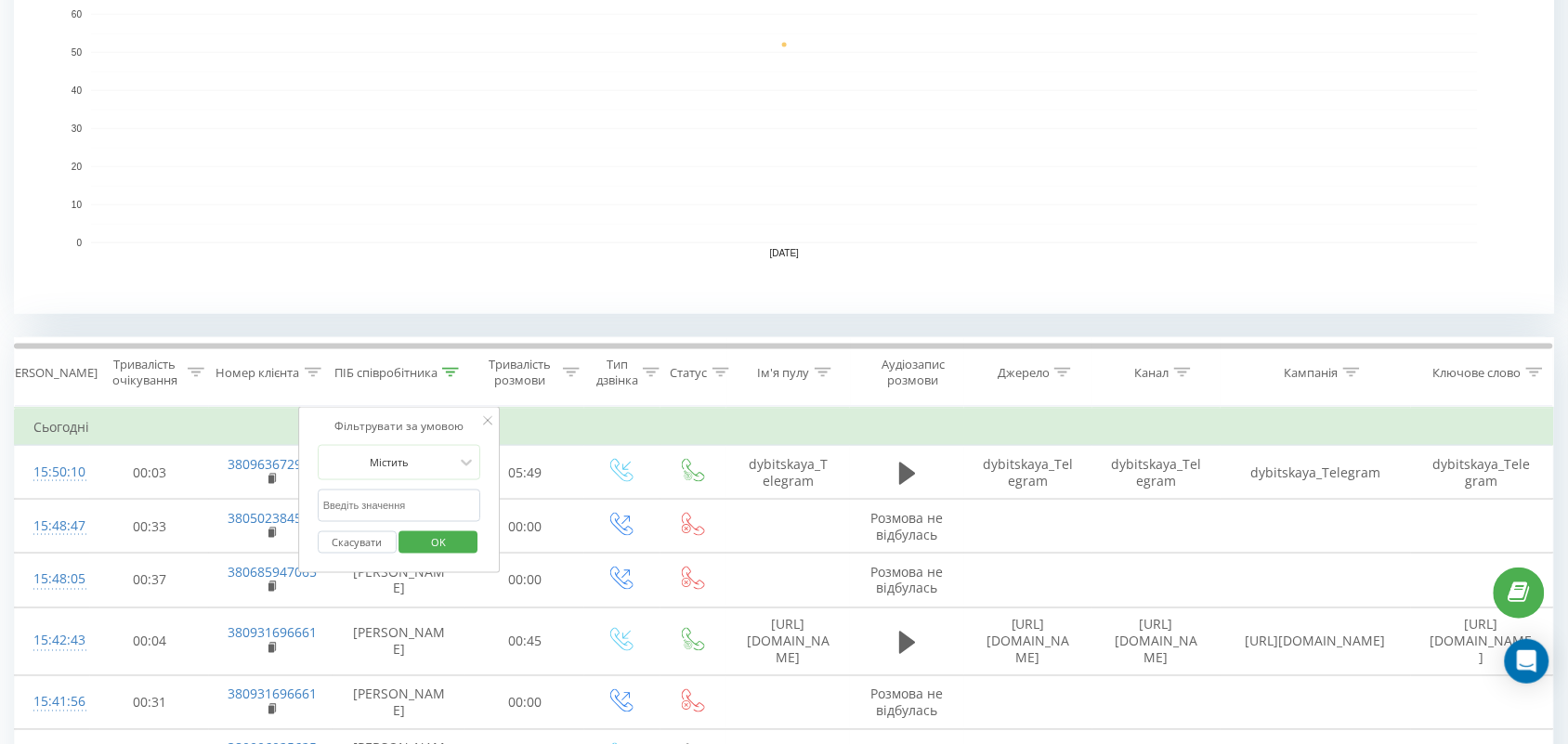
click at [387, 508] on input "text" at bounding box center [399, 506] width 164 height 32
type input "романова"
click at [442, 546] on span "OK" at bounding box center [438, 542] width 52 height 28
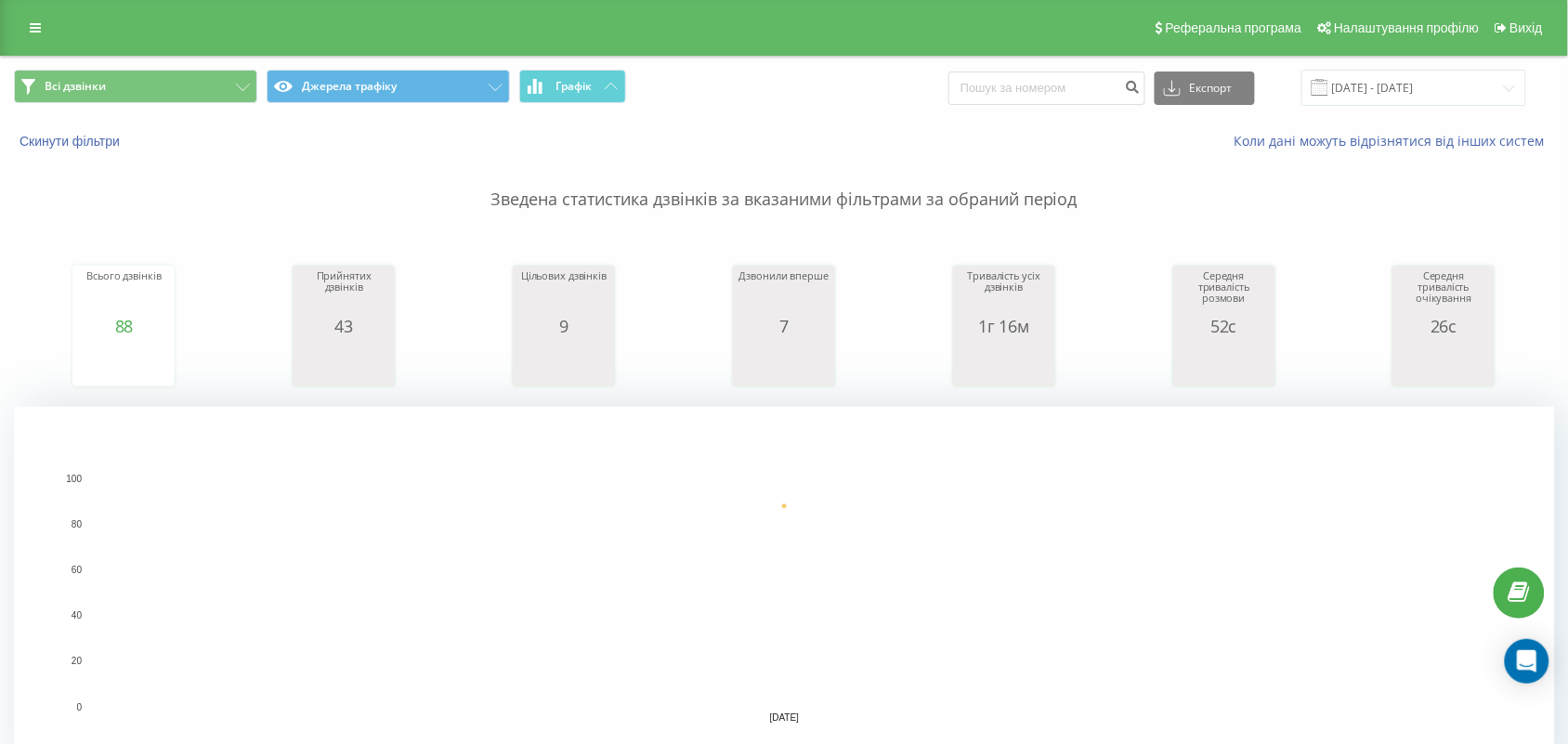
scroll to position [581, 0]
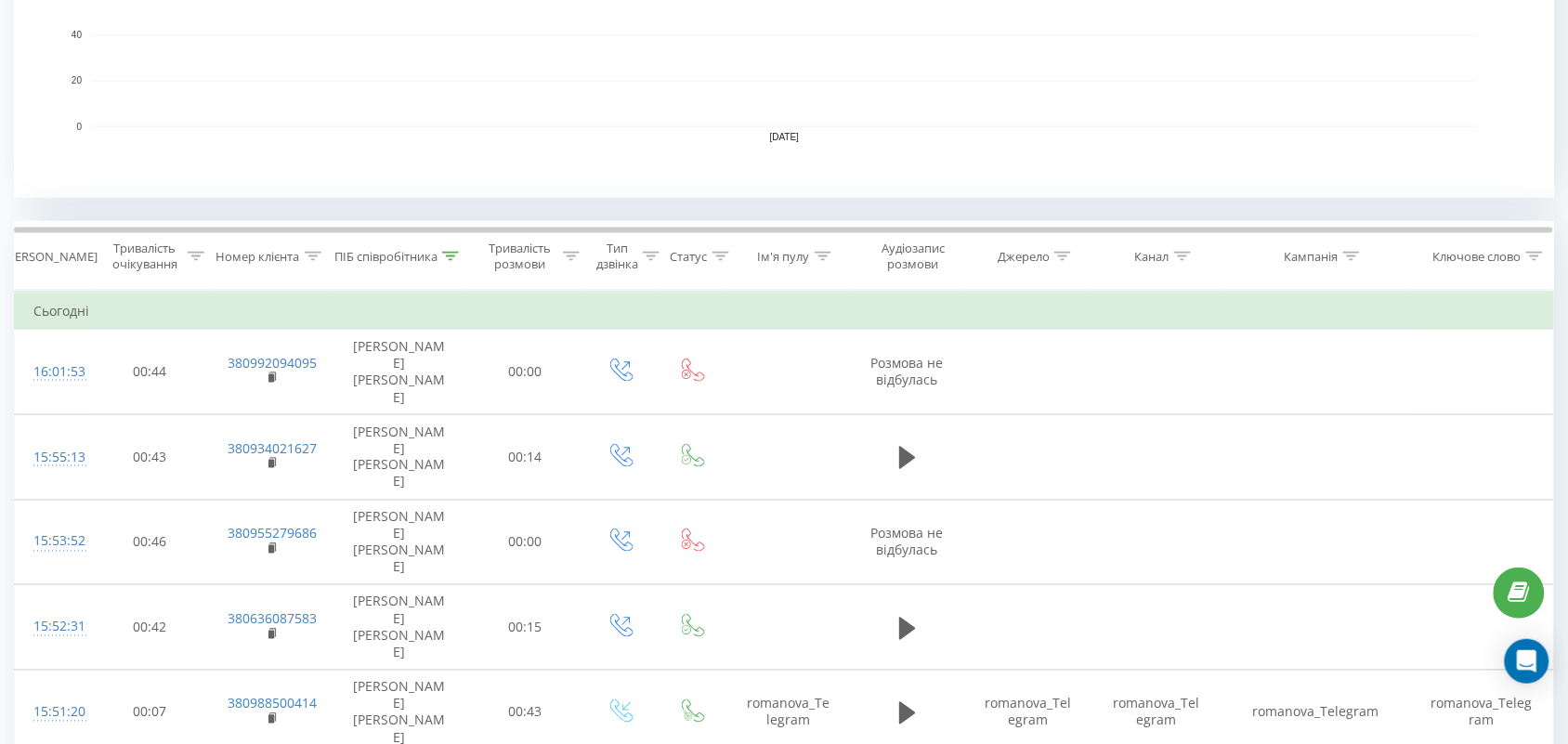
click at [444, 249] on div at bounding box center [451, 257] width 17 height 16
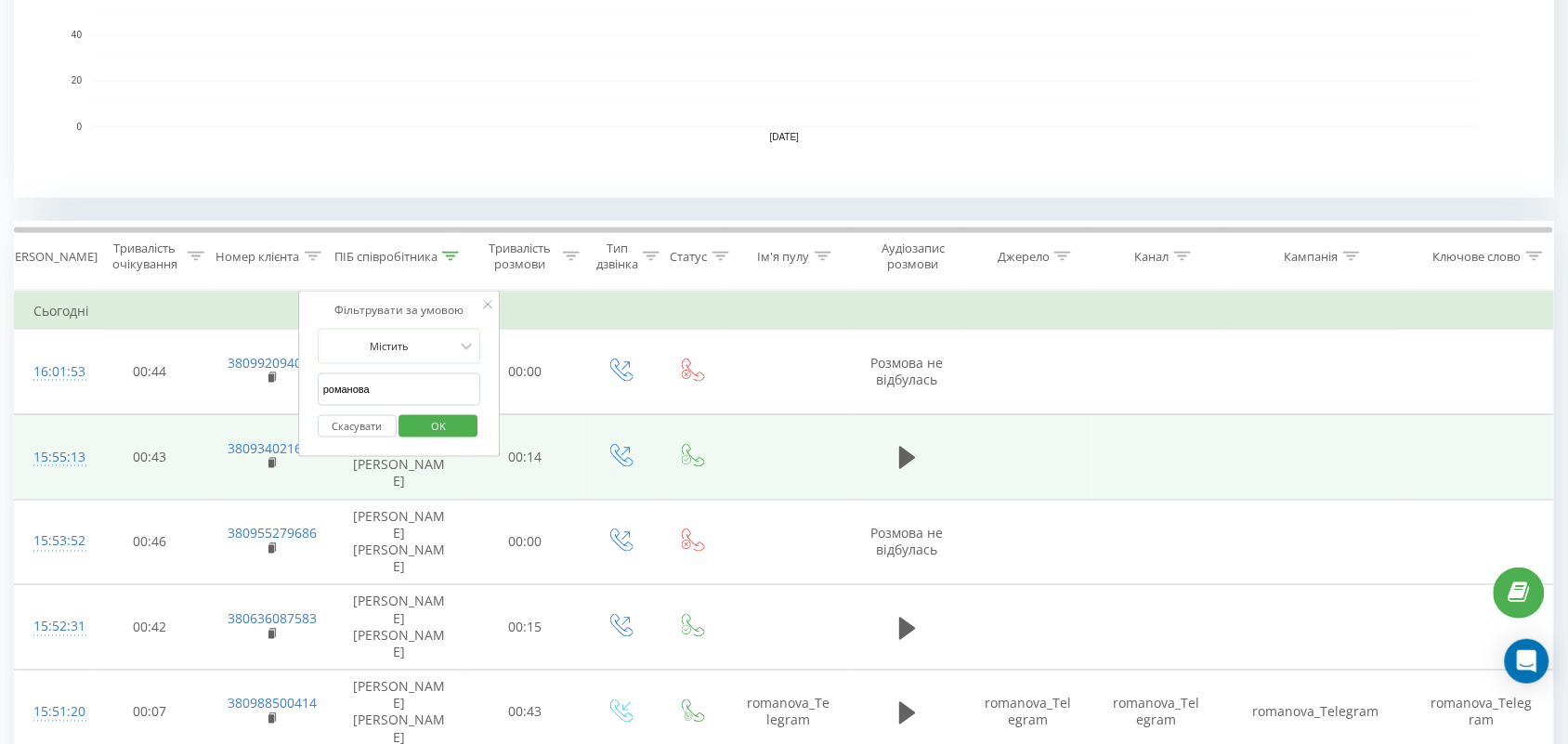
drag, startPoint x: 288, startPoint y: 388, endPoint x: 274, endPoint y: 388, distance: 14.0
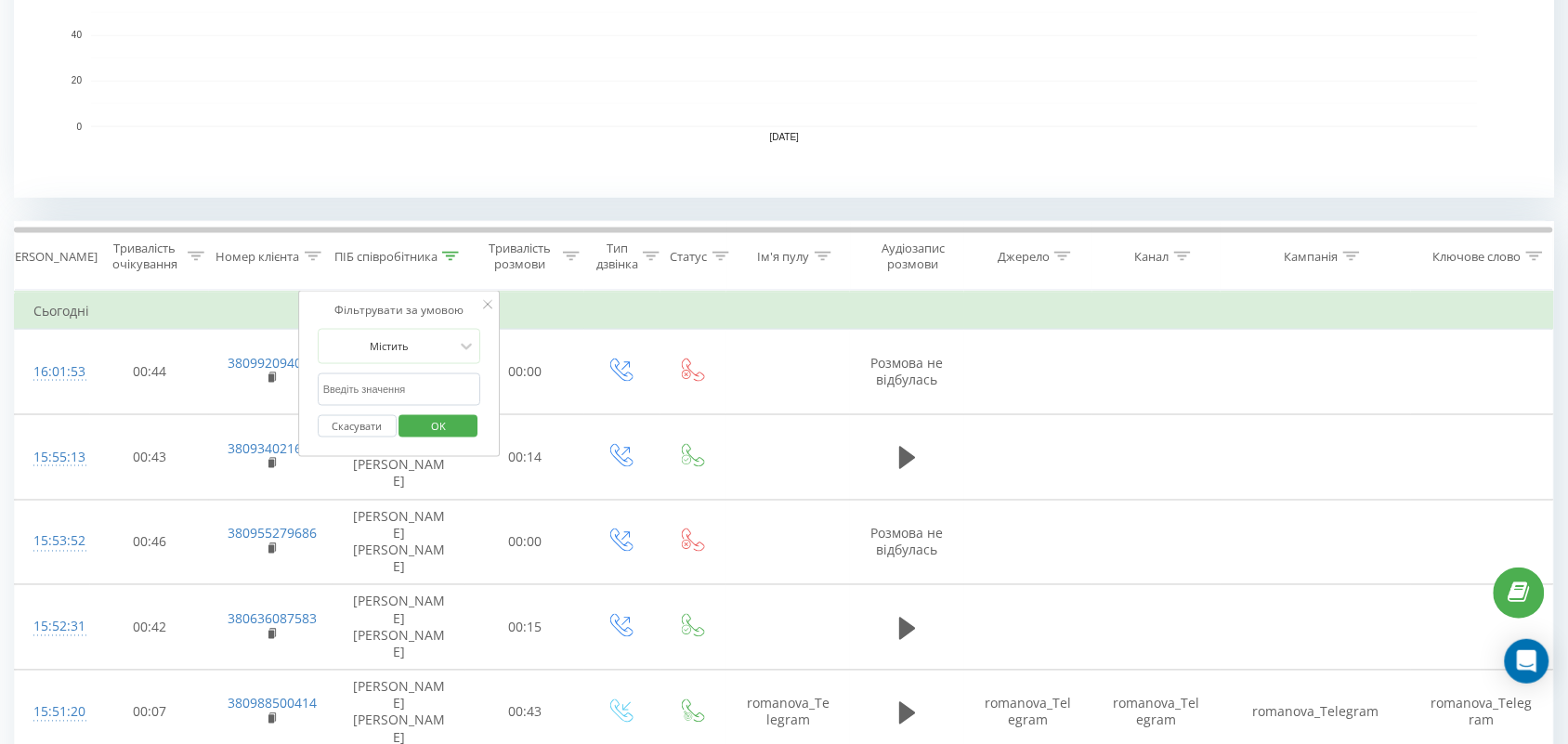
click at [419, 416] on span "OK" at bounding box center [438, 426] width 52 height 28
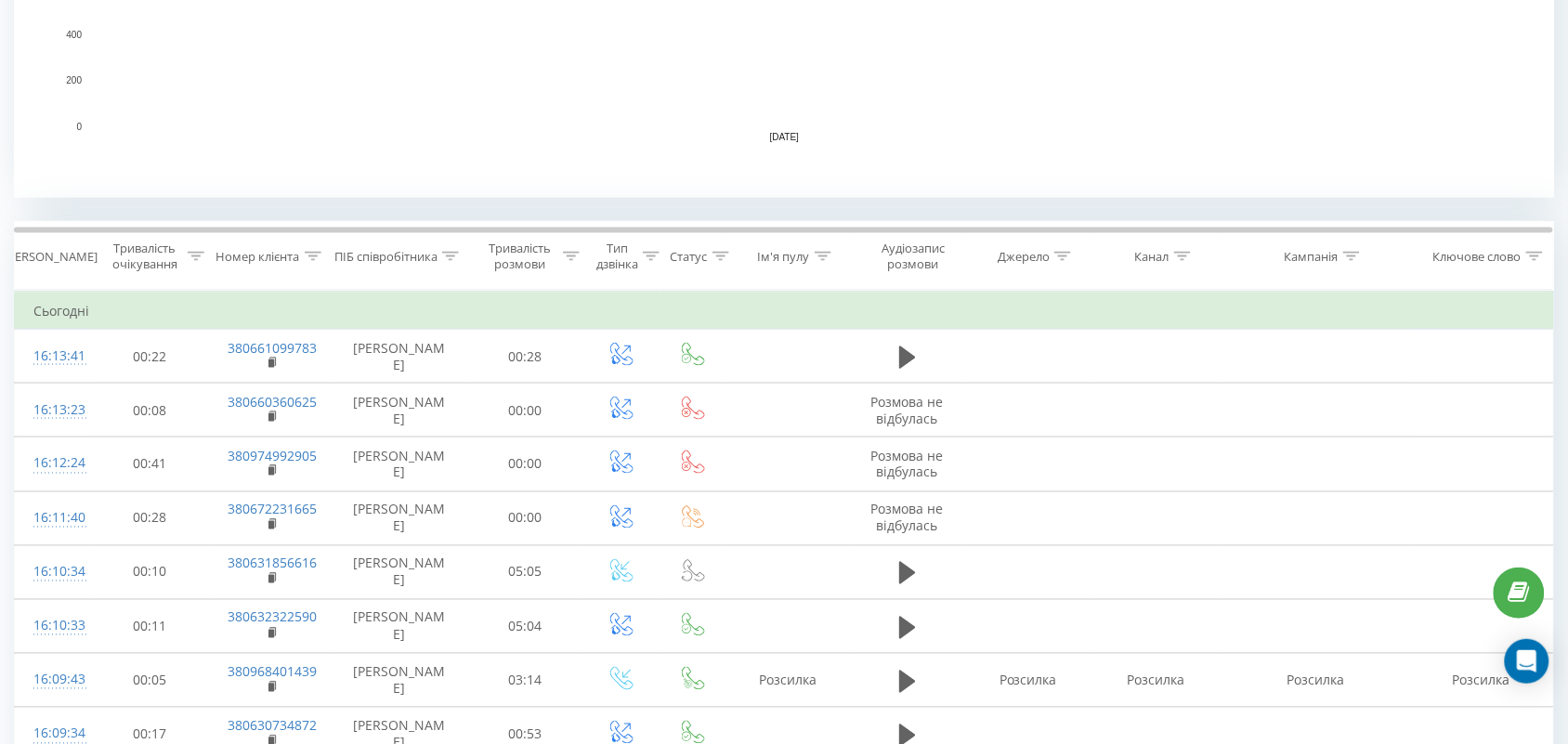
scroll to position [842, 0]
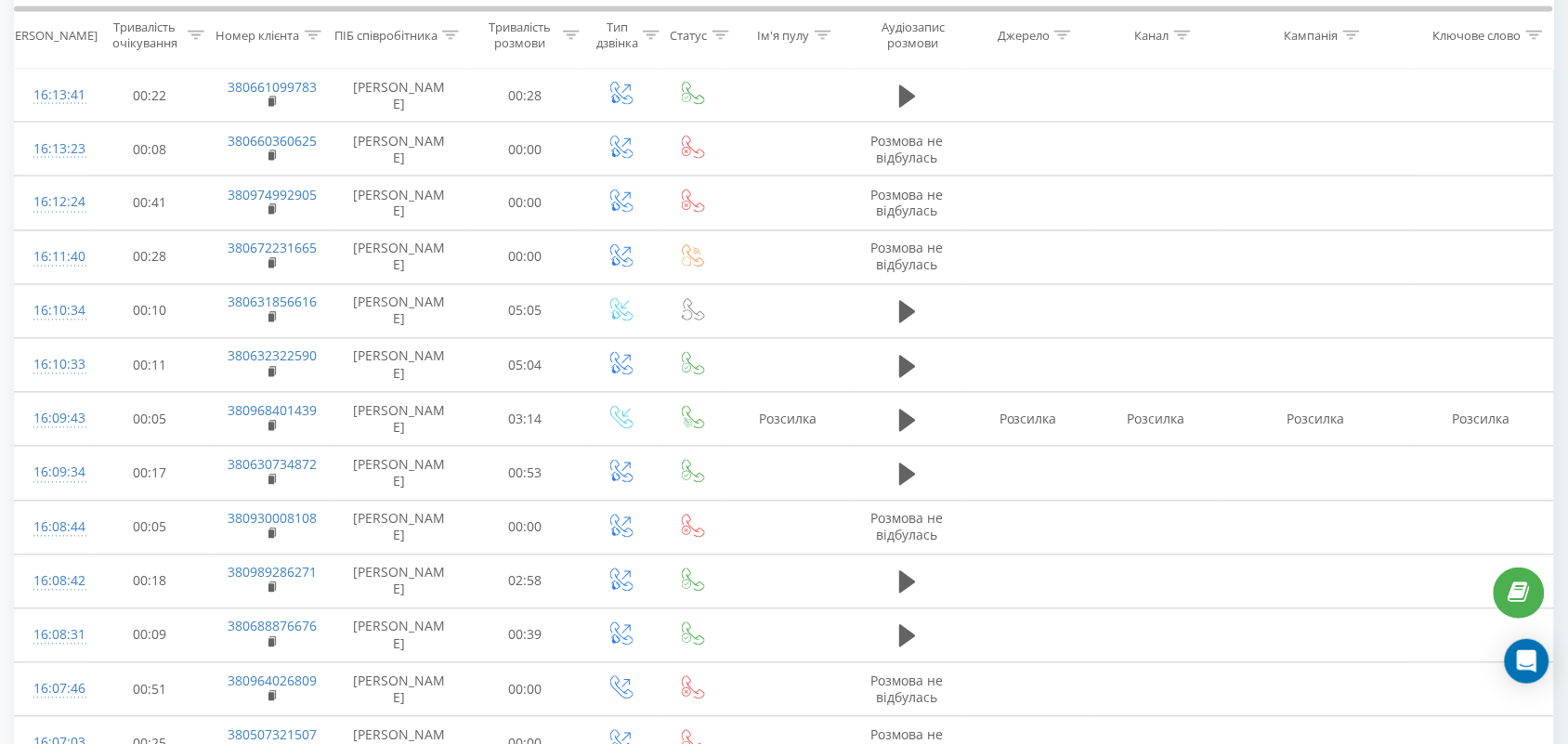
click at [453, 35] on icon at bounding box center [451, 34] width 17 height 9
click at [403, 192] on div "Скасувати OK" at bounding box center [399, 204] width 164 height 42
click at [401, 164] on input "text" at bounding box center [399, 168] width 164 height 32
type input "тамара"
click at [428, 210] on span "OK" at bounding box center [438, 203] width 52 height 28
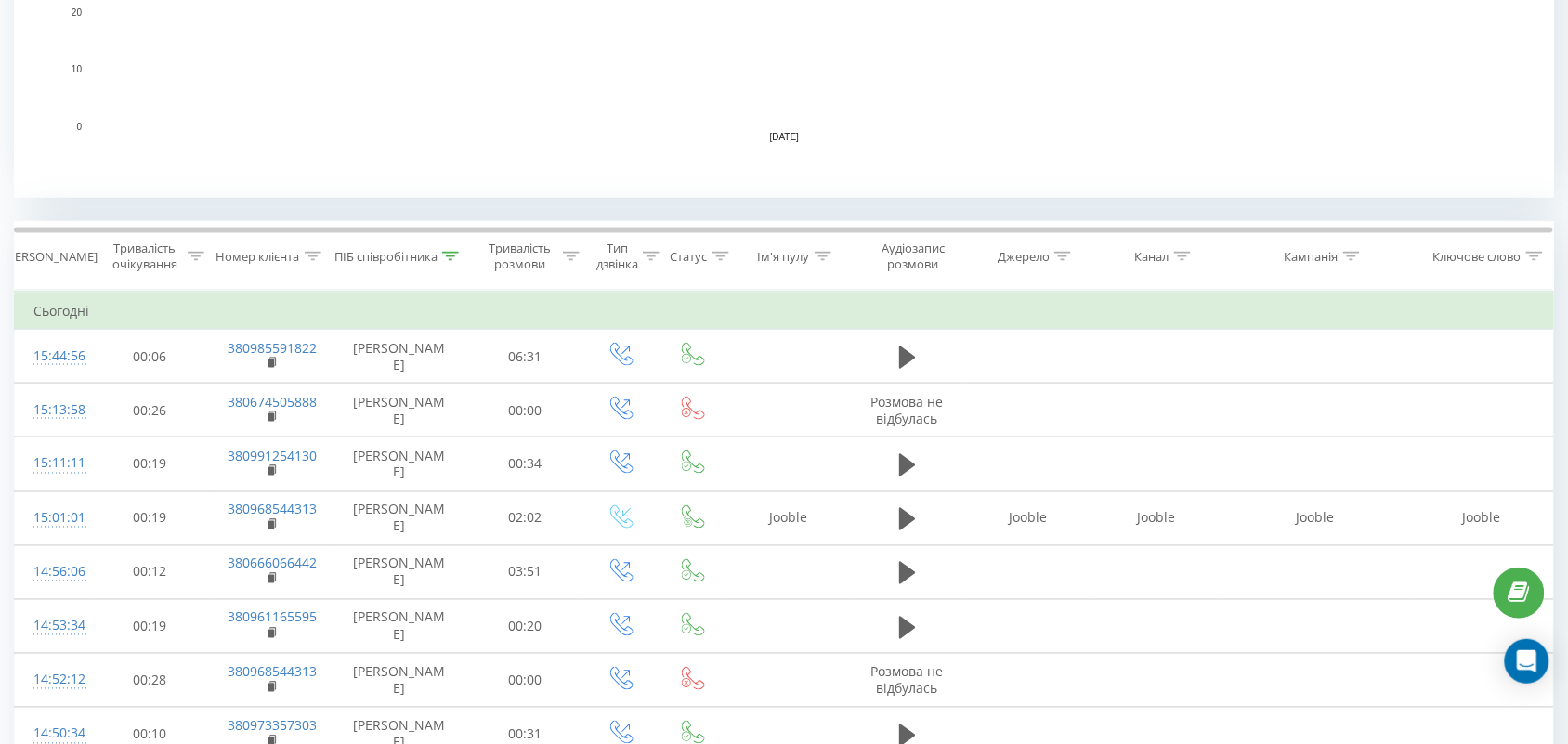
scroll to position [842, 0]
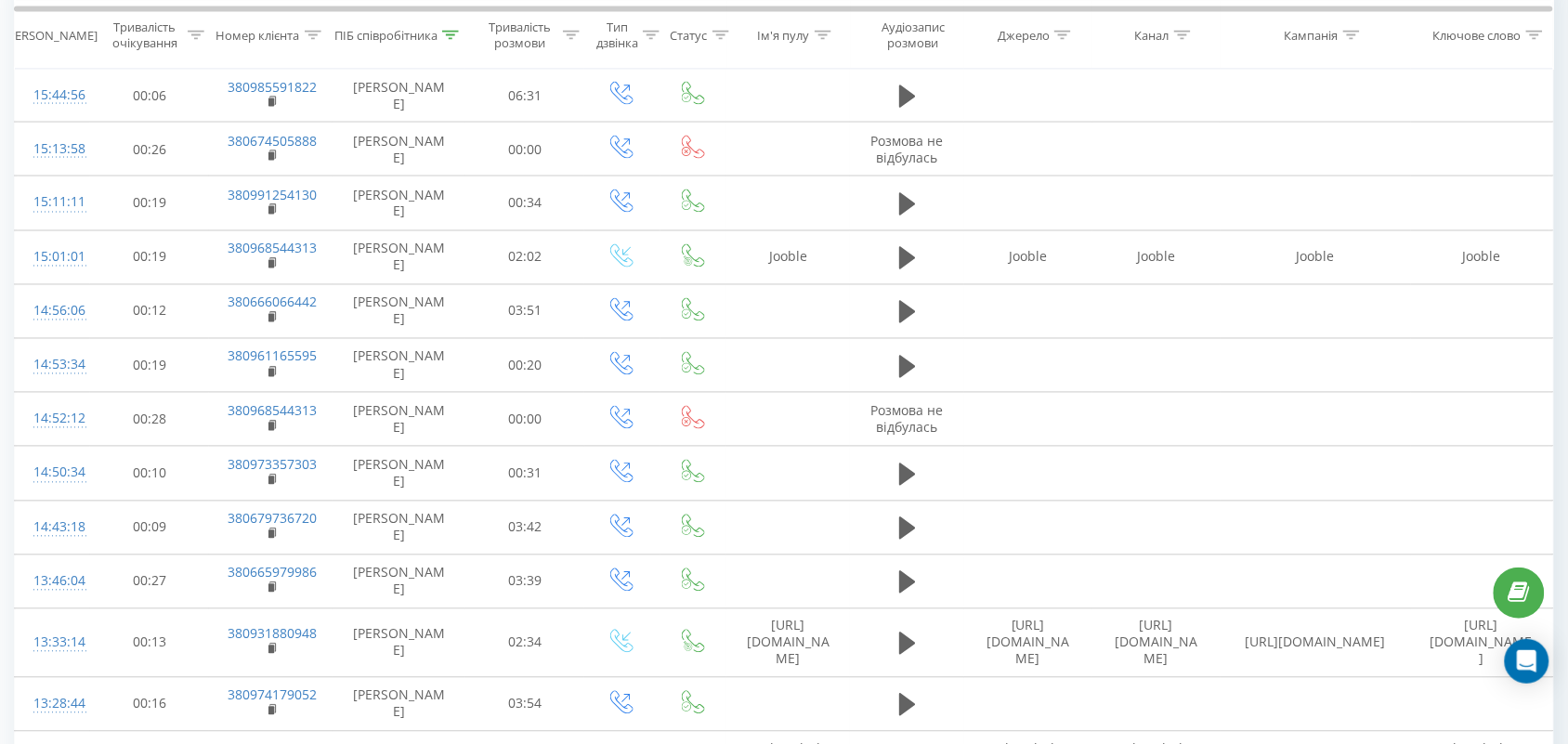
click at [451, 25] on th "ПІБ співробітника" at bounding box center [399, 35] width 133 height 69
click at [452, 34] on icon at bounding box center [451, 34] width 17 height 9
click at [442, 201] on span "OK" at bounding box center [438, 203] width 52 height 28
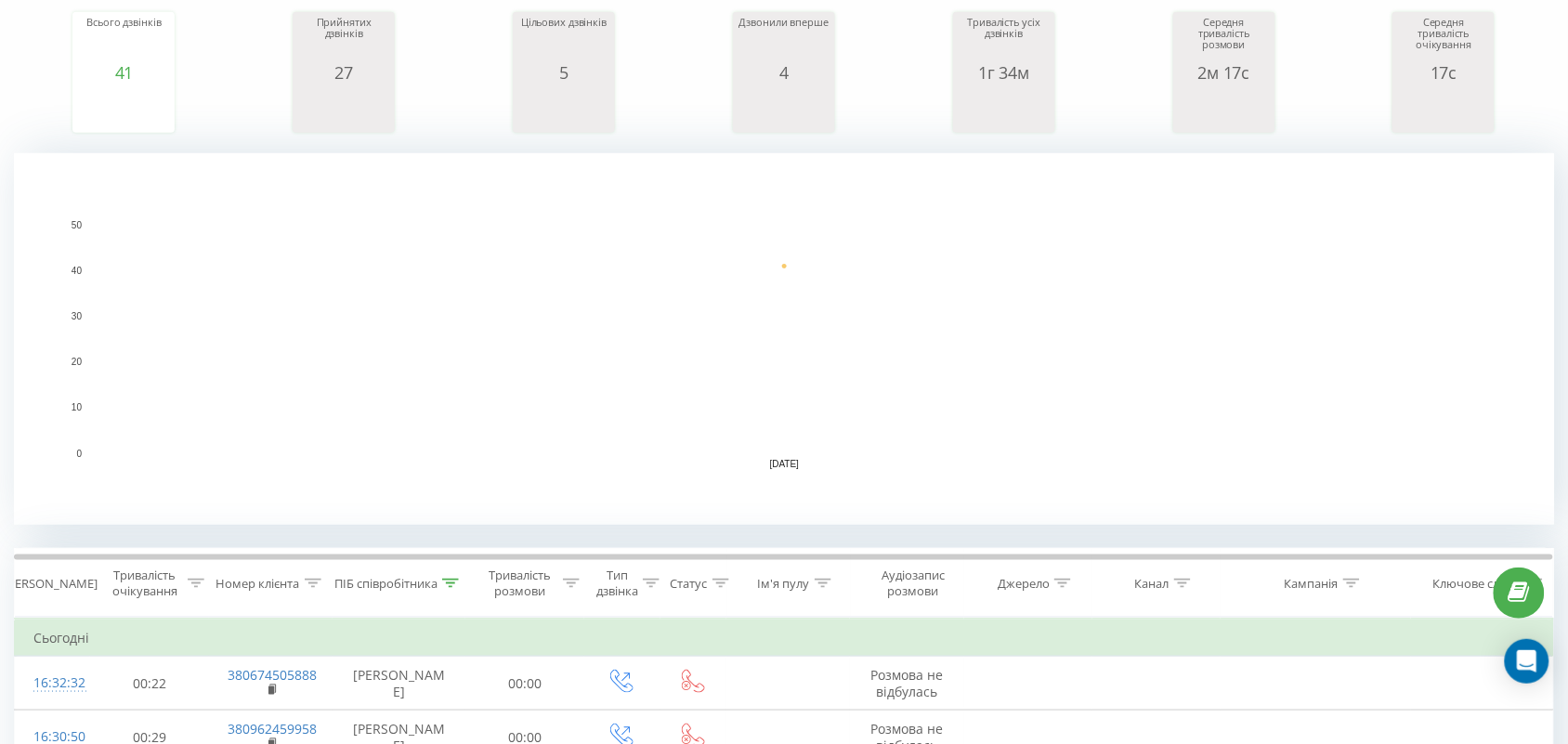
scroll to position [464, 0]
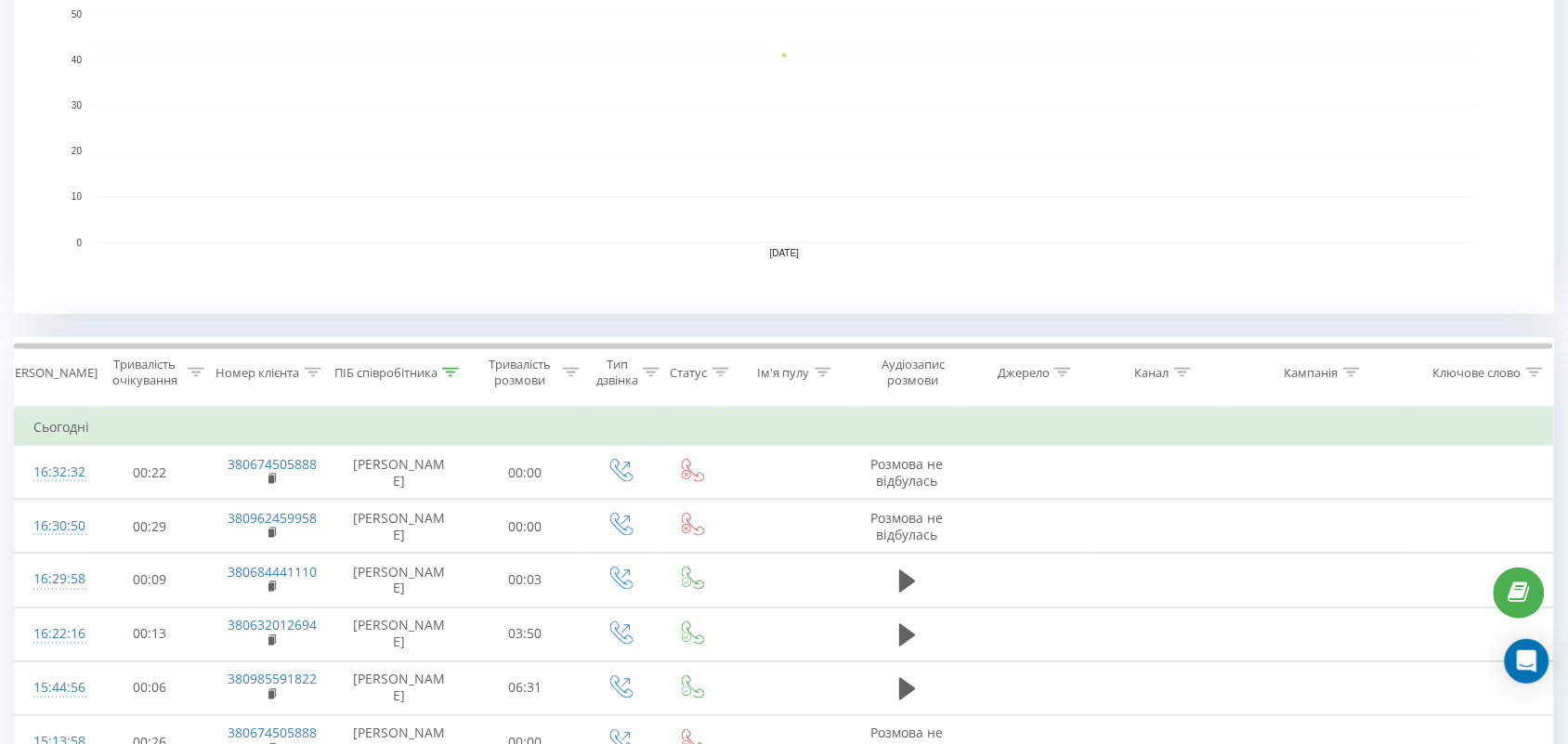
click at [443, 370] on icon at bounding box center [451, 372] width 17 height 9
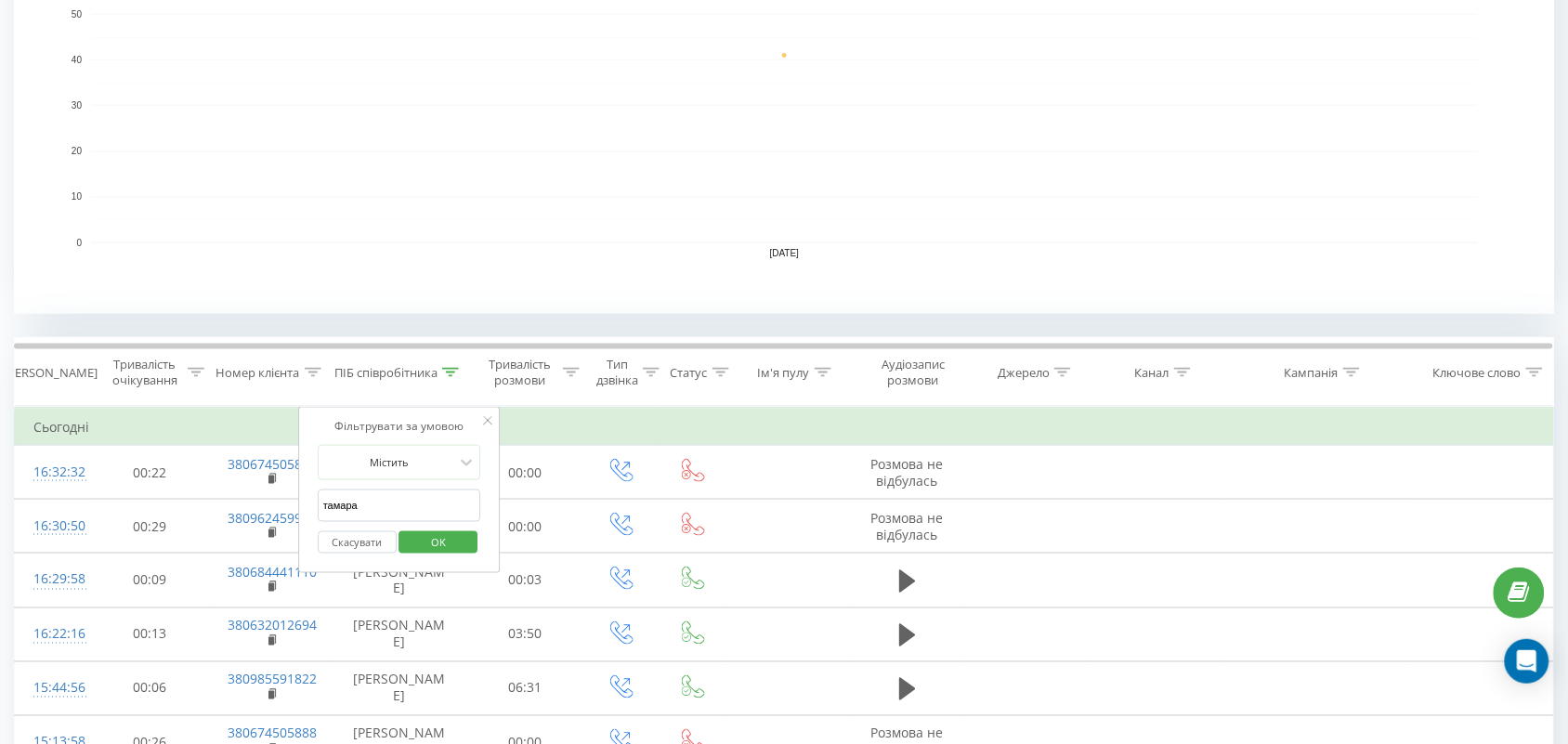
drag, startPoint x: 427, startPoint y: 509, endPoint x: 304, endPoint y: 504, distance: 123.1
click at [304, 504] on div "Фільтрувати за умовою Містить тамара Скасувати OK" at bounding box center [400, 490] width 203 height 167
click at [443, 503] on input "text" at bounding box center [399, 506] width 164 height 32
type input "романова"
click at [432, 549] on span "OK" at bounding box center [438, 542] width 52 height 28
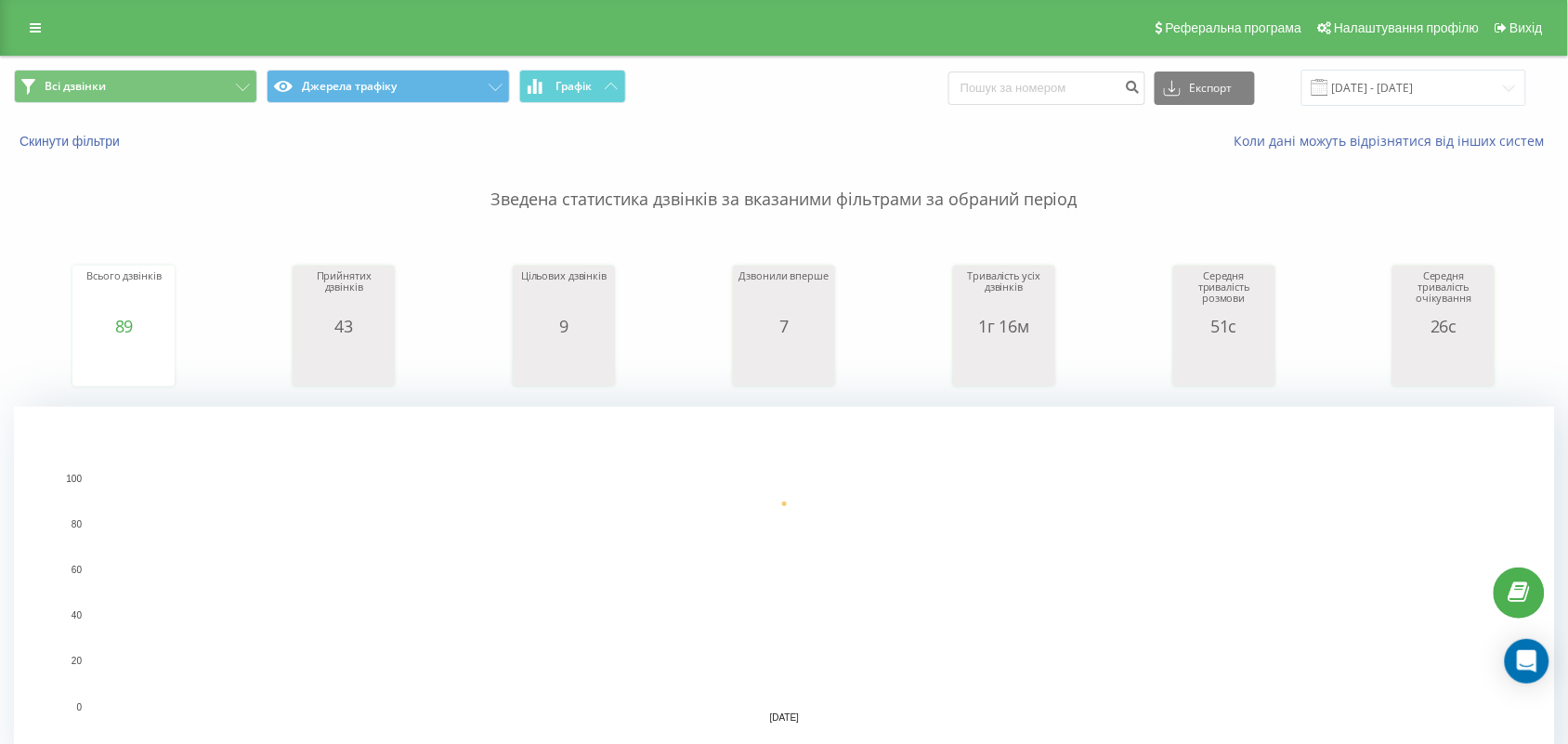
scroll to position [581, 0]
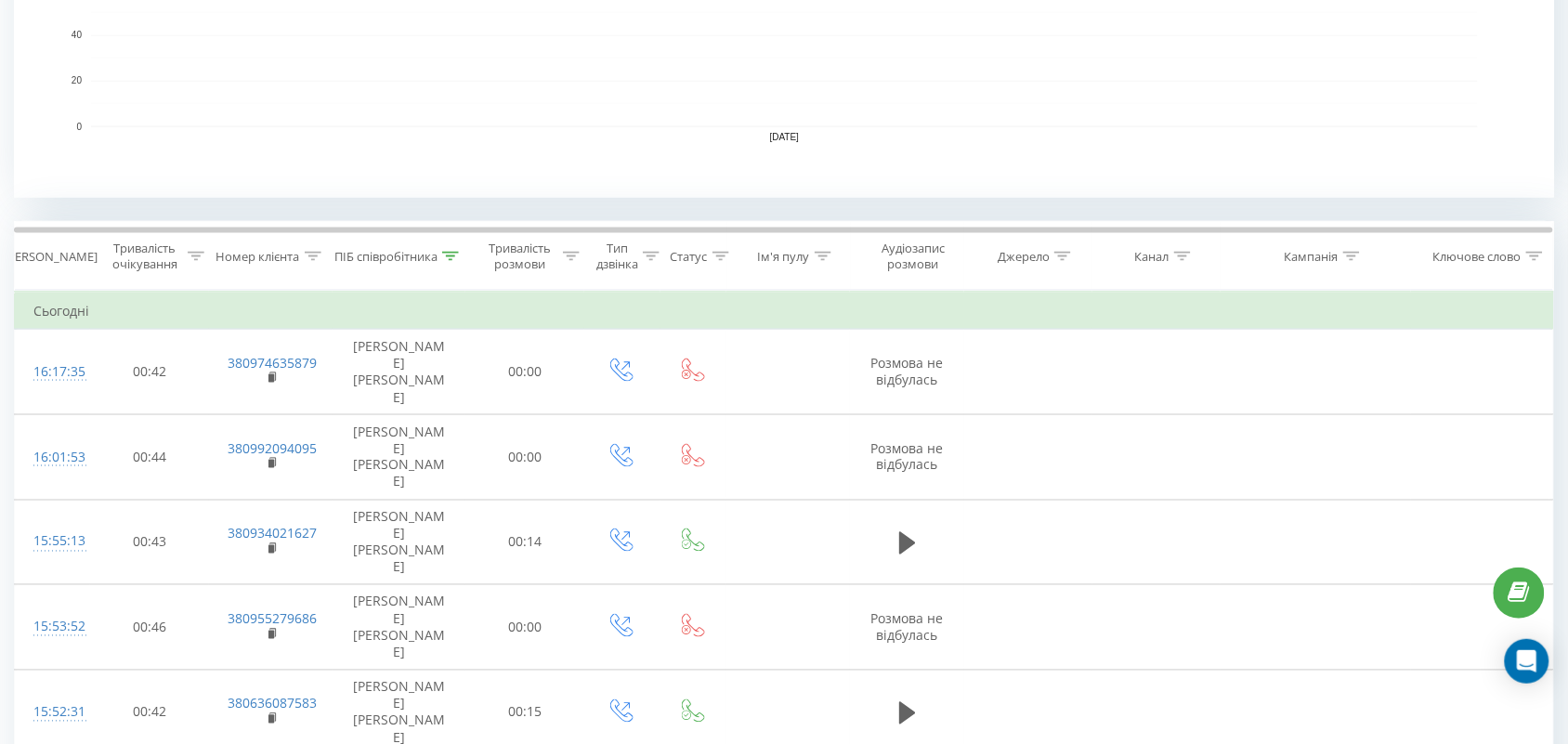
click at [451, 249] on div at bounding box center [451, 257] width 17 height 16
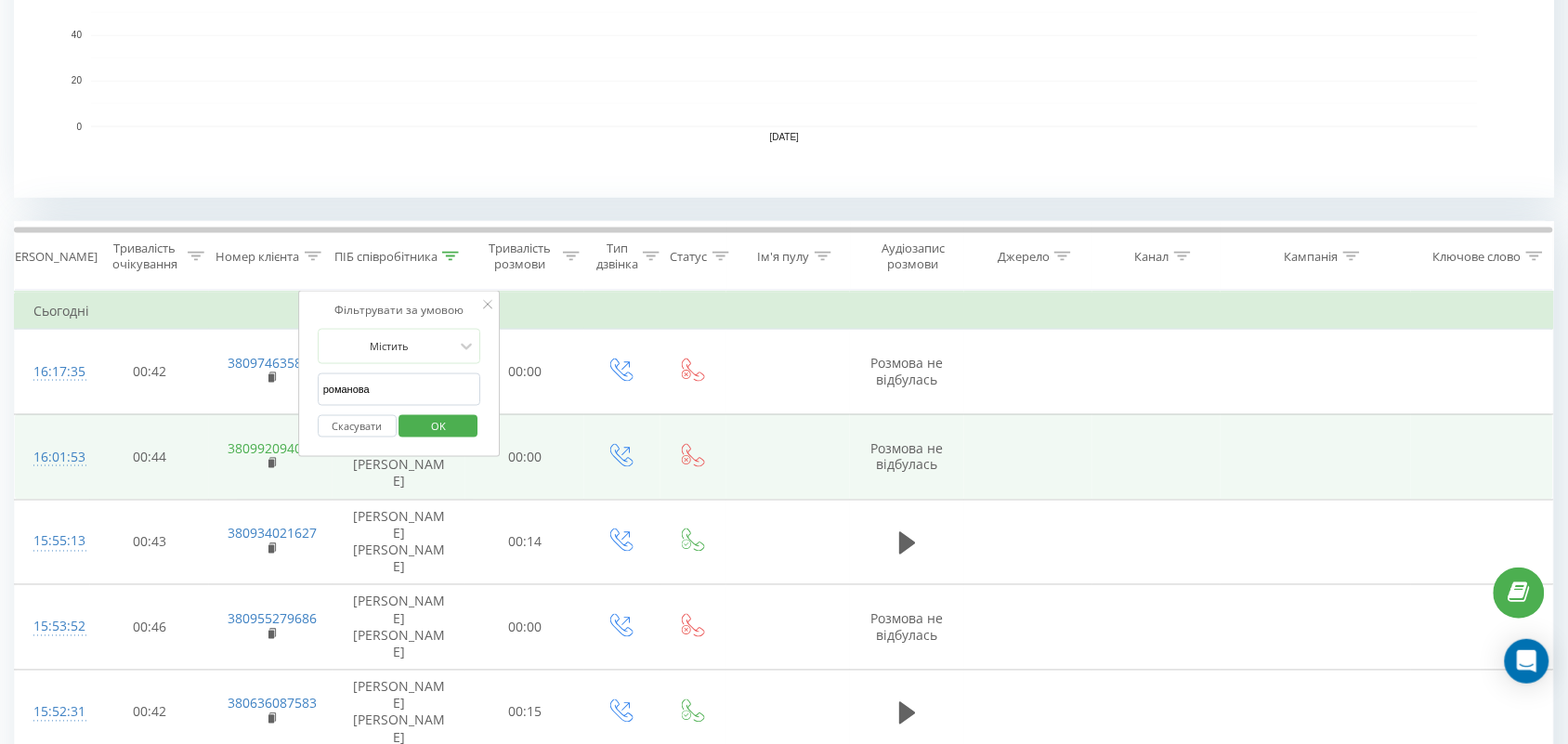
drag, startPoint x: 429, startPoint y: 396, endPoint x: 294, endPoint y: 395, distance: 135.0
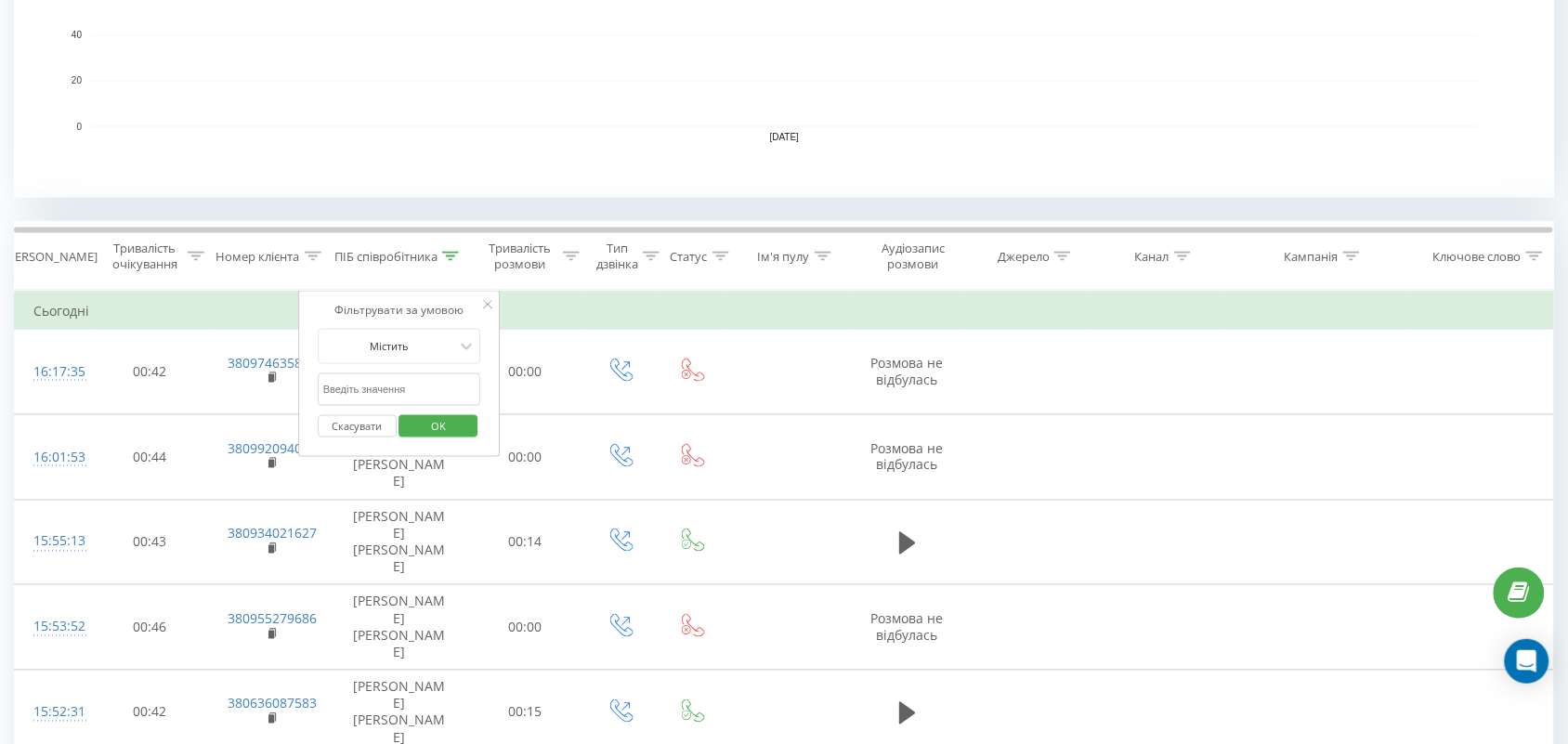
click at [429, 426] on span "OK" at bounding box center [438, 426] width 52 height 28
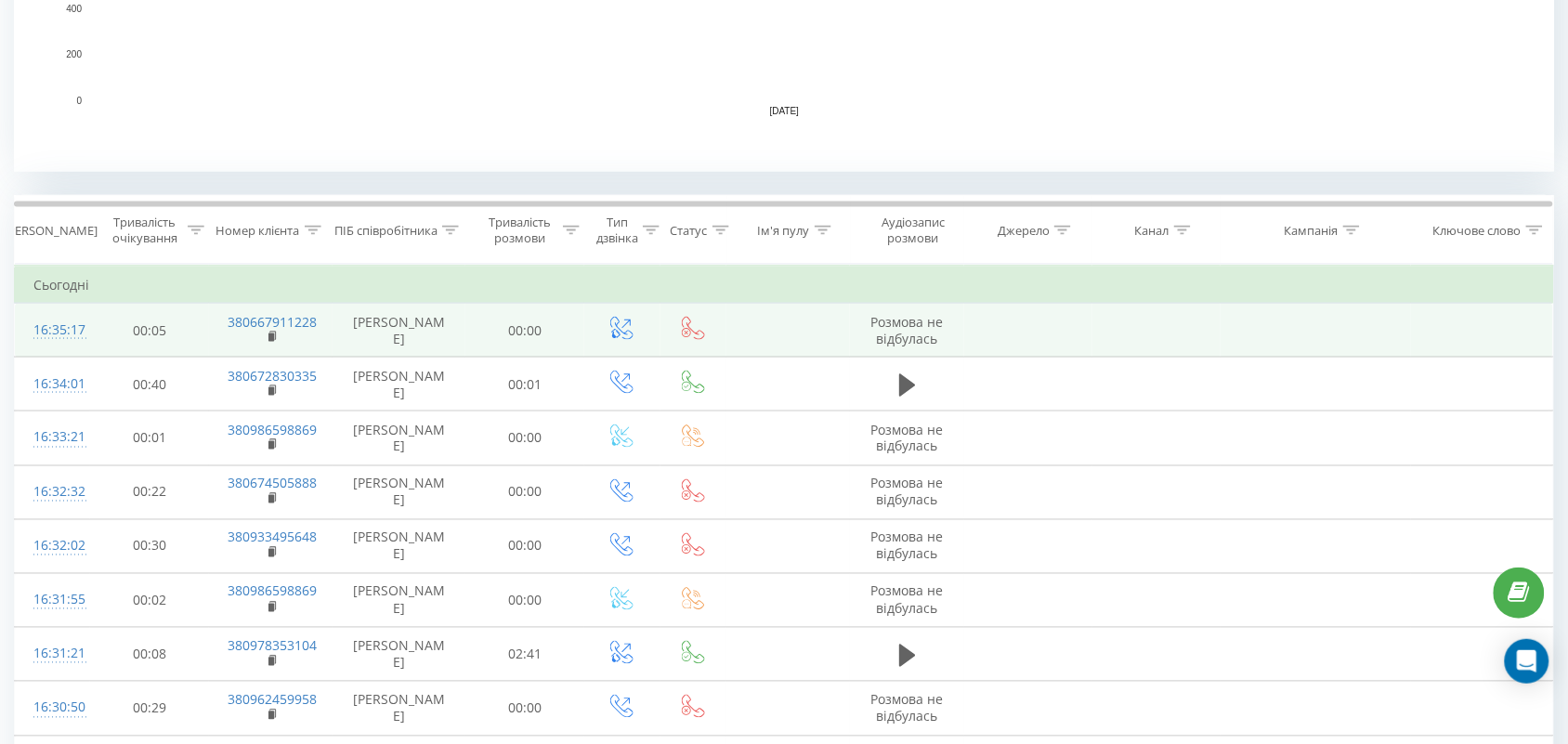
scroll to position [609, 0]
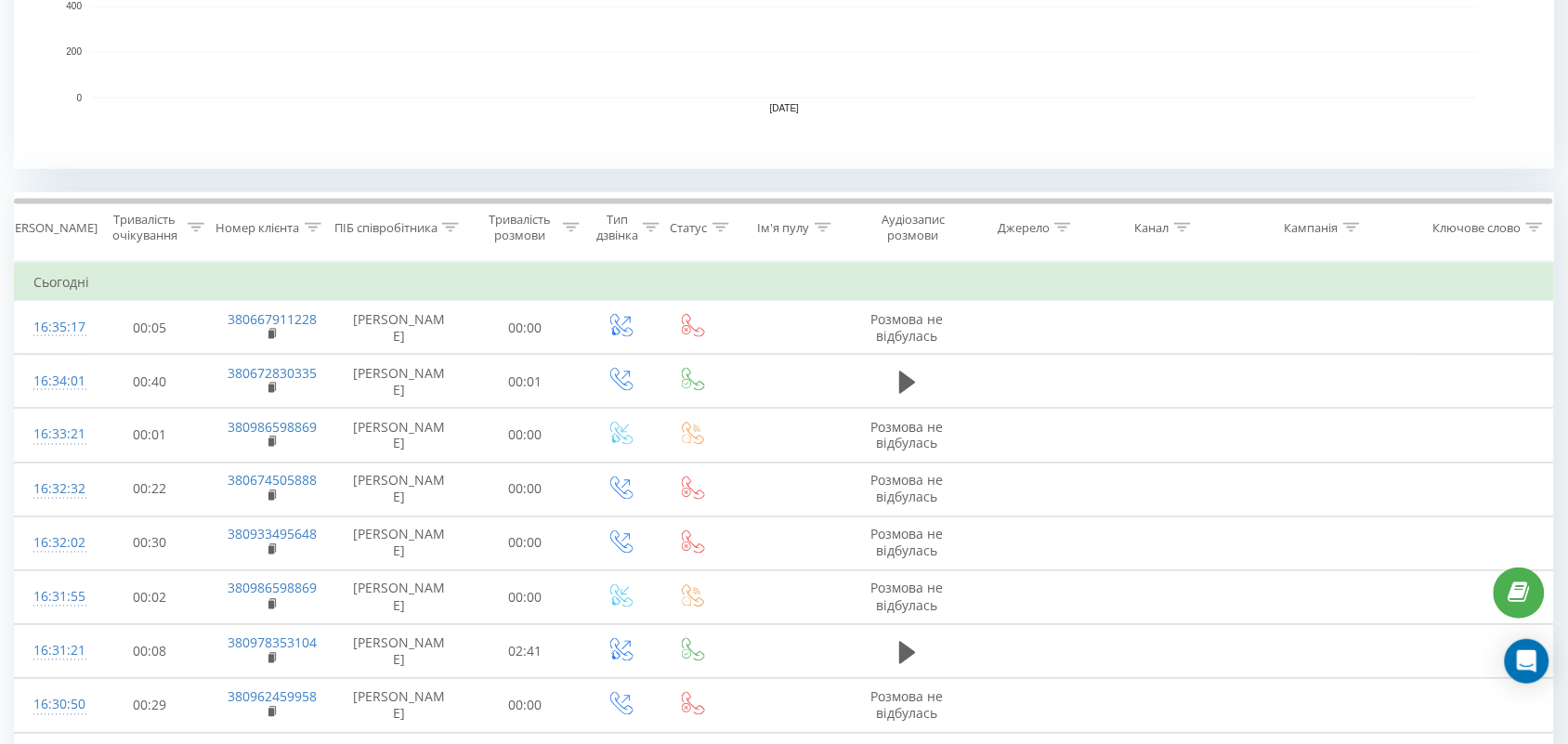
click at [447, 233] on div at bounding box center [451, 227] width 17 height 16
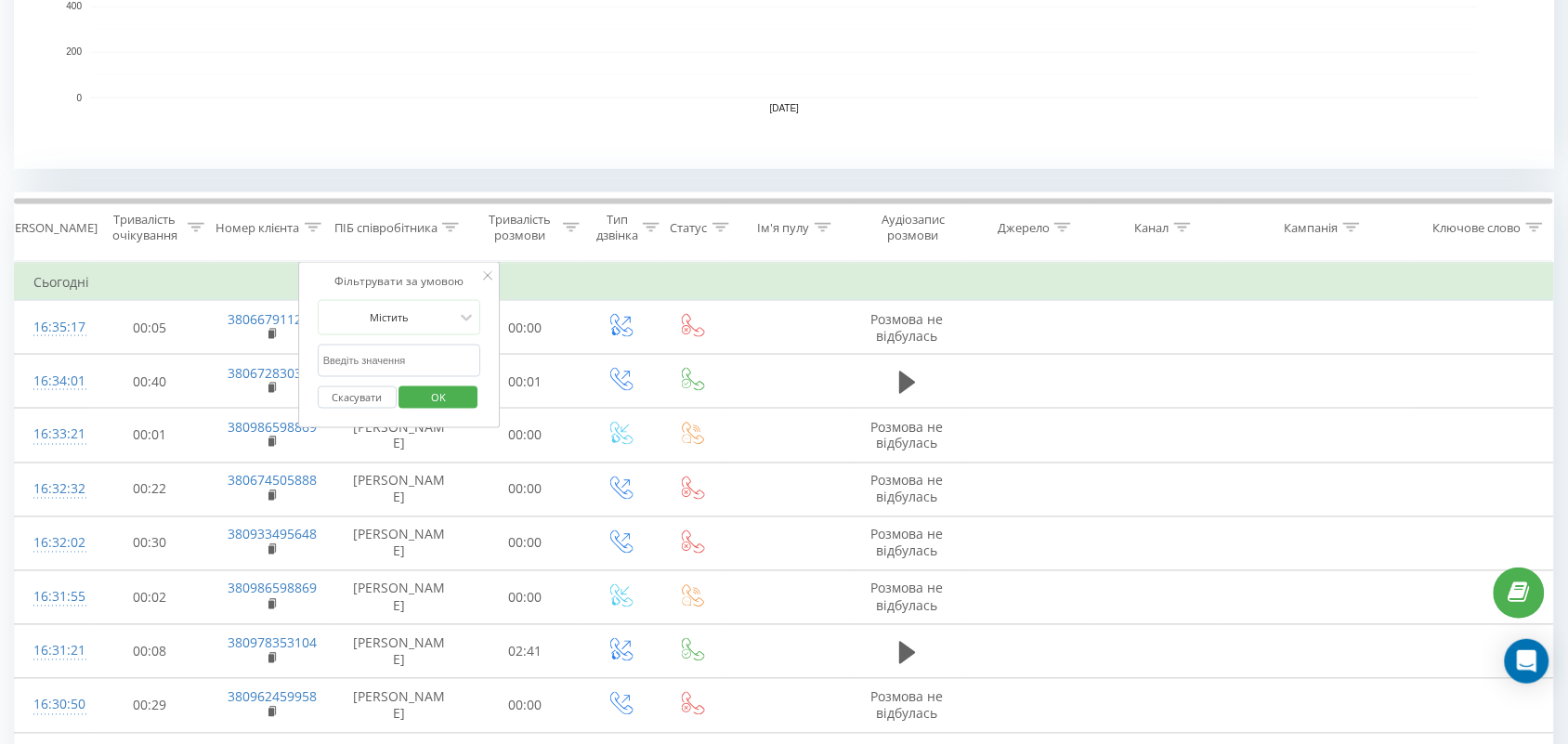
drag, startPoint x: 430, startPoint y: 355, endPoint x: 430, endPoint y: 378, distance: 23.0
click at [430, 355] on input "text" at bounding box center [399, 361] width 164 height 32
type input "романова"
click at [432, 398] on span "OK" at bounding box center [438, 397] width 52 height 28
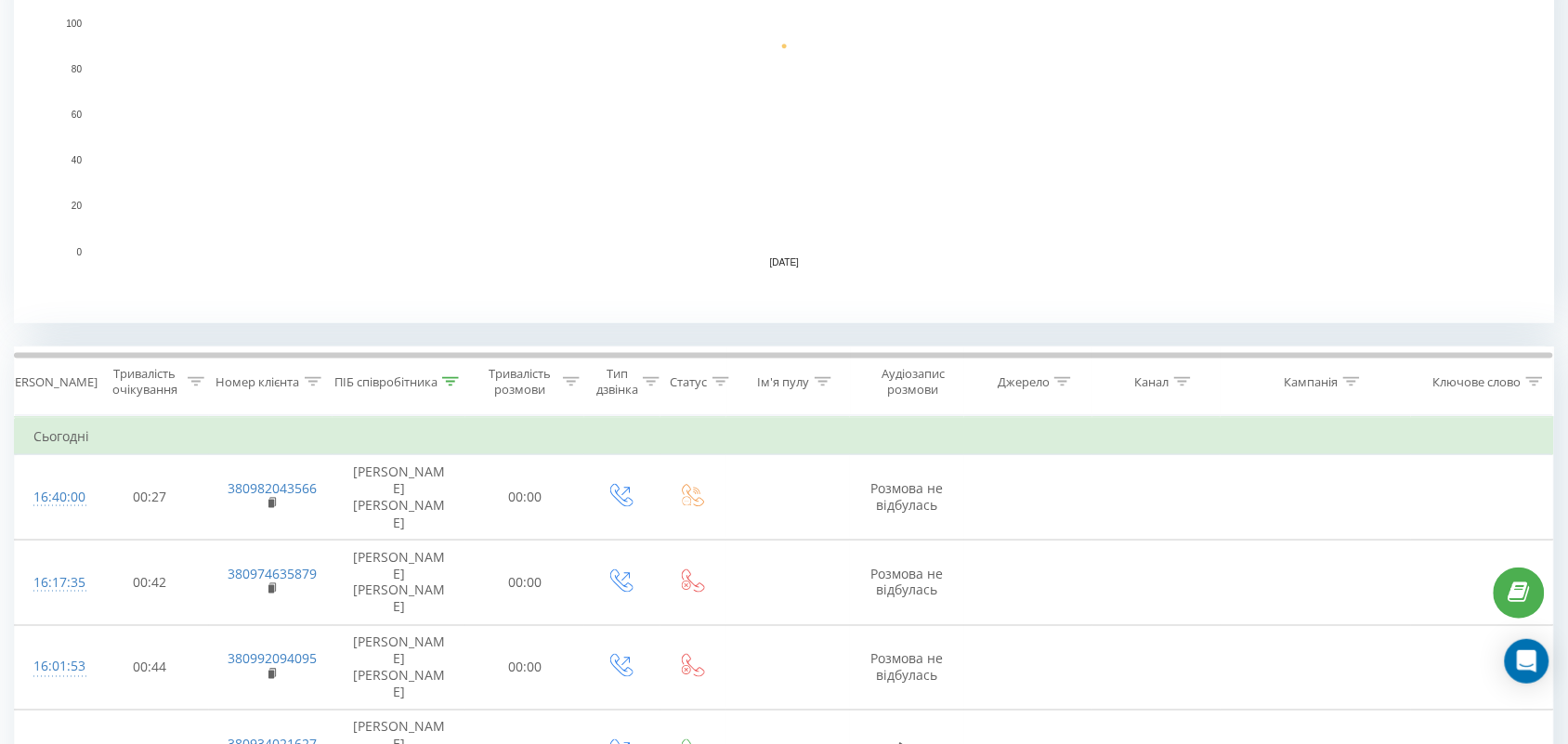
scroll to position [494, 0]
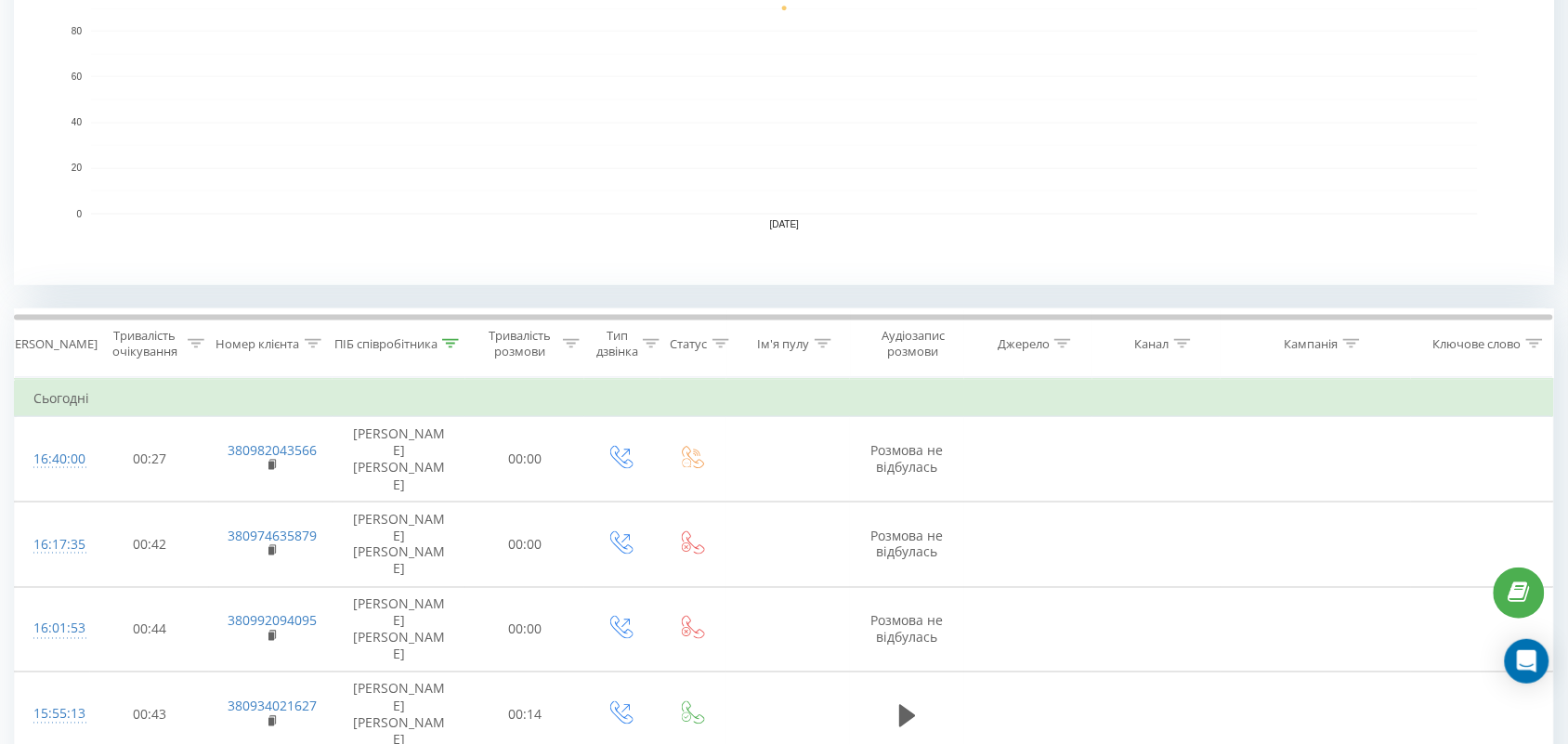
click at [452, 336] on div at bounding box center [451, 344] width 17 height 16
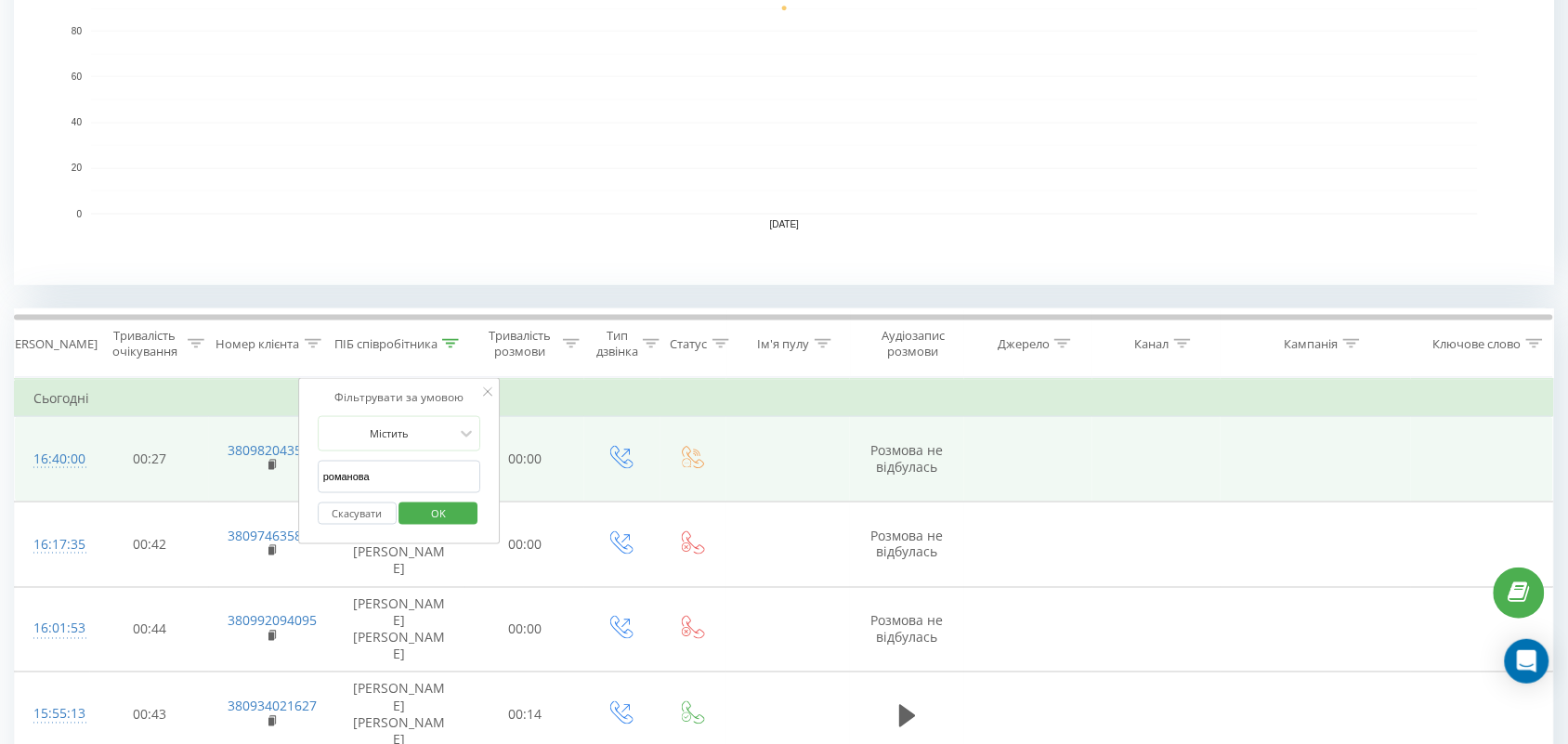
drag, startPoint x: 410, startPoint y: 477, endPoint x: 200, endPoint y: 447, distance: 212.1
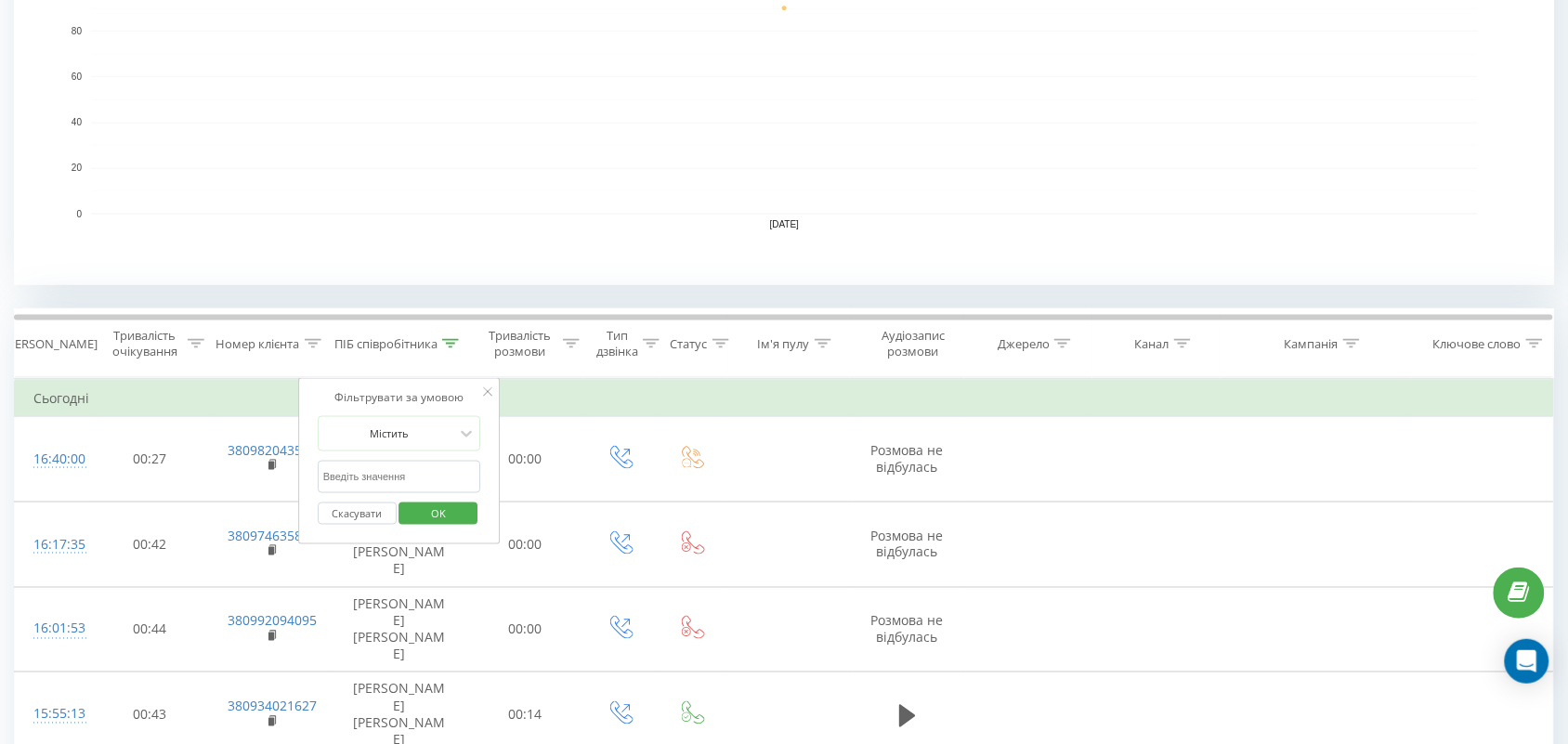
click at [337, 469] on input "text" at bounding box center [399, 477] width 164 height 32
type input "Валерія"
click at [458, 508] on span "OK" at bounding box center [438, 514] width 52 height 28
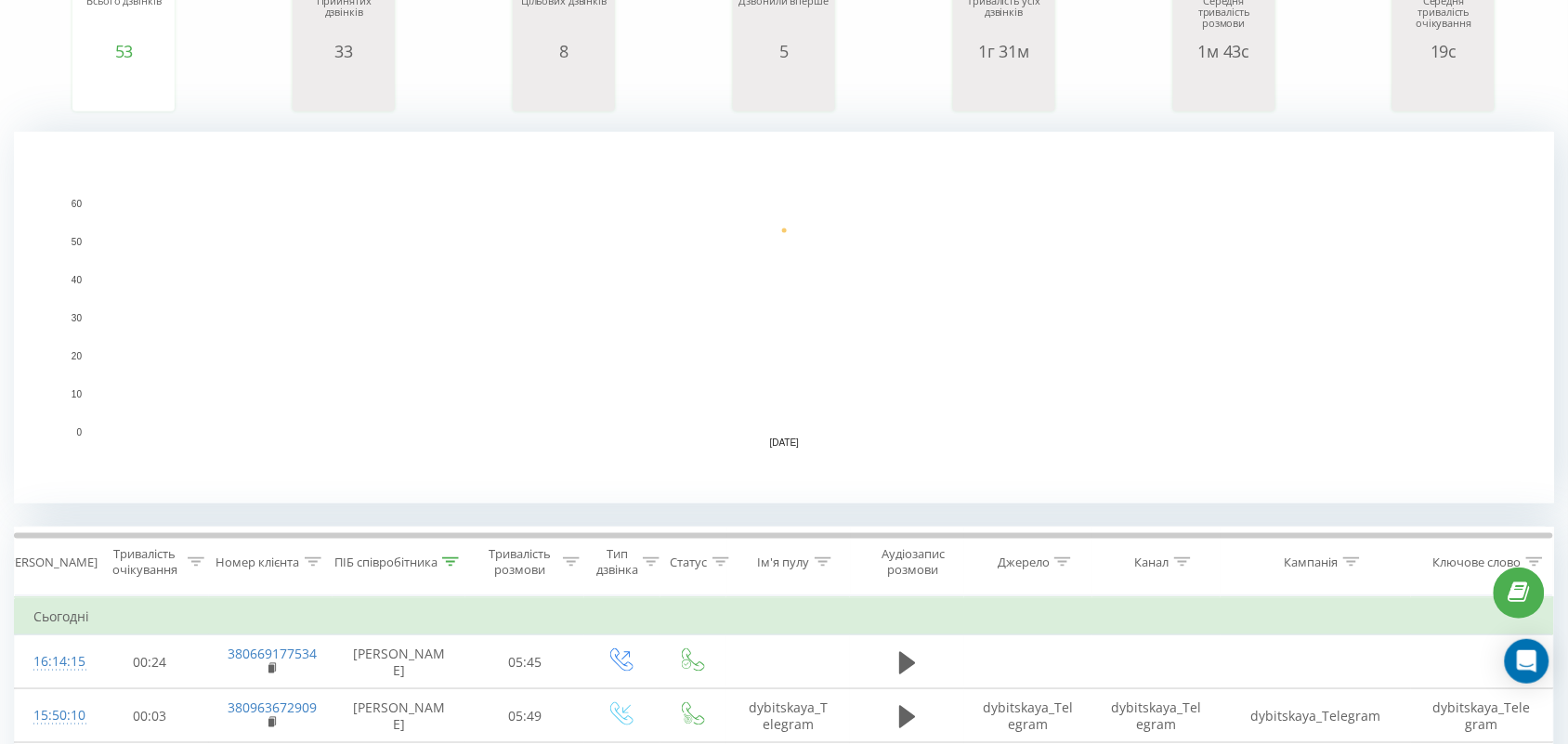
scroll to position [494, 0]
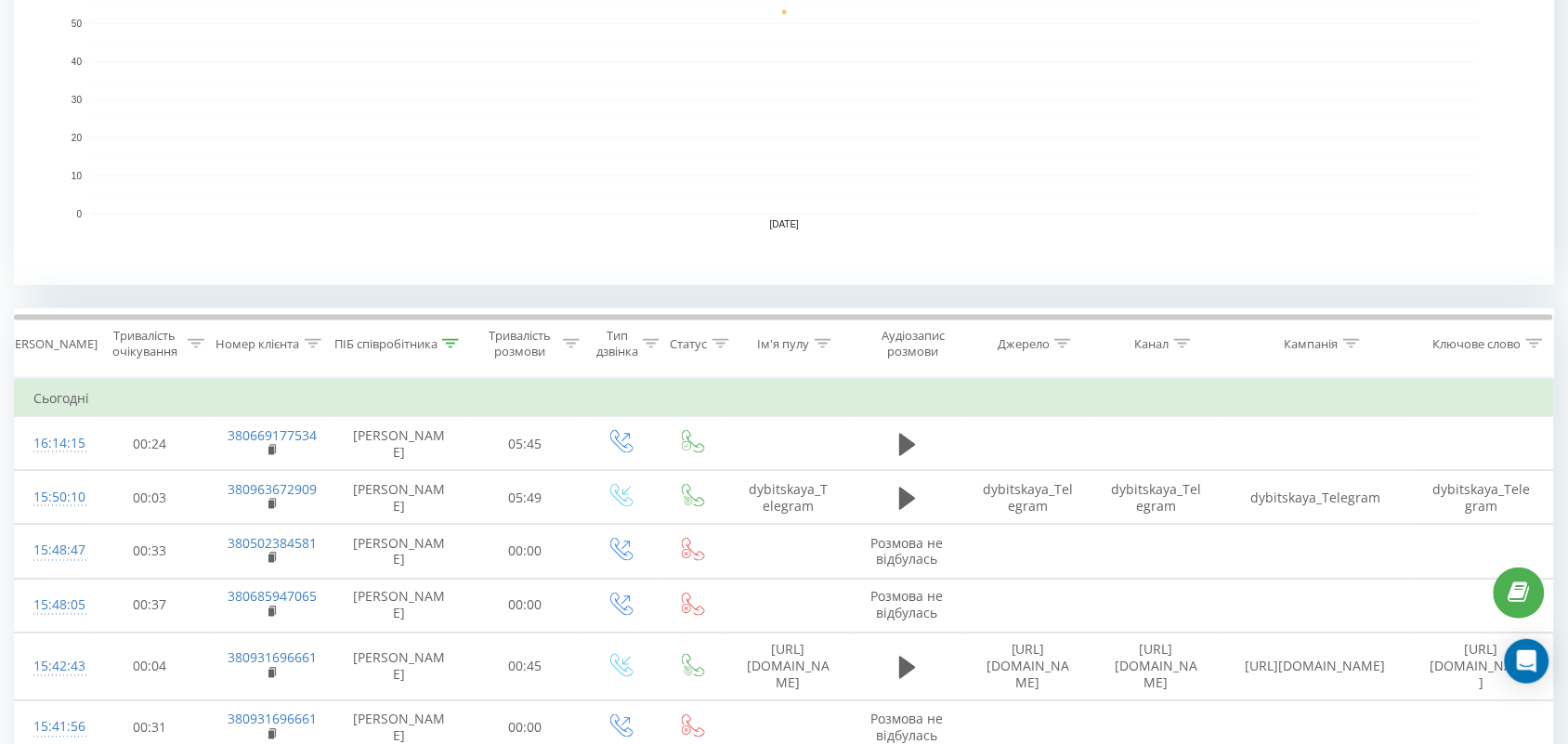
click at [447, 345] on icon at bounding box center [451, 344] width 17 height 9
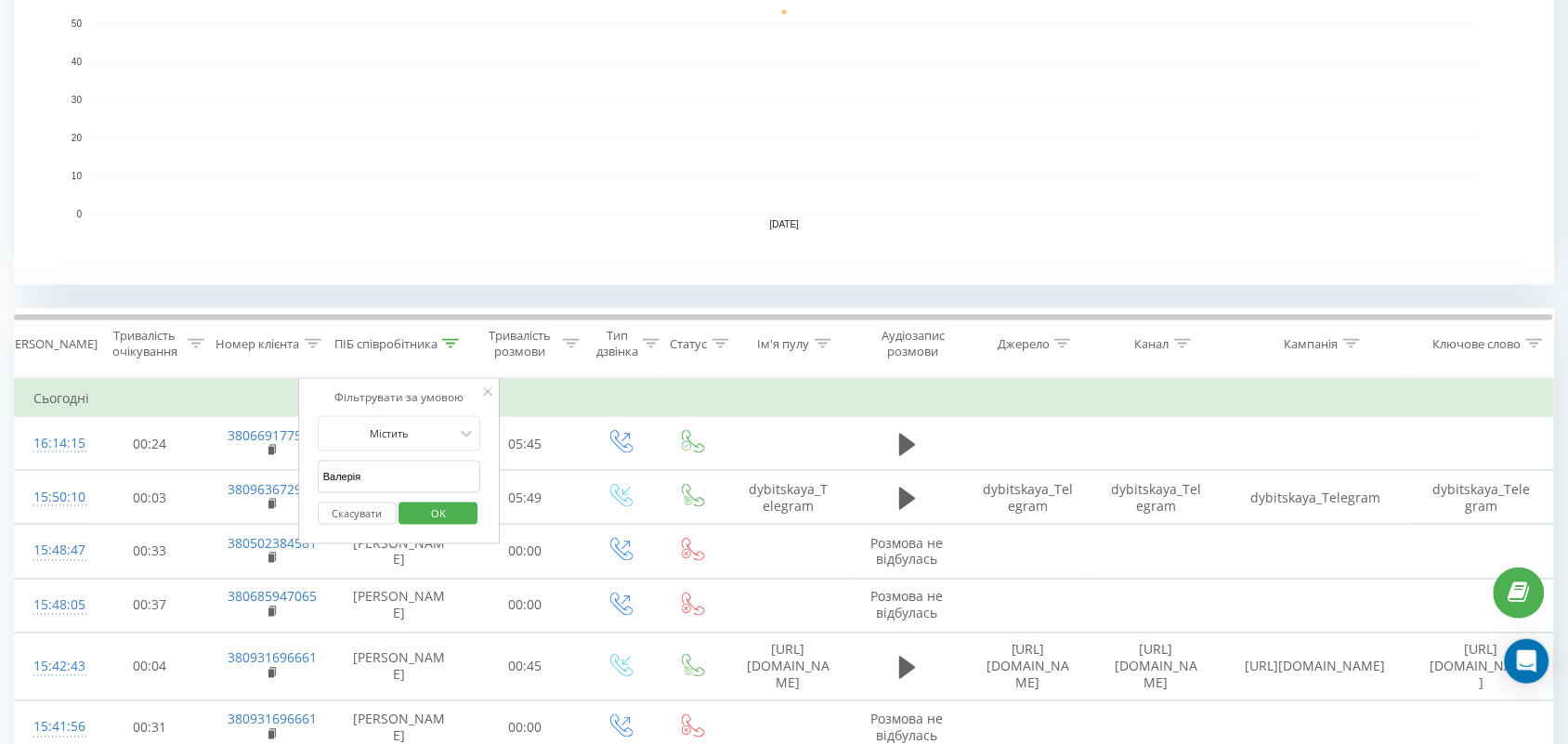
click at [443, 511] on span "OK" at bounding box center [438, 514] width 52 height 28
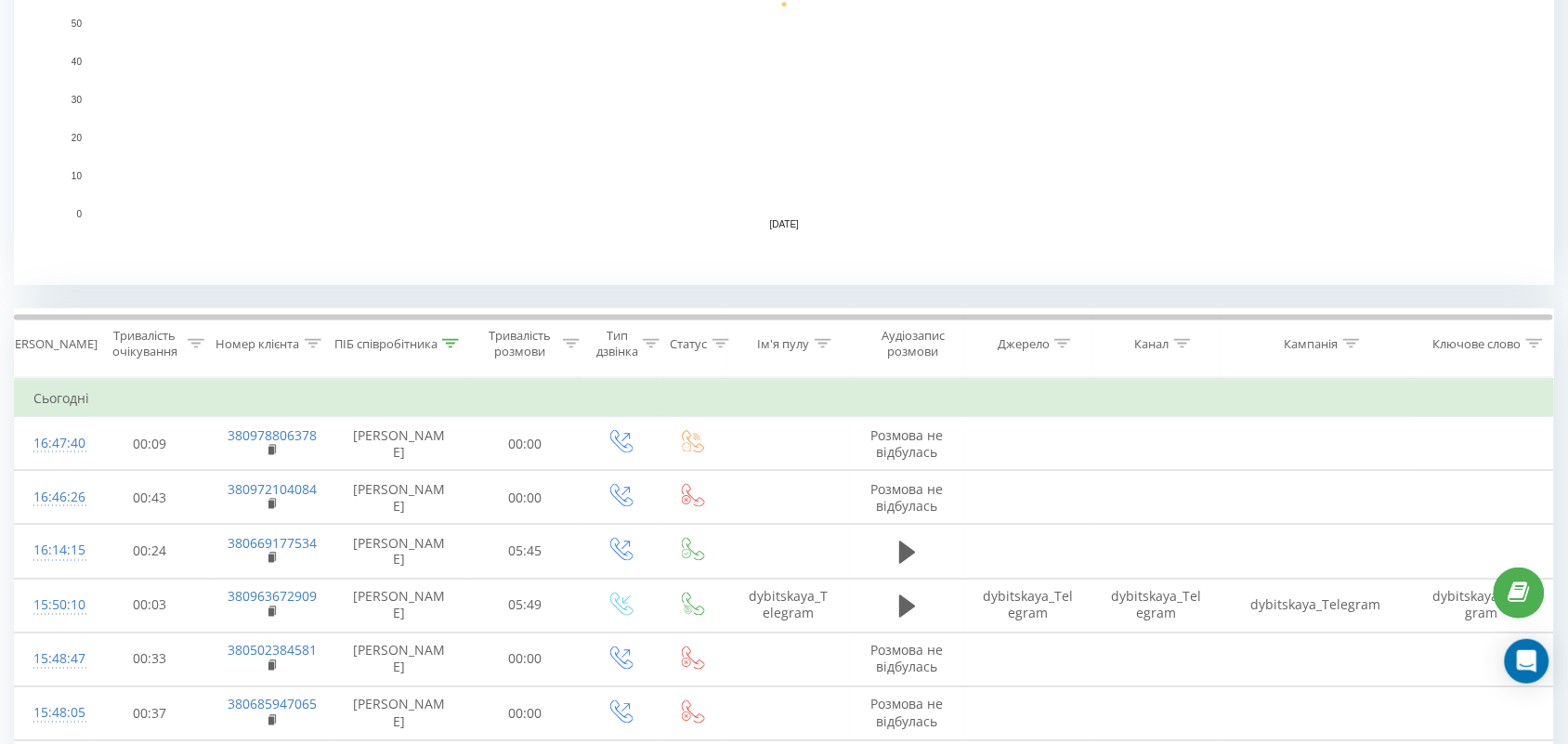
drag, startPoint x: 449, startPoint y: 346, endPoint x: 452, endPoint y: 365, distance: 19.2
click at [451, 345] on icon at bounding box center [451, 344] width 17 height 9
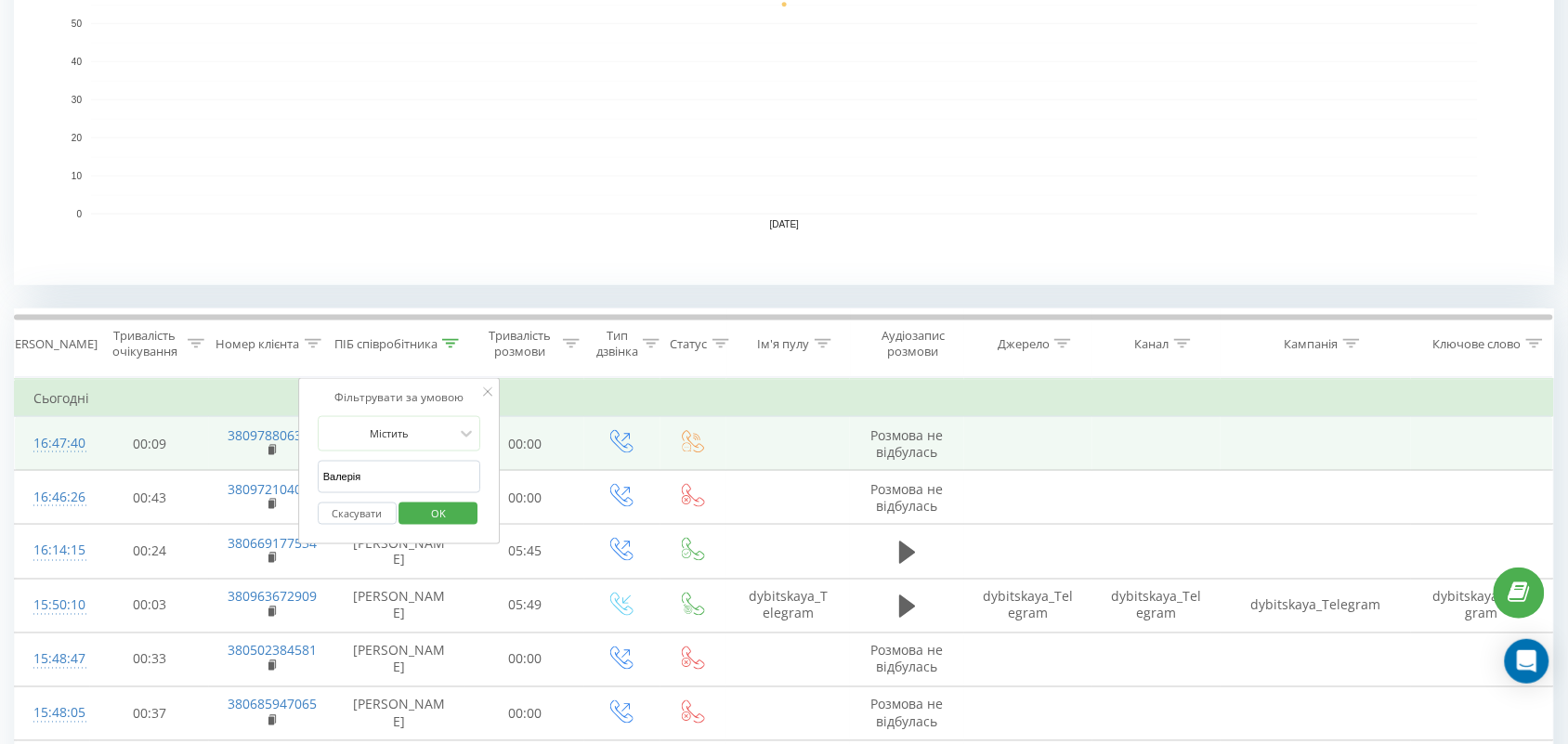
drag, startPoint x: 424, startPoint y: 481, endPoint x: 149, endPoint y: 437, distance: 278.5
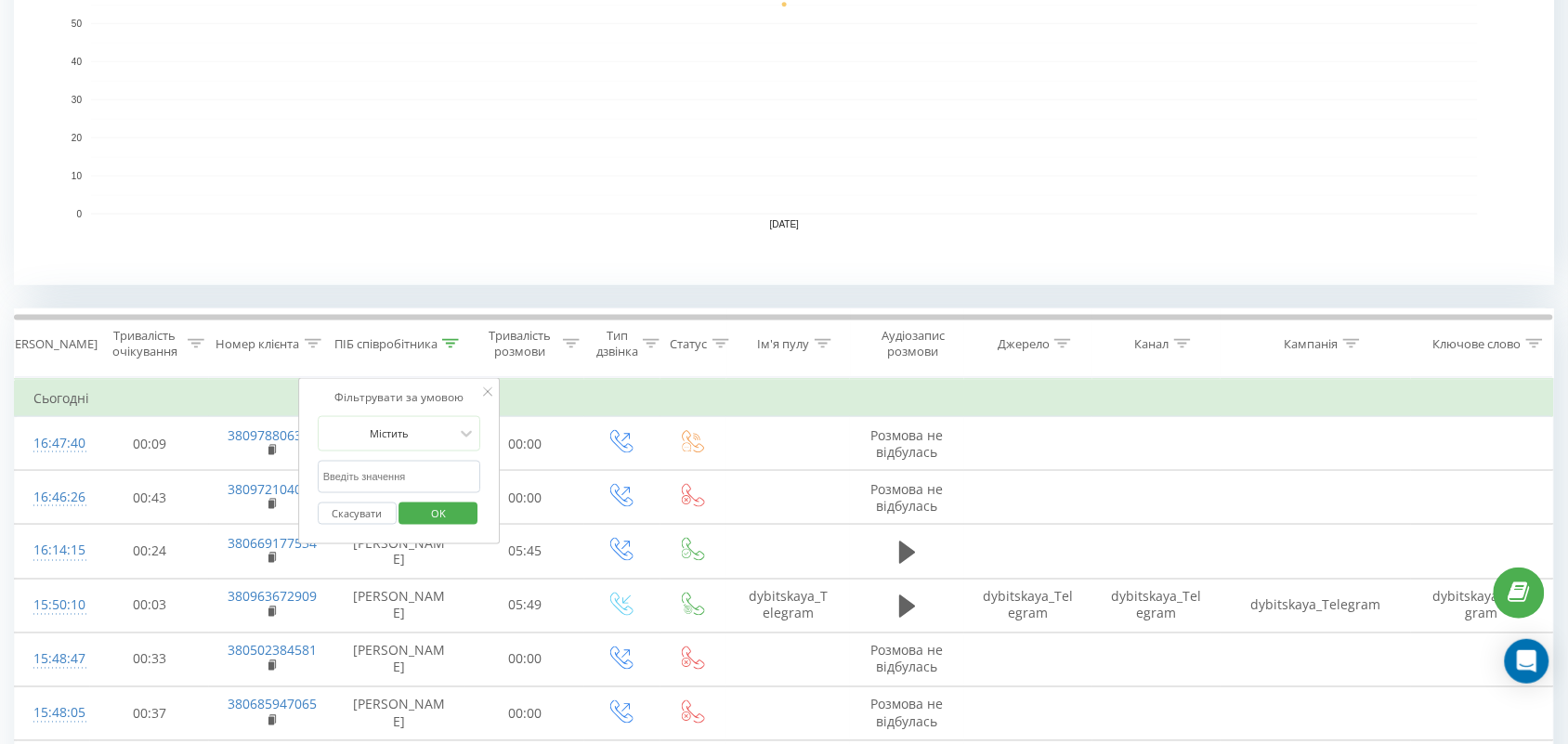
click at [408, 484] on input "text" at bounding box center [399, 477] width 164 height 32
type input "романова"
click at [452, 517] on span "OK" at bounding box center [438, 514] width 52 height 28
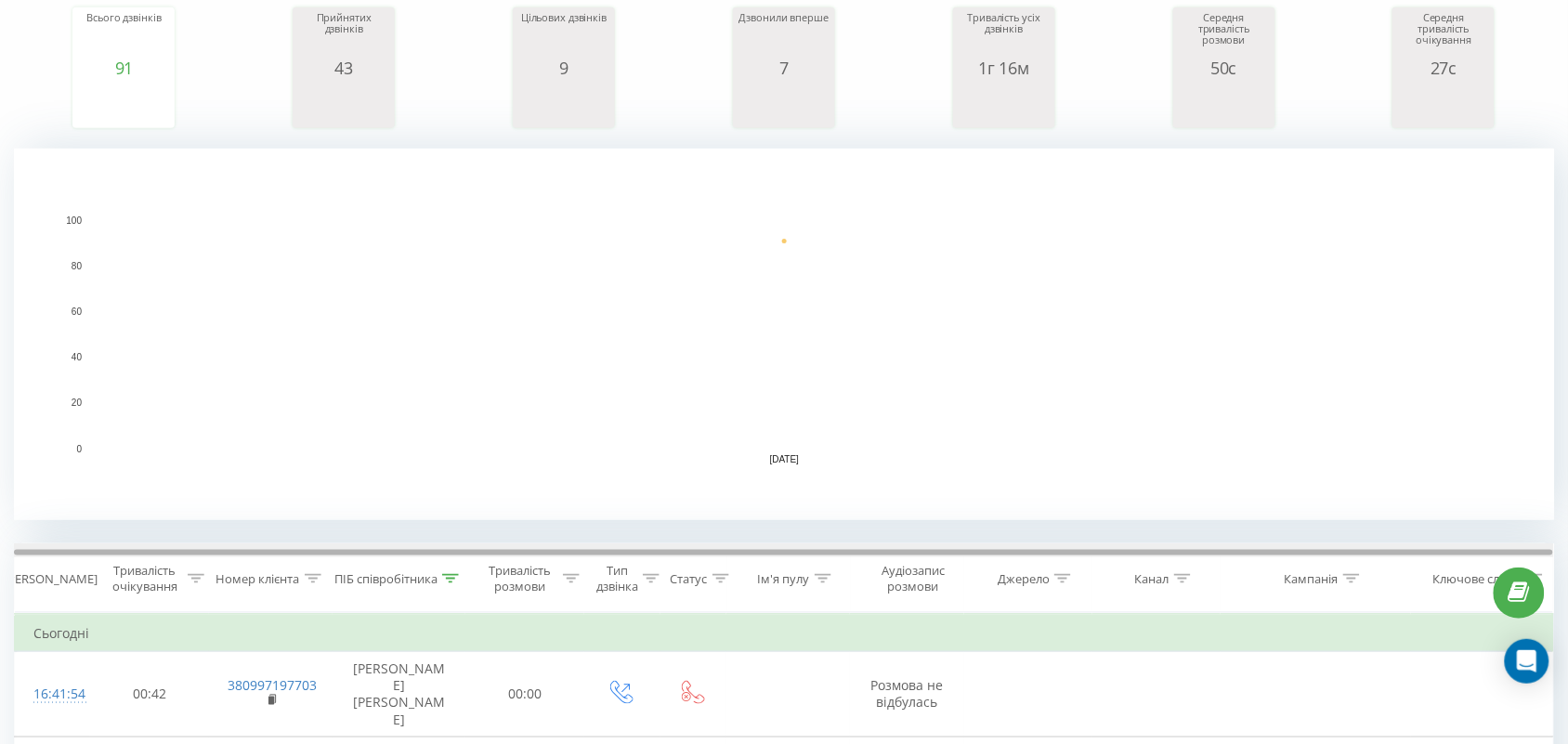
scroll to position [464, 0]
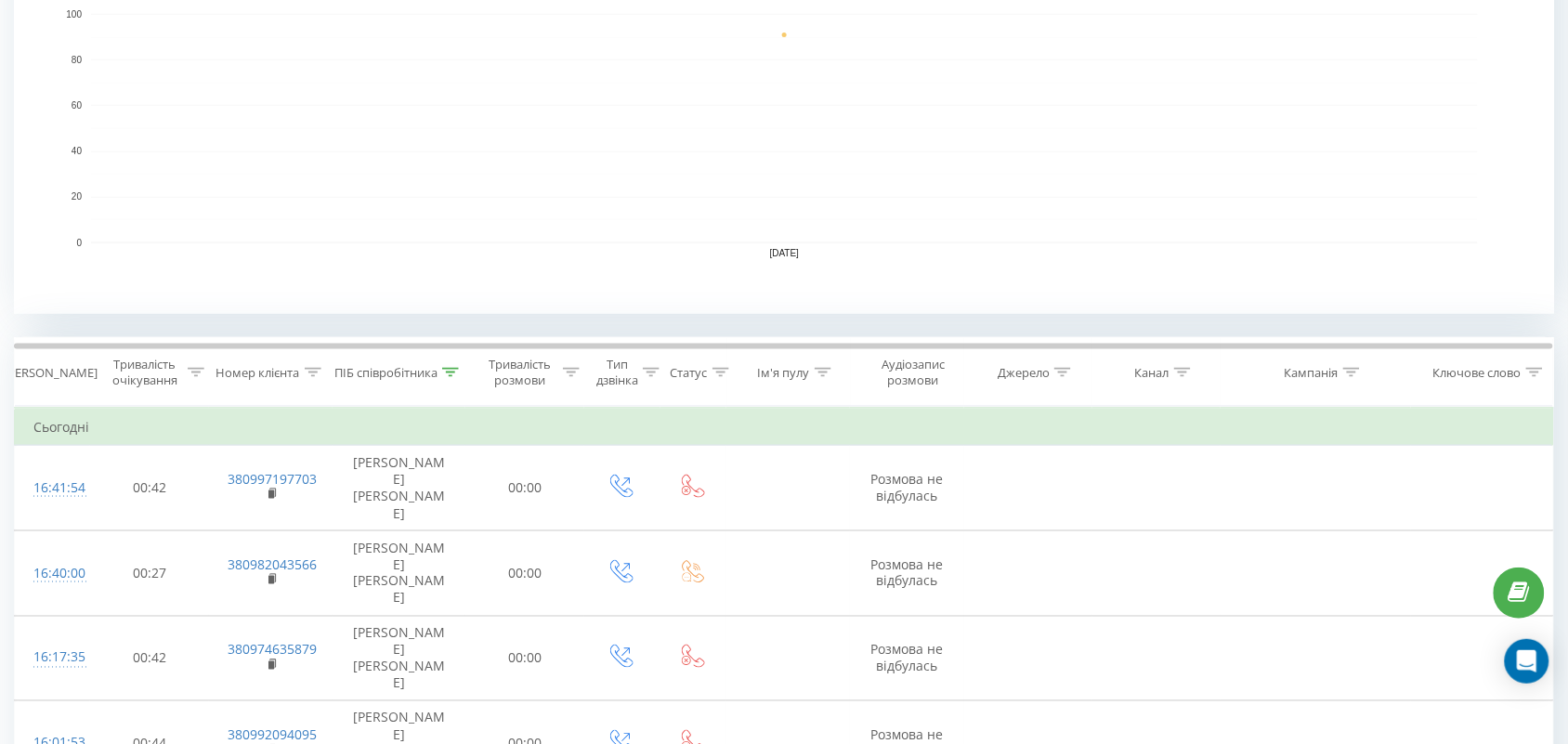
click at [448, 376] on icon at bounding box center [451, 372] width 17 height 9
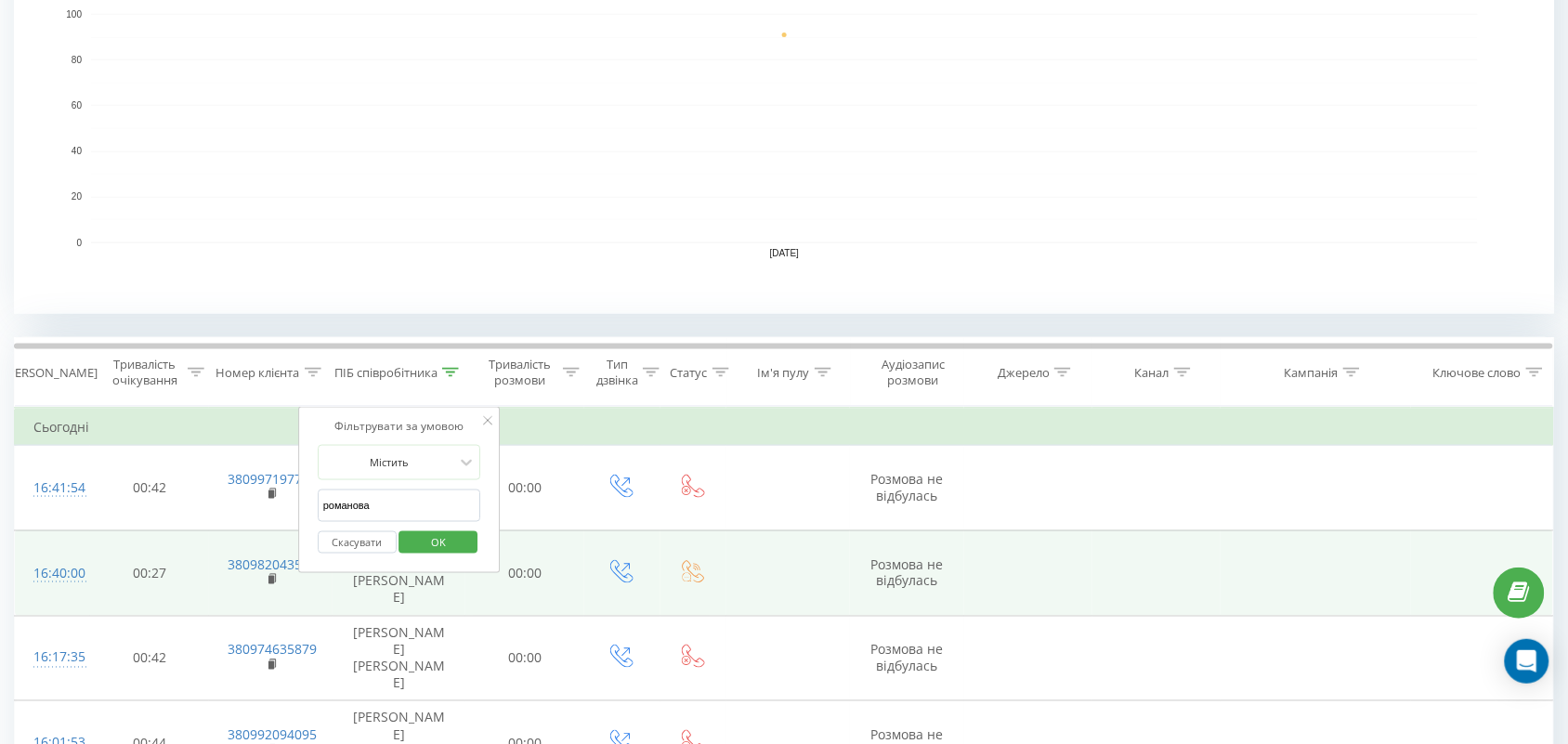
drag, startPoint x: 409, startPoint y: 499, endPoint x: 182, endPoint y: 513, distance: 227.4
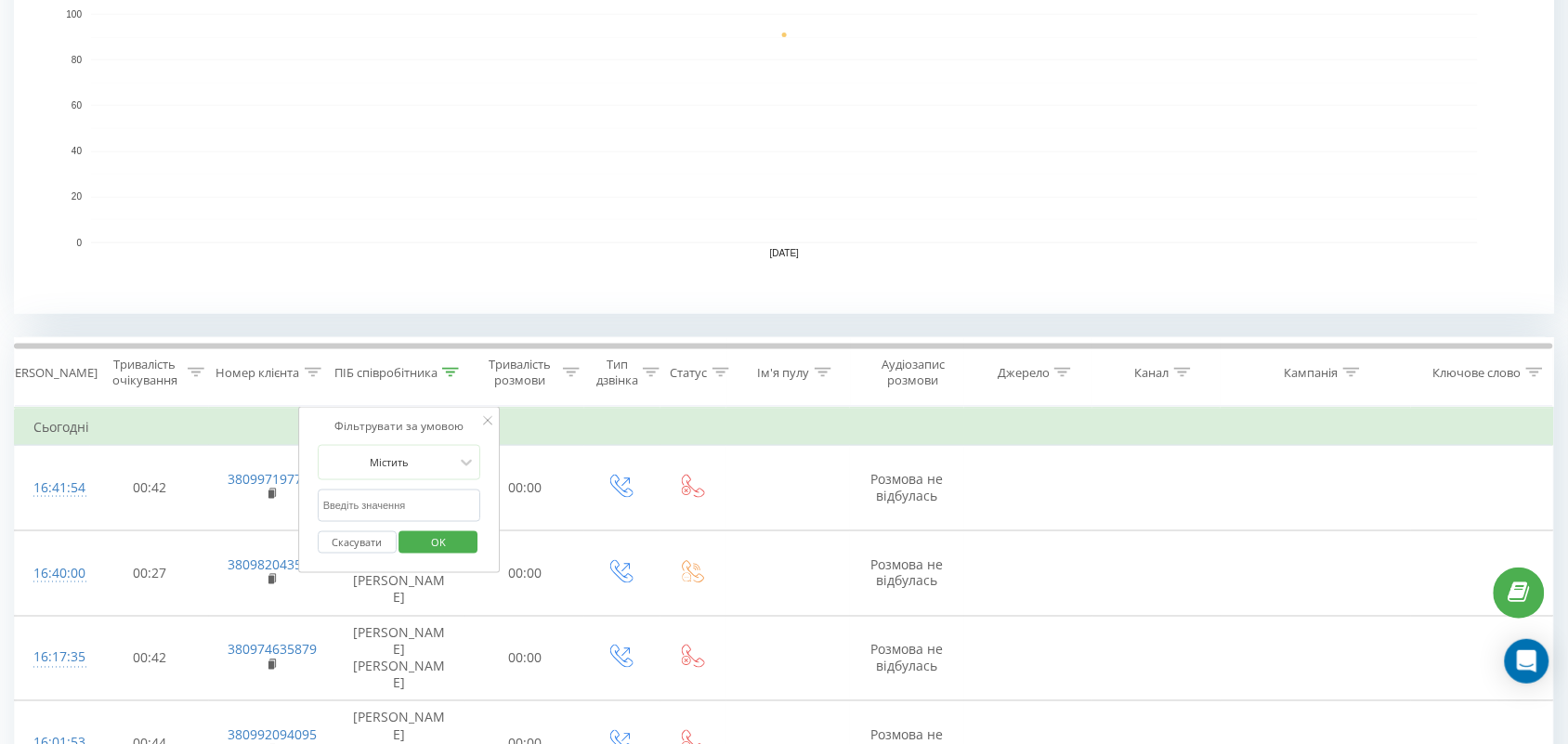
click at [341, 512] on input "text" at bounding box center [399, 506] width 164 height 32
type input "аліна"
click at [442, 550] on span "OK" at bounding box center [438, 542] width 52 height 28
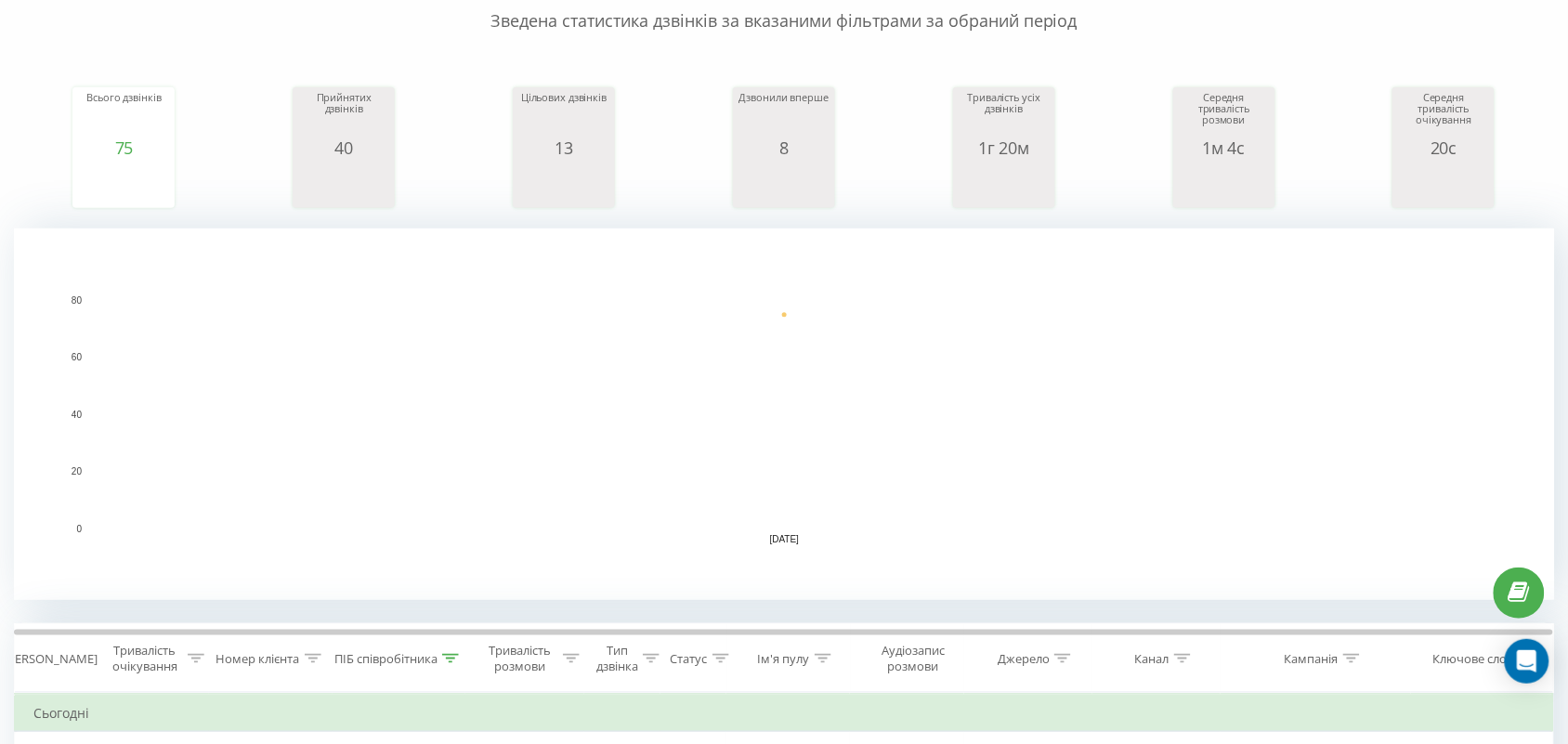
scroll to position [464, 0]
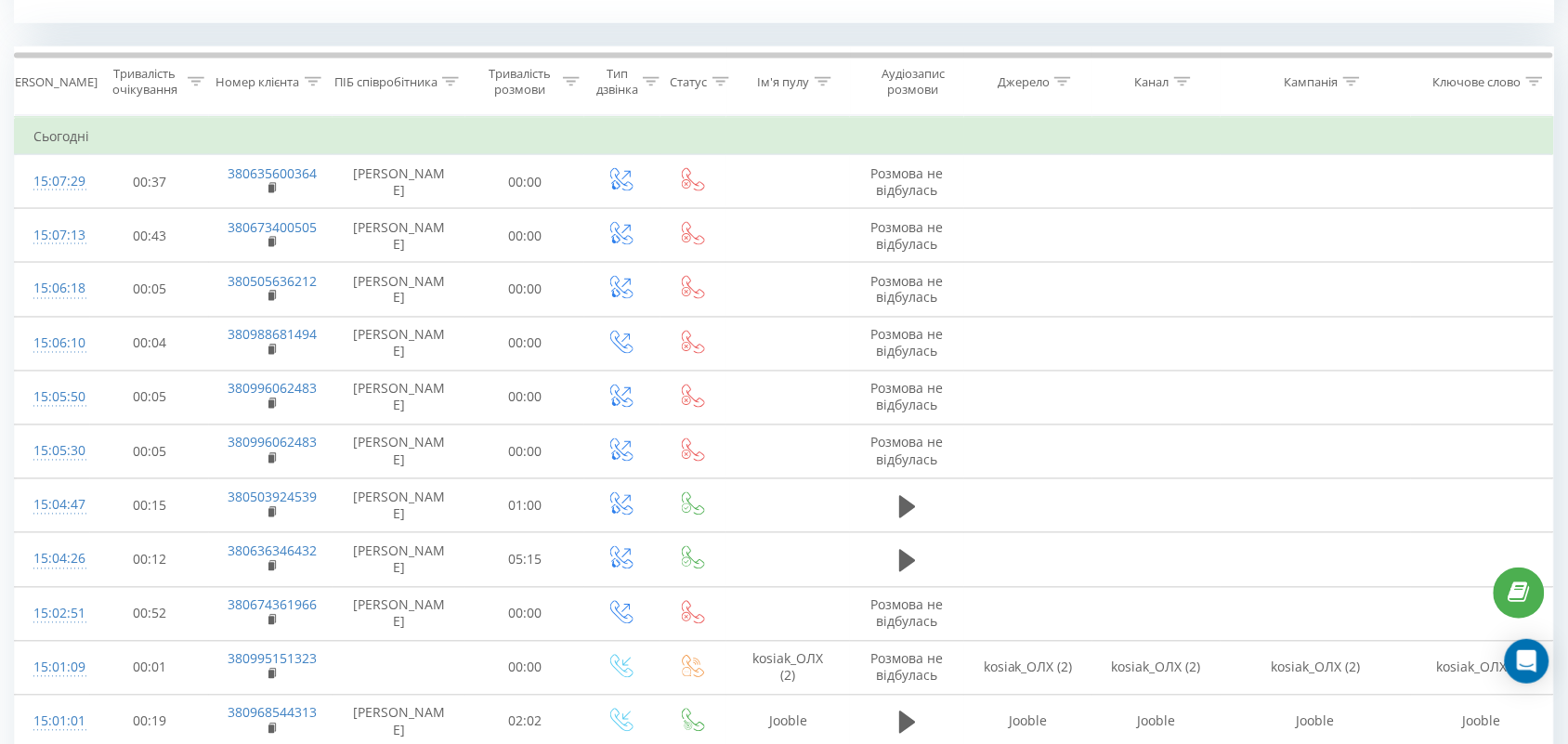
scroll to position [755, 0]
click at [449, 77] on icon at bounding box center [451, 82] width 17 height 9
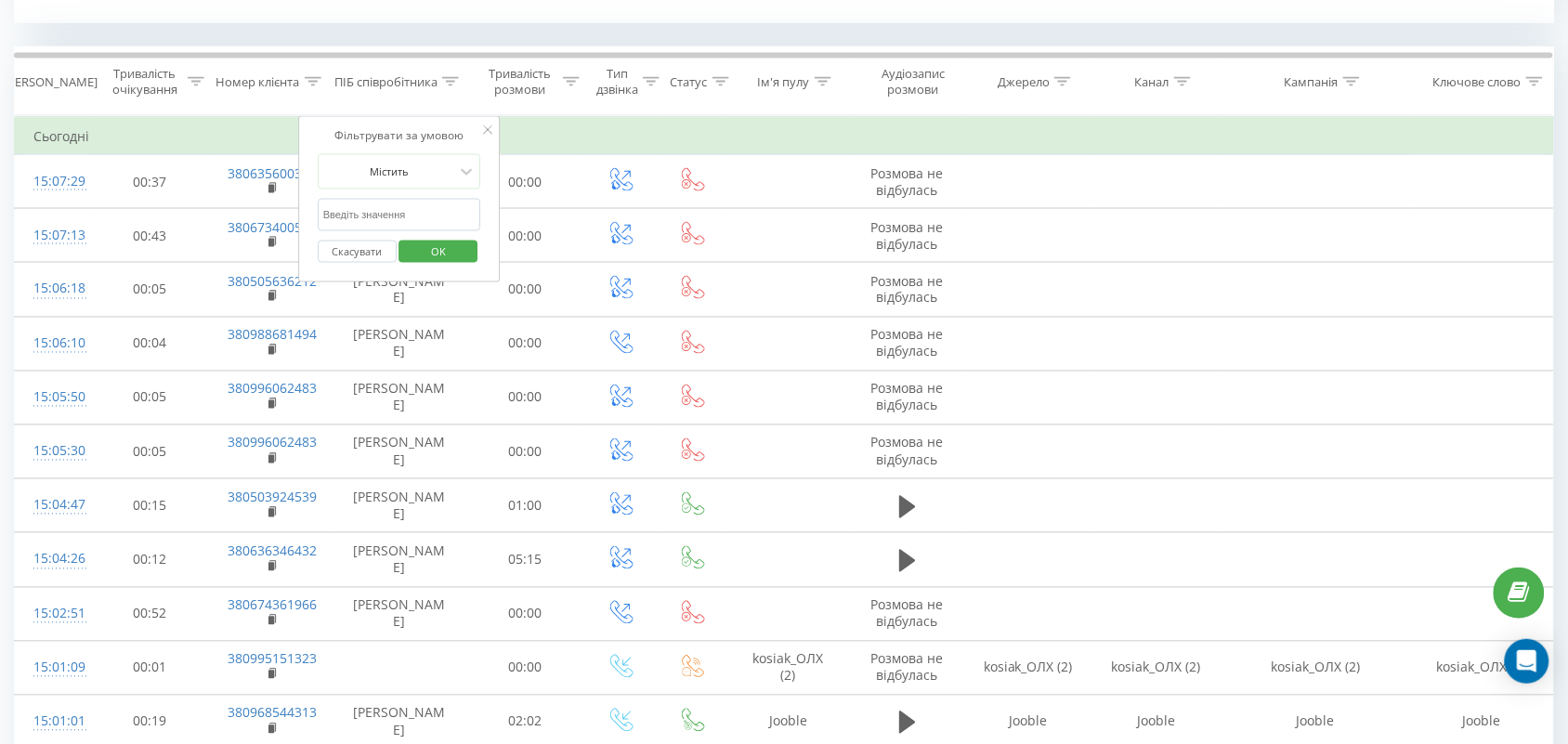
click at [428, 258] on span "OK" at bounding box center [438, 251] width 52 height 28
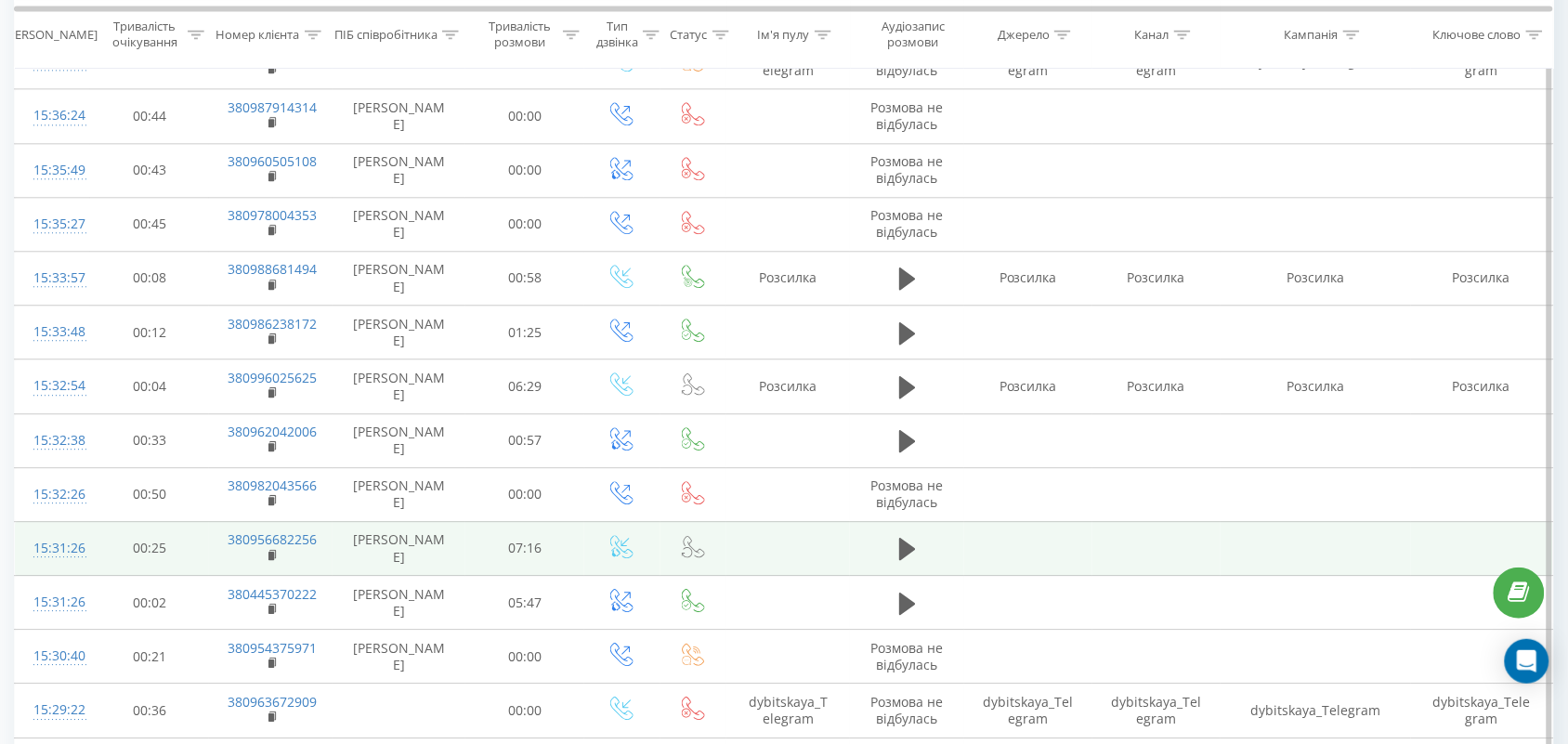
scroll to position [5665, 0]
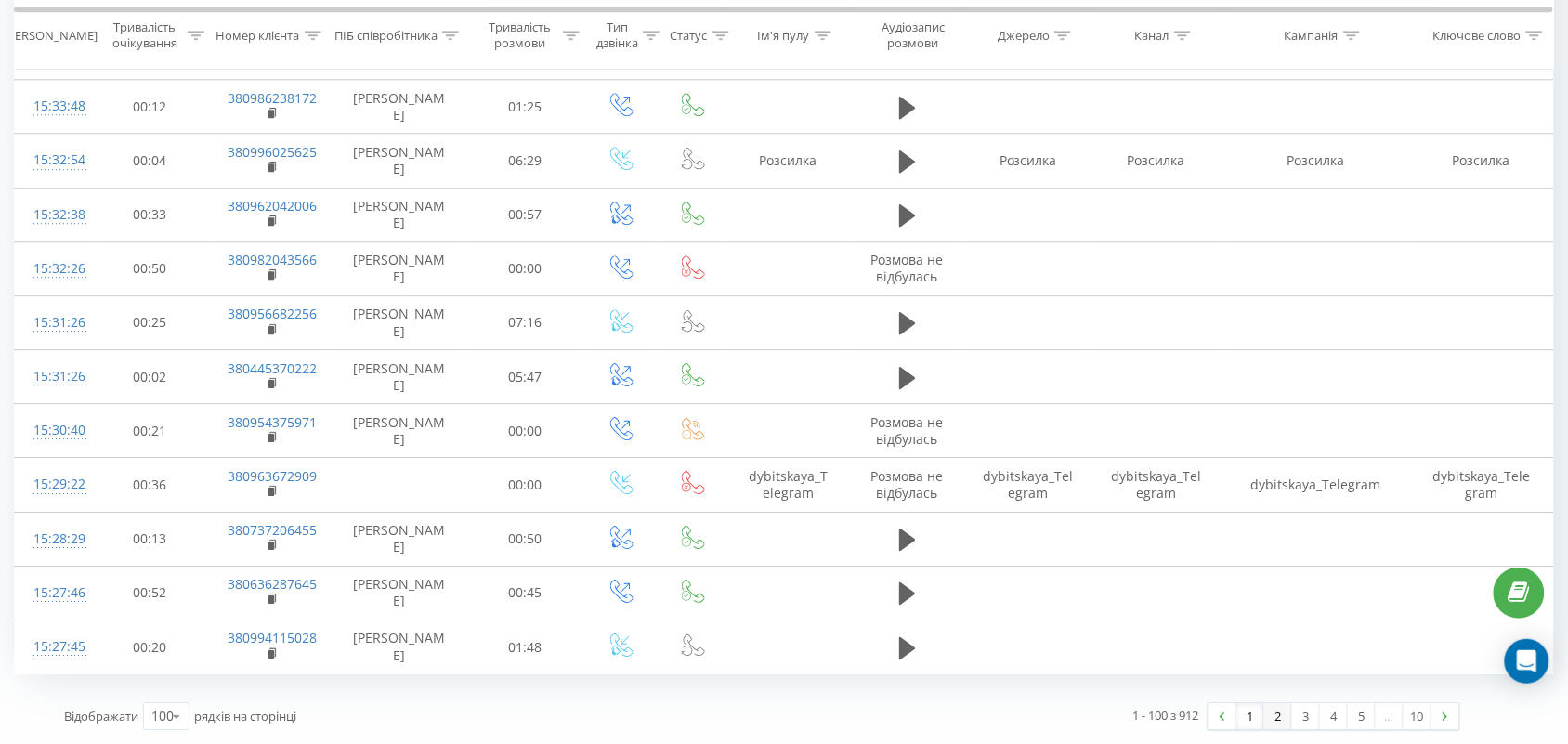
click at [1275, 718] on link "2" at bounding box center [1277, 716] width 27 height 26
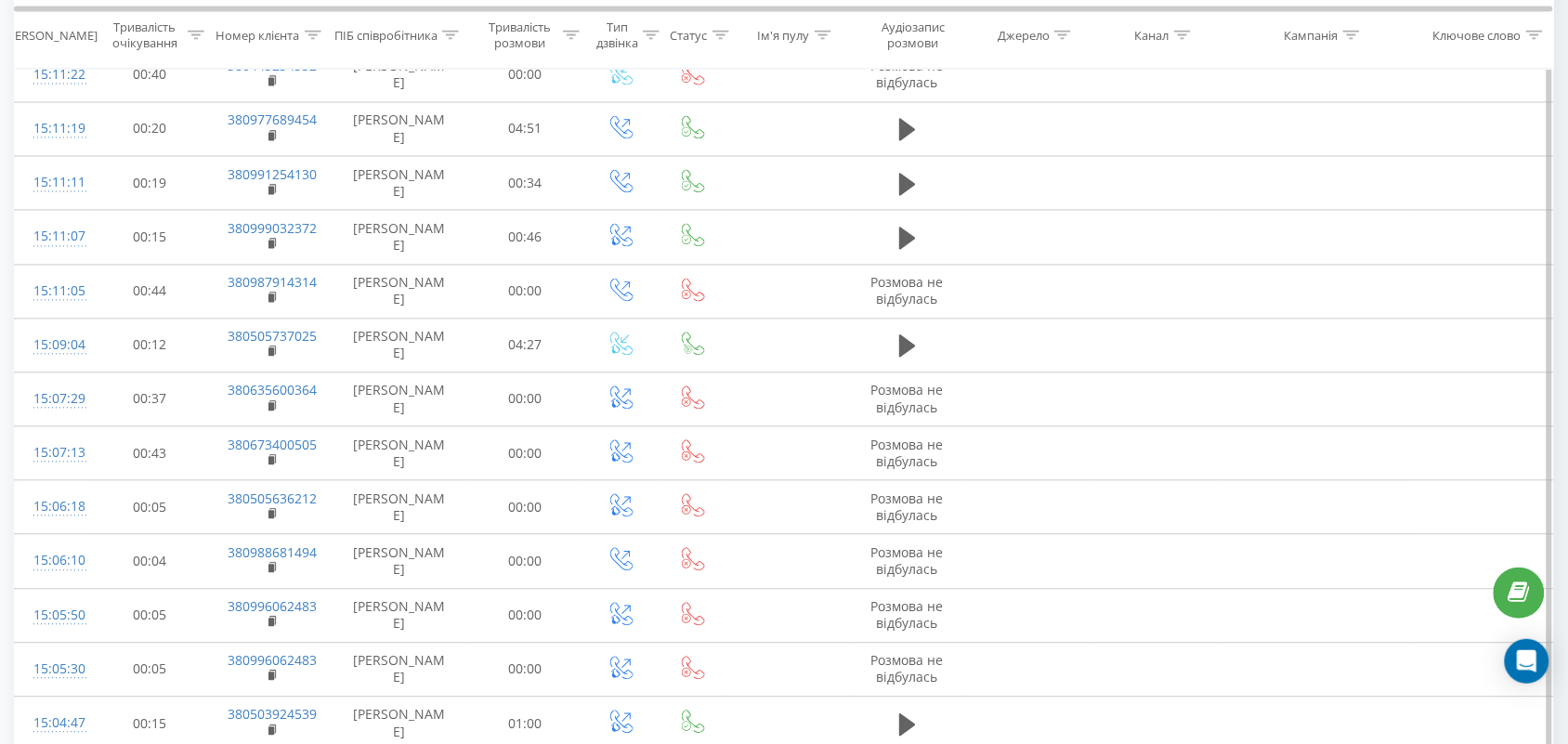
scroll to position [2614, 0]
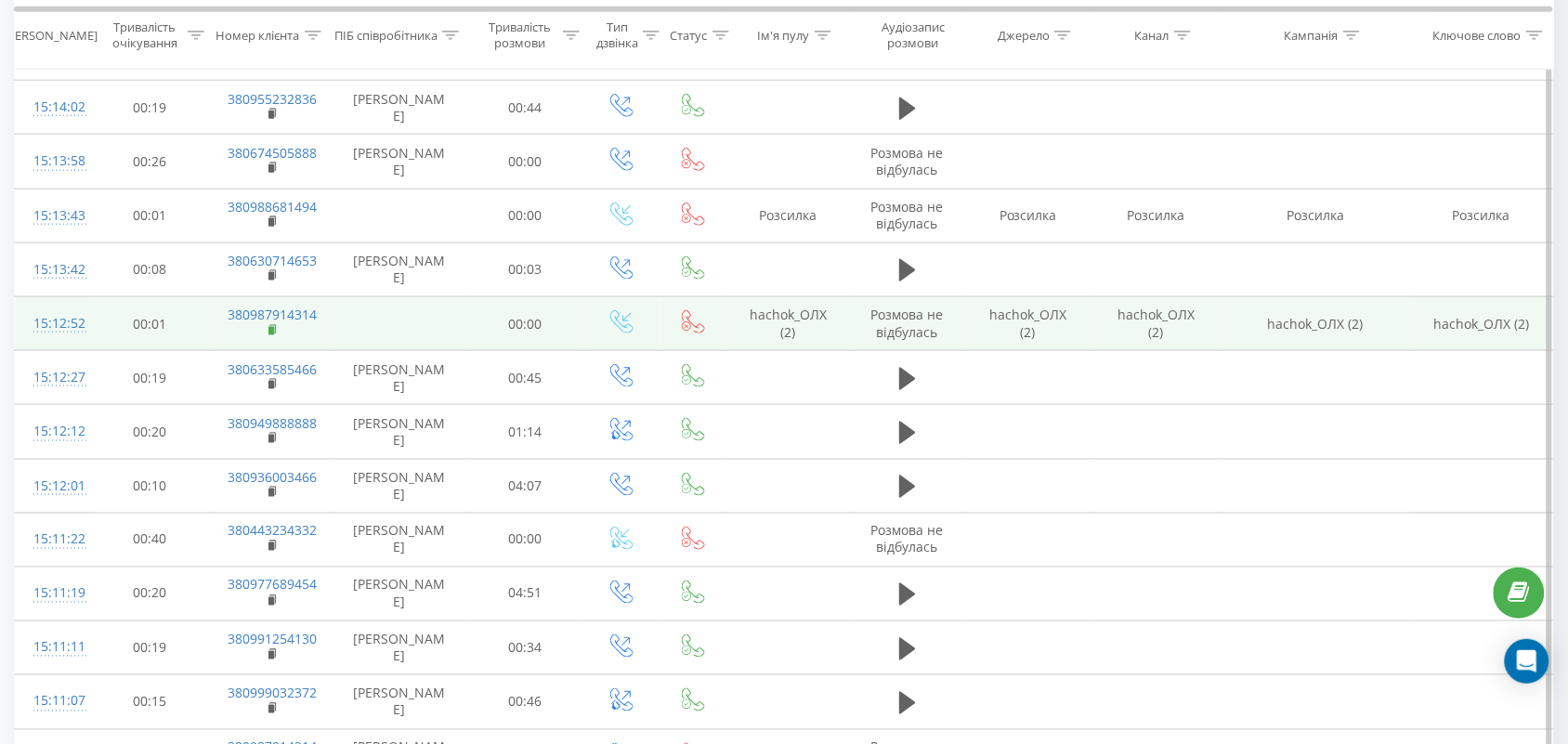
click at [270, 336] on rect at bounding box center [271, 331] width 6 height 9
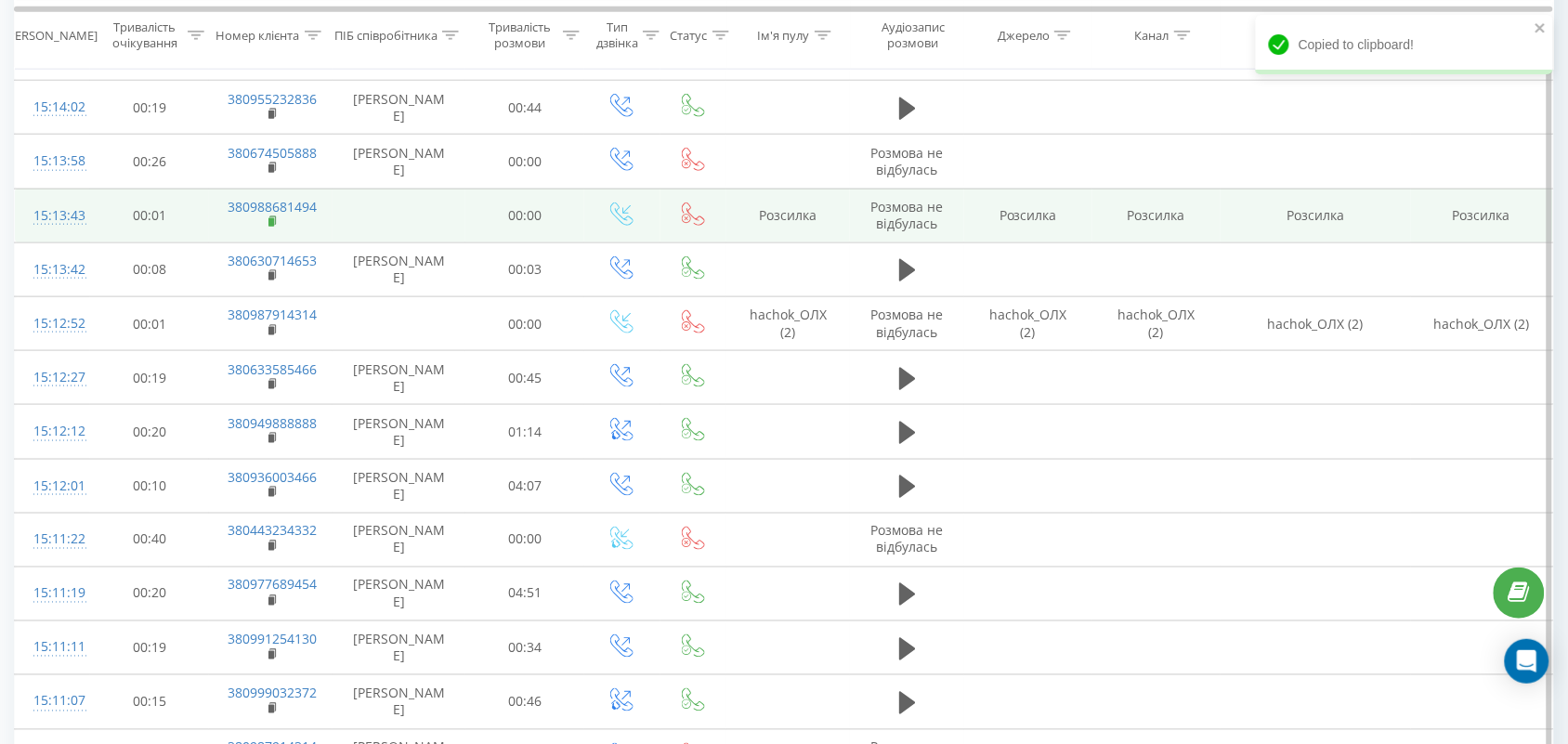
click at [274, 227] on rect at bounding box center [271, 222] width 6 height 9
